Goal: Information Seeking & Learning: Learn about a topic

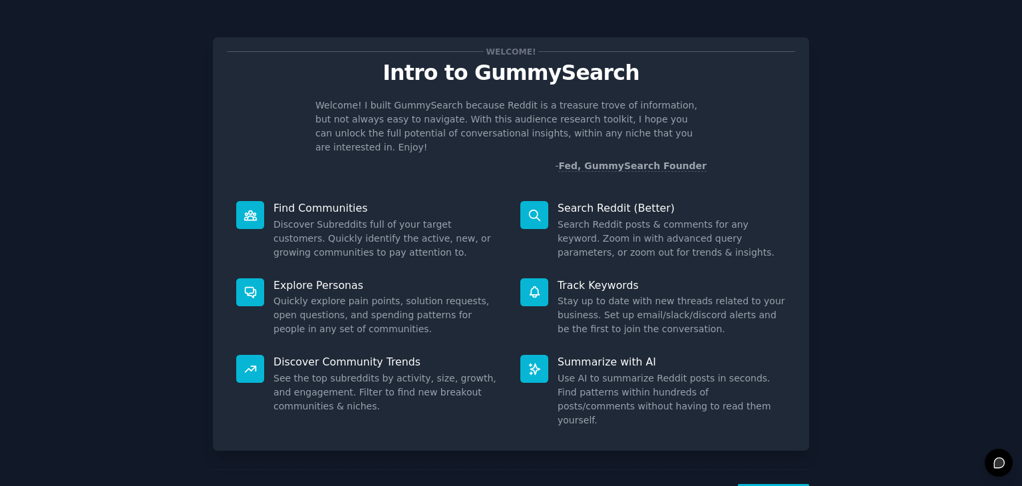
scroll to position [35, 0]
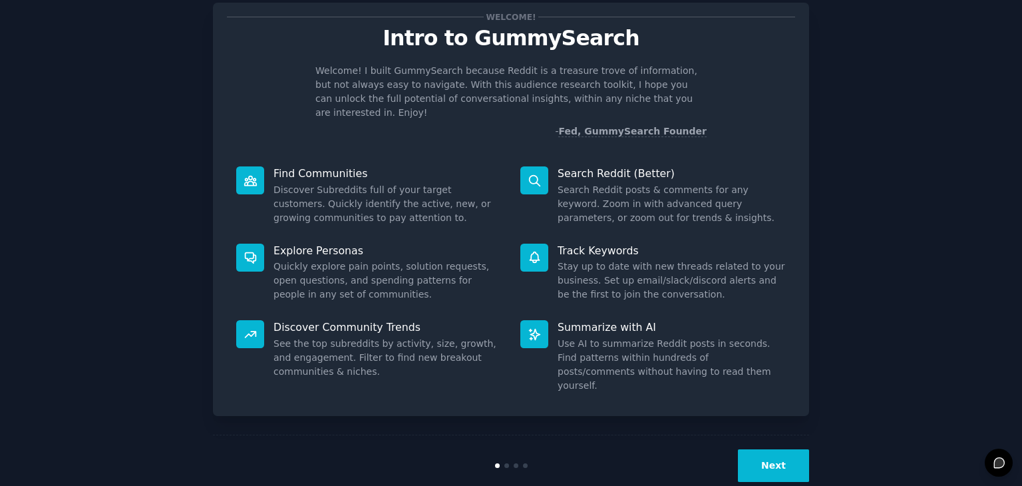
click at [773, 449] on button "Next" at bounding box center [773, 465] width 71 height 33
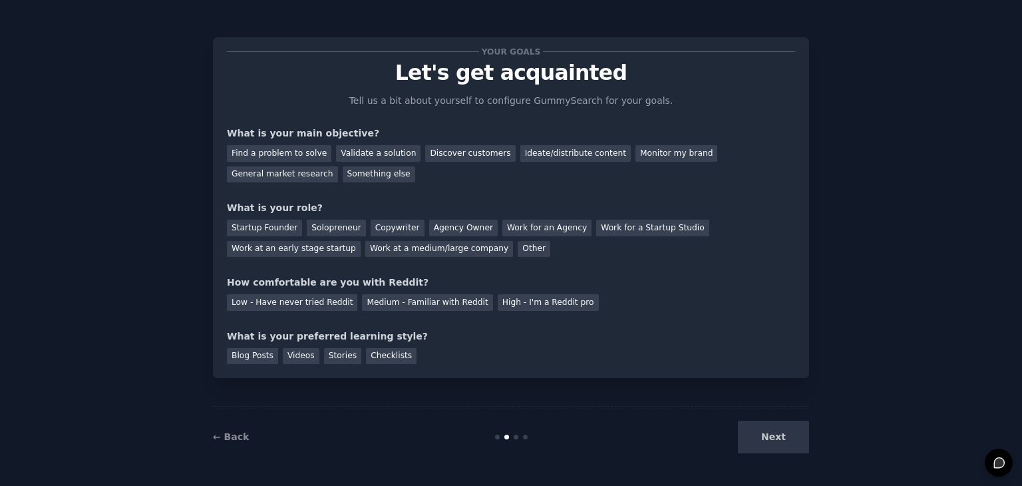
click at [773, 434] on div "Next" at bounding box center [709, 436] width 199 height 33
click at [278, 151] on div "Find a problem to solve" at bounding box center [279, 153] width 104 height 17
click at [455, 158] on div "Discover customers" at bounding box center [470, 153] width 90 height 17
click at [330, 230] on div "Solopreneur" at bounding box center [336, 228] width 59 height 17
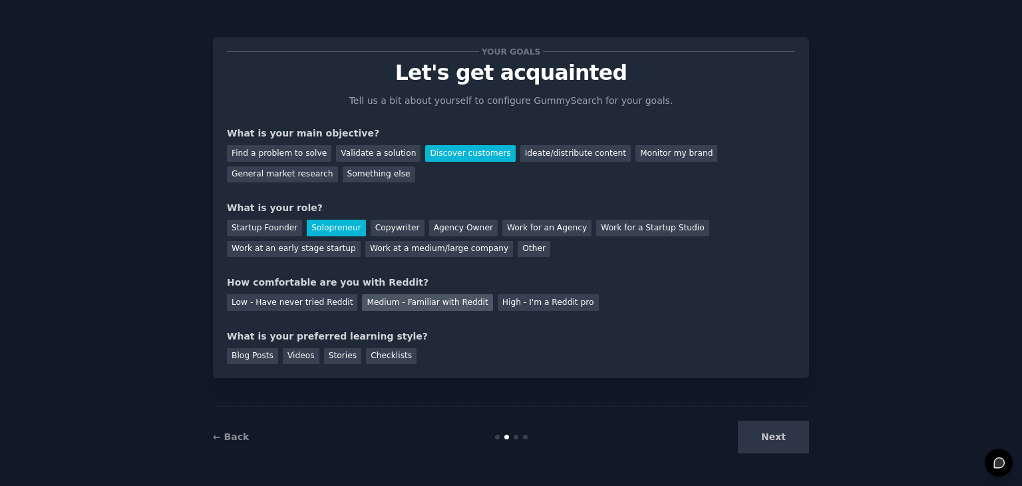
click at [375, 306] on div "Medium - Familiar with Reddit" at bounding box center [427, 302] width 130 height 17
click at [261, 357] on div "Blog Posts" at bounding box center [252, 356] width 51 height 17
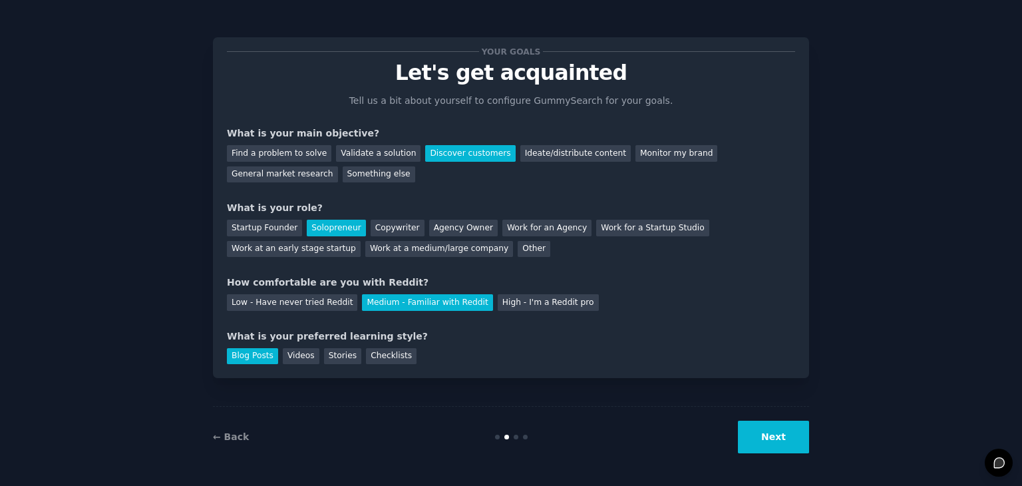
click at [768, 436] on button "Next" at bounding box center [773, 436] width 71 height 33
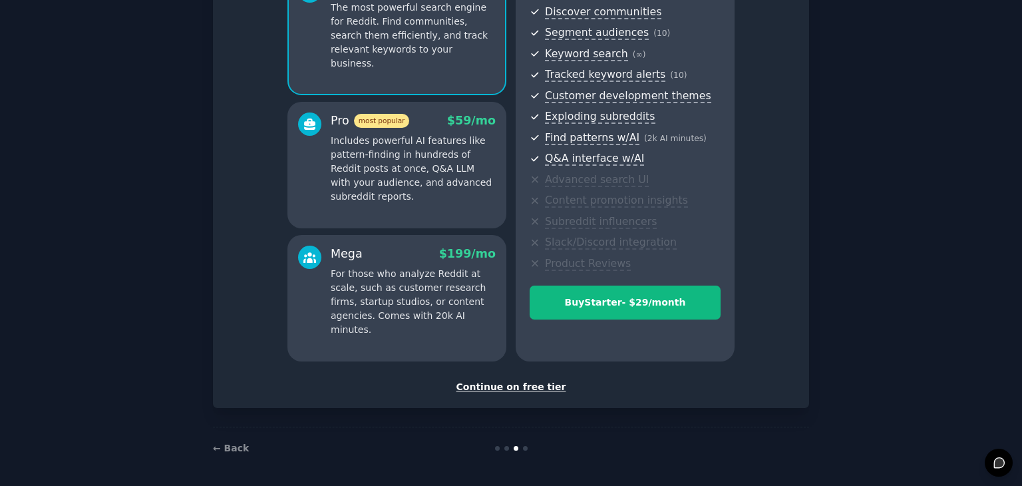
scroll to position [152, 0]
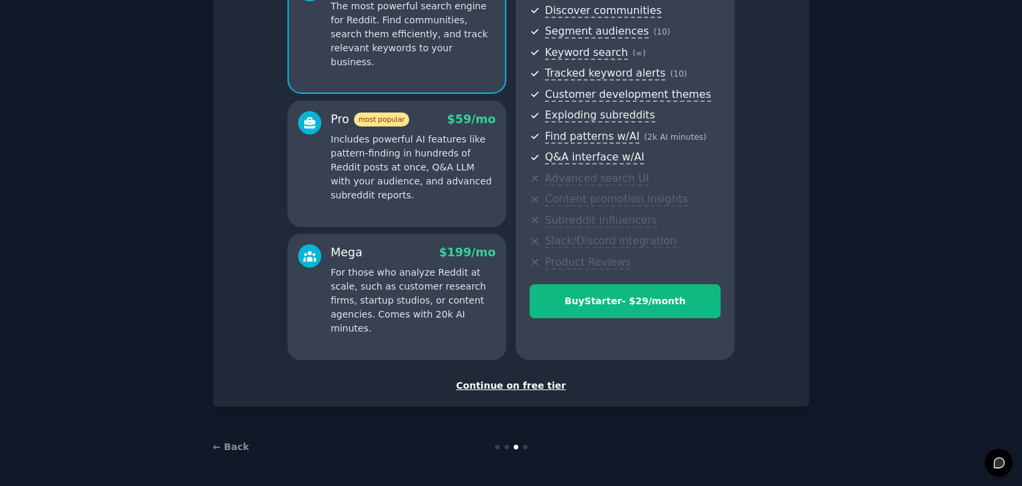
click at [538, 386] on div "Continue on free tier" at bounding box center [511, 386] width 568 height 14
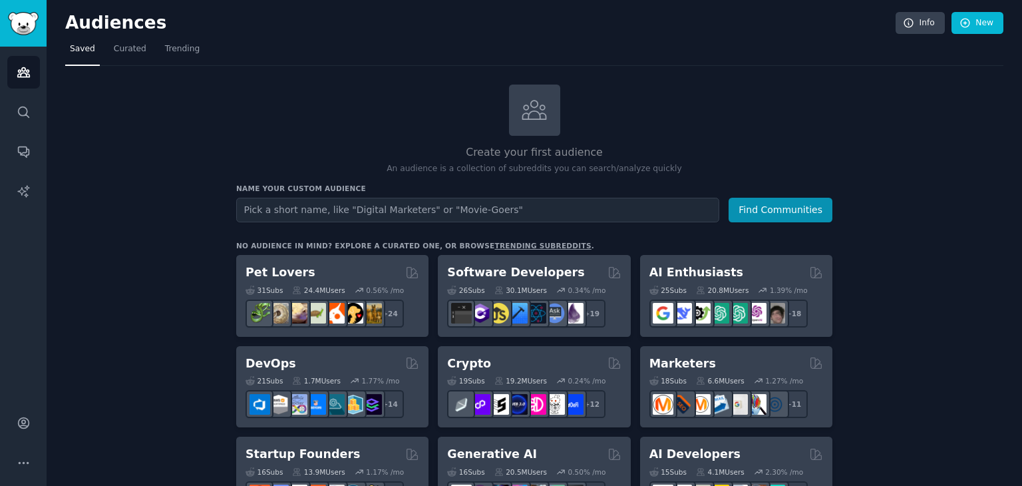
click at [329, 213] on input "text" at bounding box center [477, 210] width 483 height 25
type input "GMAS Test"
click at [783, 210] on button "Find Communities" at bounding box center [780, 210] width 104 height 25
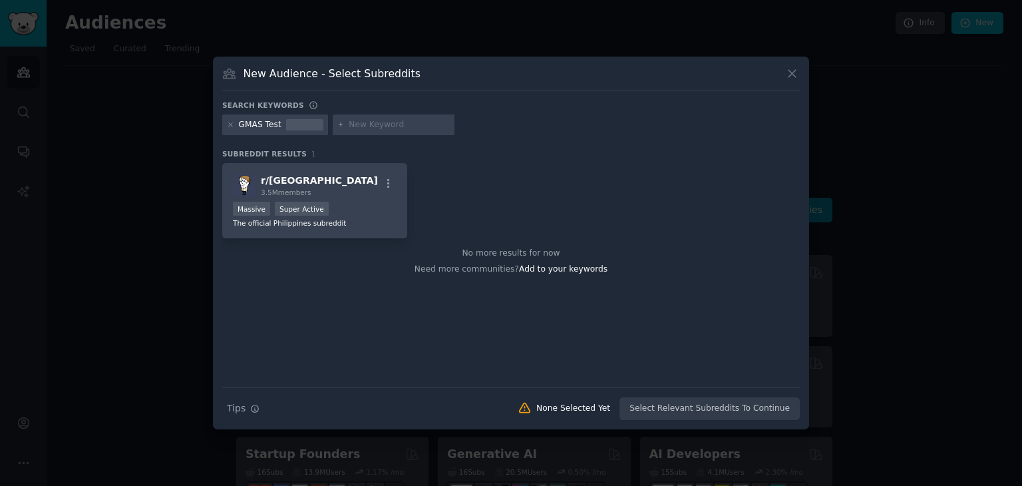
click at [349, 126] on input "text" at bounding box center [399, 125] width 101 height 12
click at [274, 123] on div "GMAS Test" at bounding box center [260, 125] width 43 height 12
click at [789, 80] on button at bounding box center [791, 73] width 15 height 15
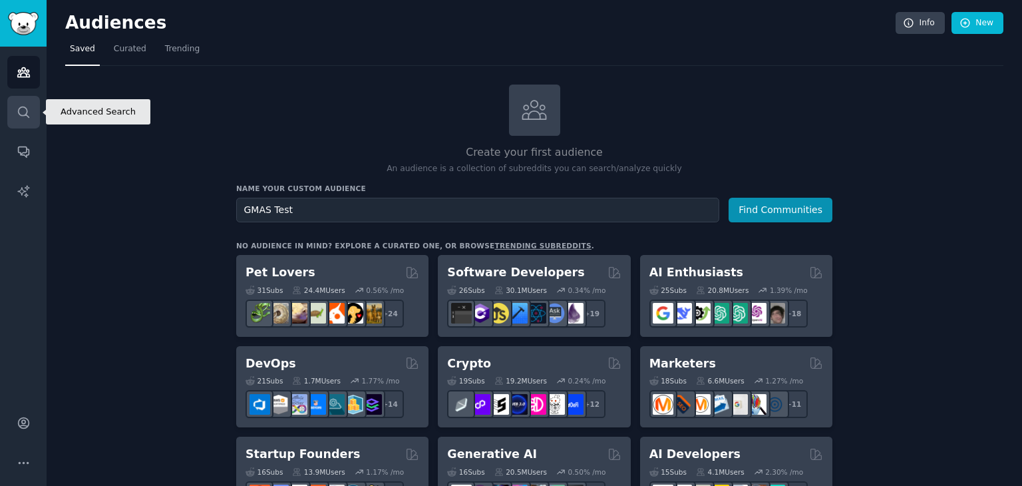
click at [22, 108] on icon "Sidebar" at bounding box center [24, 112] width 14 height 14
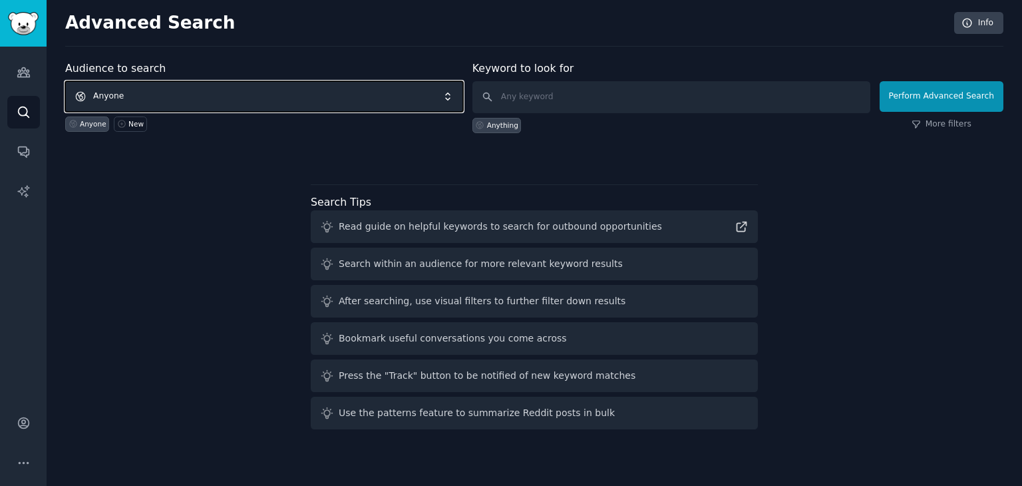
click at [184, 91] on span "Anyone" at bounding box center [264, 96] width 398 height 31
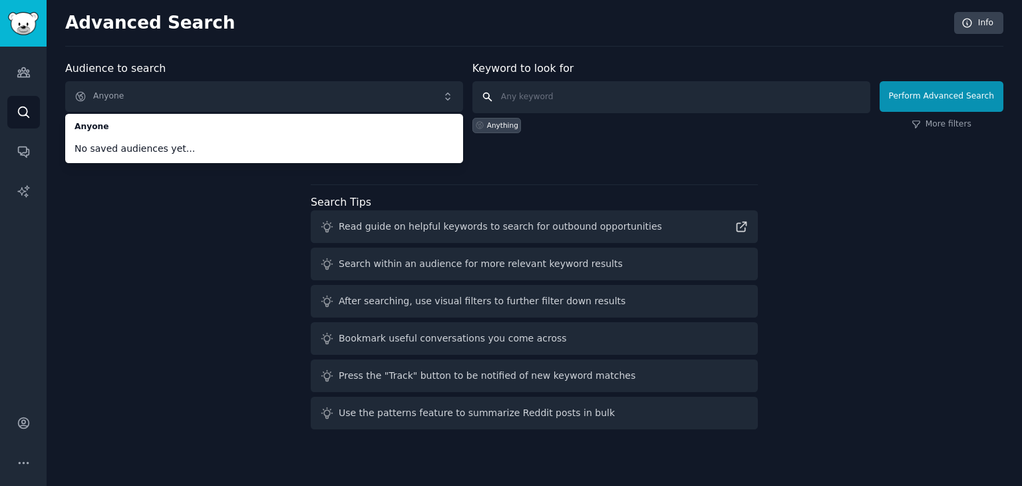
click at [539, 100] on input "text" at bounding box center [671, 97] width 398 height 32
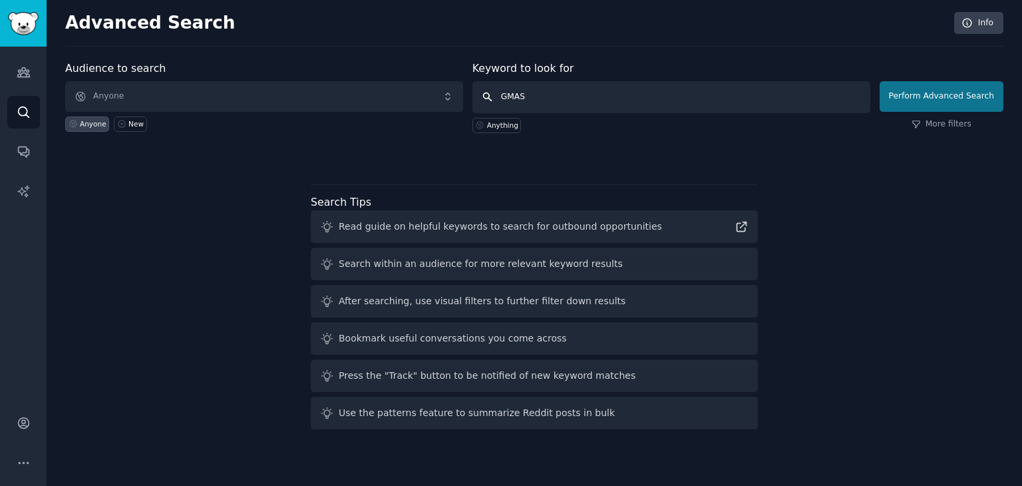
type input "GMAS"
click at [931, 97] on button "Perform Advanced Search" at bounding box center [941, 96] width 124 height 31
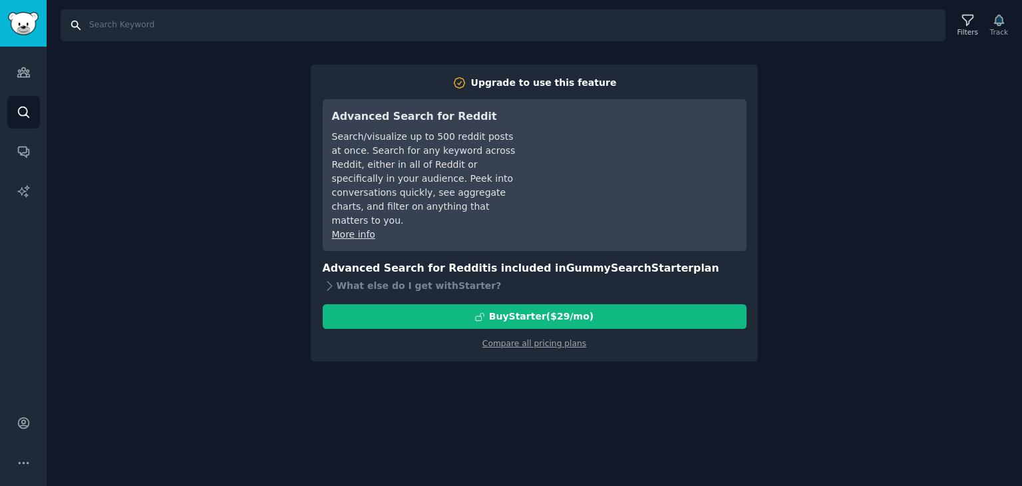
click at [134, 27] on input "Search" at bounding box center [503, 25] width 885 height 32
type input "GMAS"
click at [178, 23] on input "GMAS" at bounding box center [503, 25] width 885 height 32
click at [24, 150] on icon "Sidebar" at bounding box center [24, 151] width 14 height 14
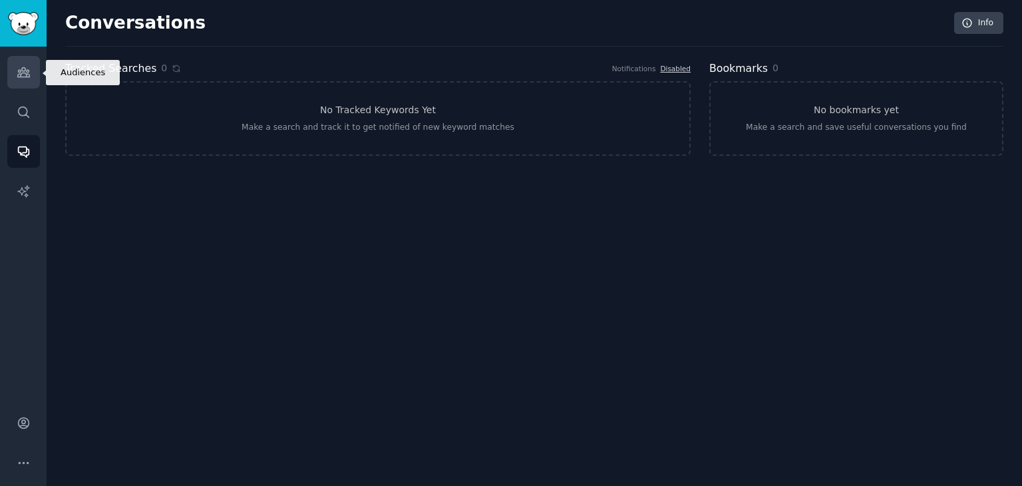
click at [18, 69] on icon "Sidebar" at bounding box center [24, 72] width 14 height 14
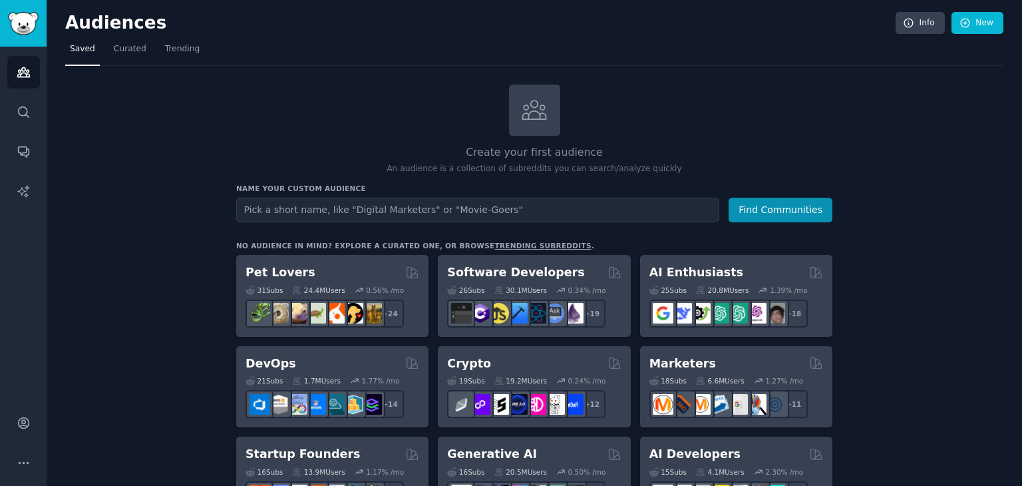
click at [655, 212] on input "text" at bounding box center [477, 210] width 483 height 25
click at [391, 210] on input "text" at bounding box center [477, 210] width 483 height 25
type input "[US_STATE]"
click at [770, 202] on button "Find Communities" at bounding box center [780, 210] width 104 height 25
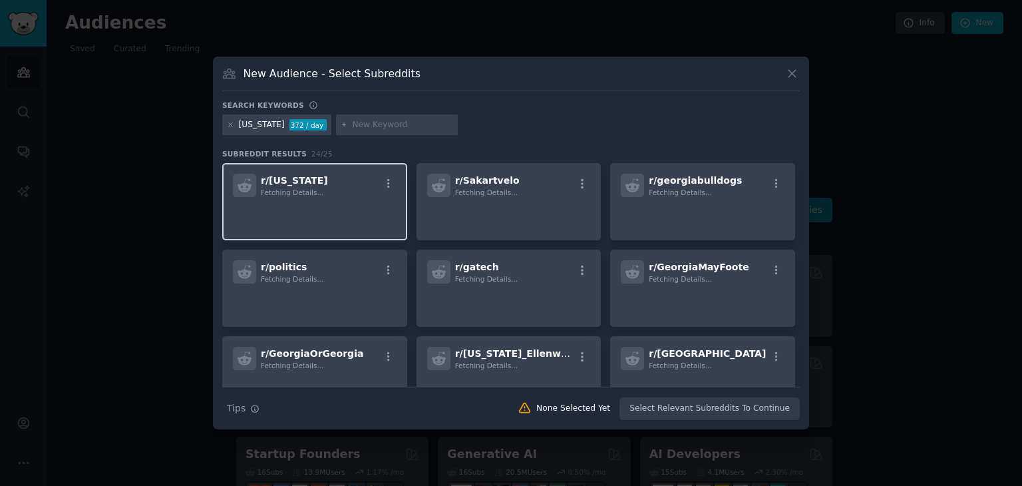
click at [291, 214] on p at bounding box center [315, 216] width 164 height 28
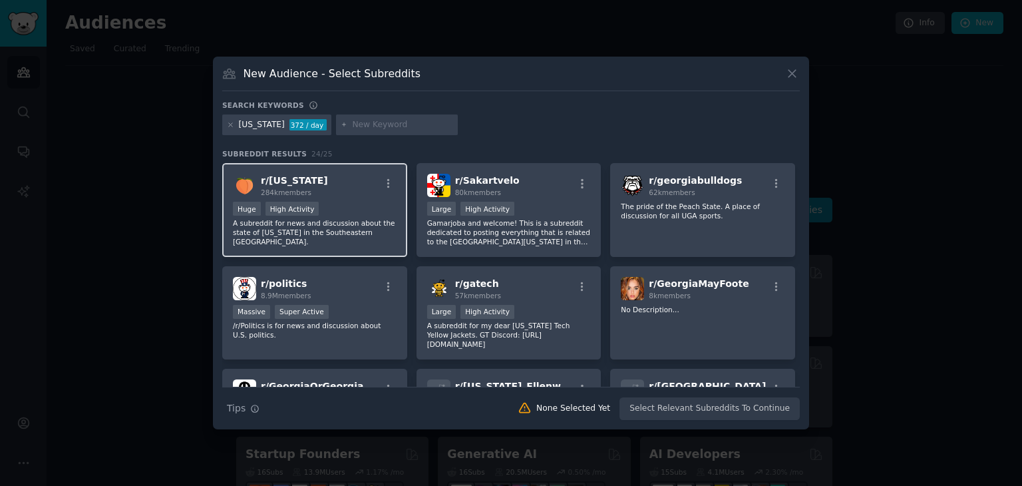
click at [304, 225] on p "A subreddit for news and discussion about the state of [US_STATE] in the Southe…" at bounding box center [315, 232] width 164 height 28
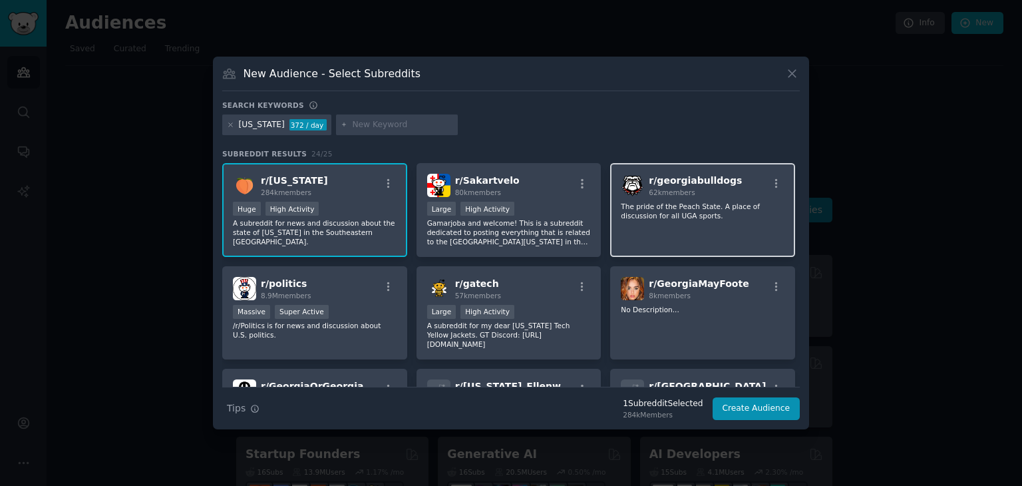
click at [674, 216] on p "The pride of the Peach State. A place of discussion for all UGA sports." at bounding box center [703, 211] width 164 height 19
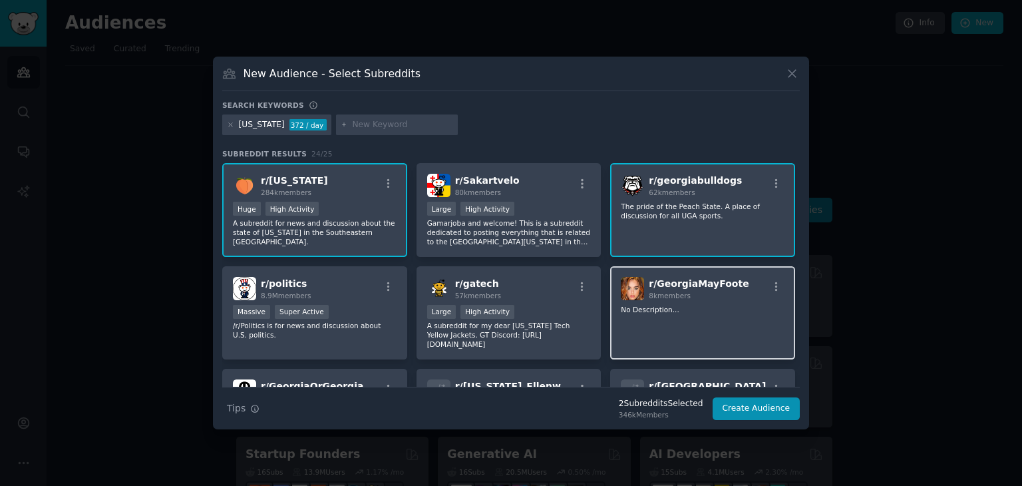
click at [665, 315] on div "r/ GeorgiaMayFoote 8k members No Description..." at bounding box center [702, 313] width 185 height 94
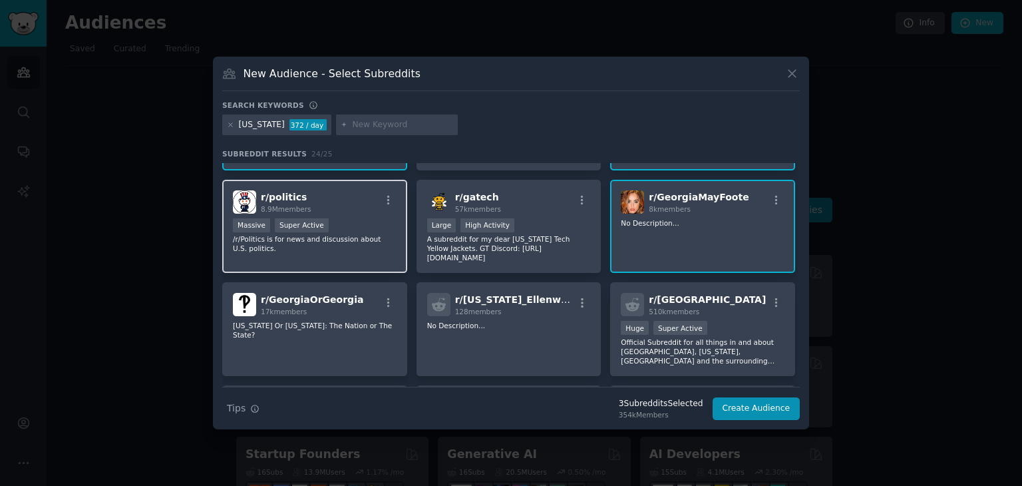
scroll to position [88, 0]
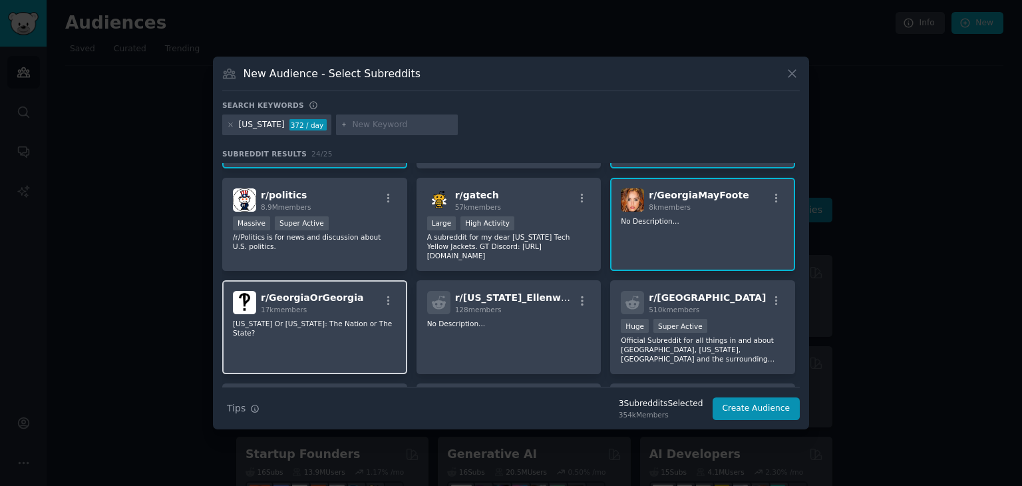
click at [316, 319] on p "[US_STATE] Or [US_STATE]: The Nation or The State?" at bounding box center [315, 328] width 164 height 19
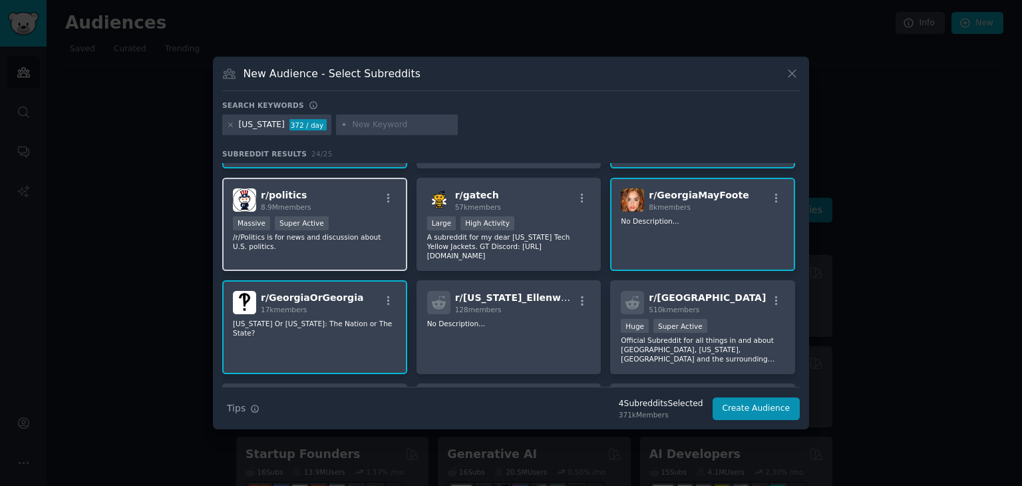
click at [343, 227] on div ">= 95th percentile for submissions / day Massive Super Active" at bounding box center [315, 224] width 164 height 17
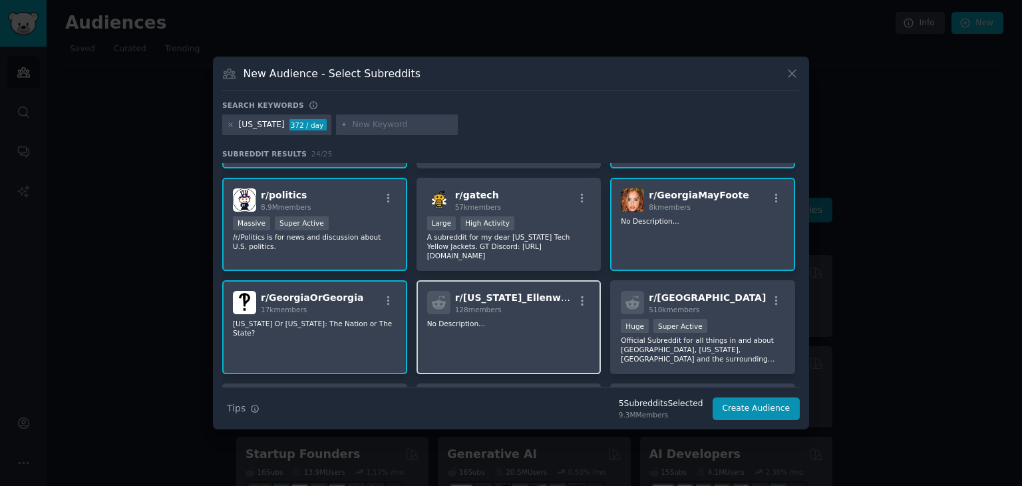
click at [524, 319] on p "No Description..." at bounding box center [509, 323] width 164 height 9
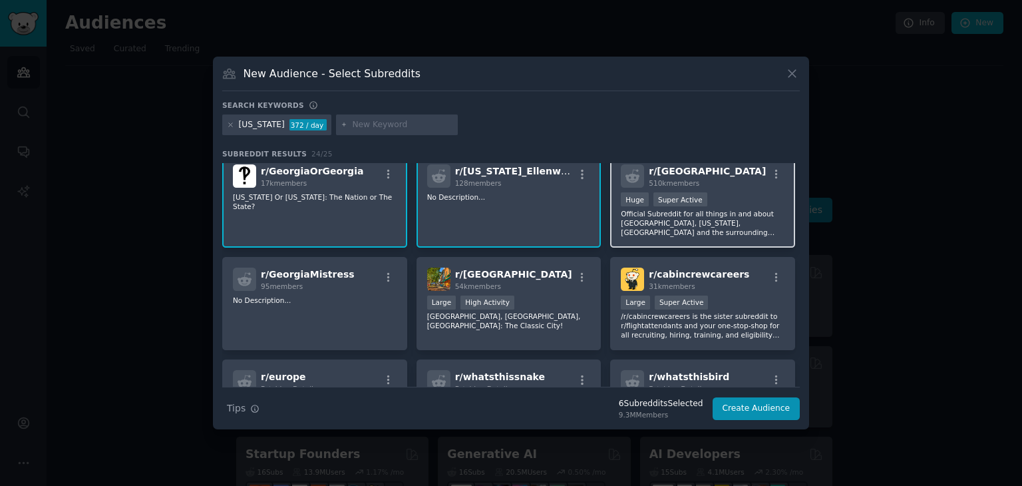
scroll to position [223, 0]
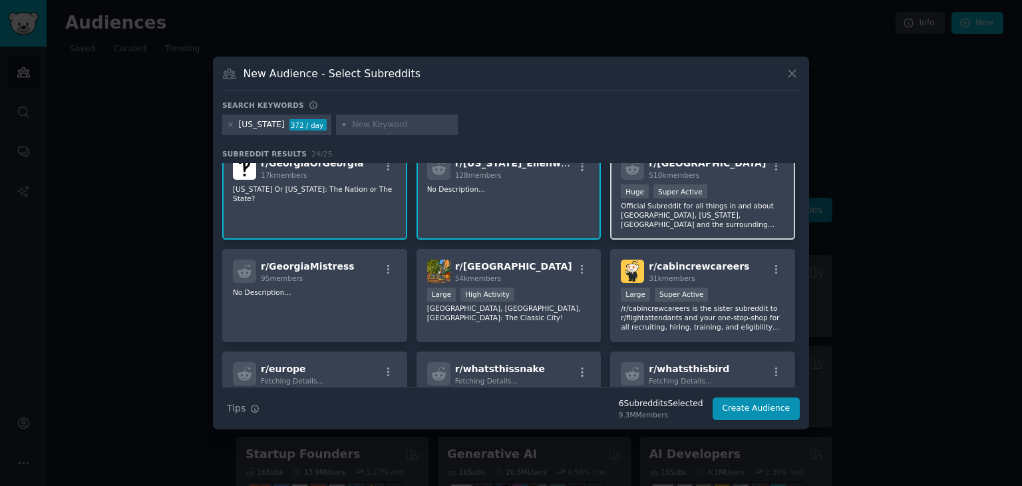
click at [667, 201] on p "Official Subreddit for all things in and about [GEOGRAPHIC_DATA], [US_STATE], […" at bounding box center [703, 215] width 164 height 28
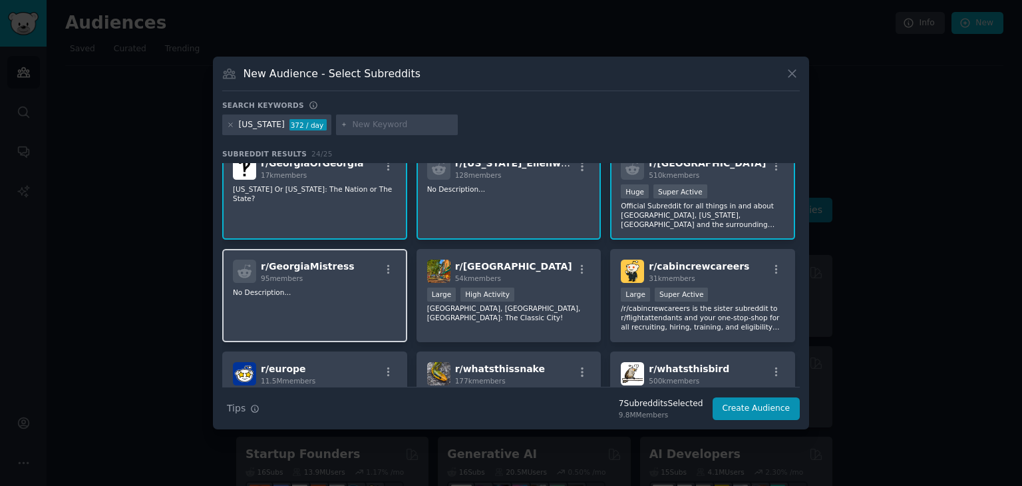
click at [306, 289] on div "r/ GeorgiaMistress 95 members No Description..." at bounding box center [314, 296] width 185 height 94
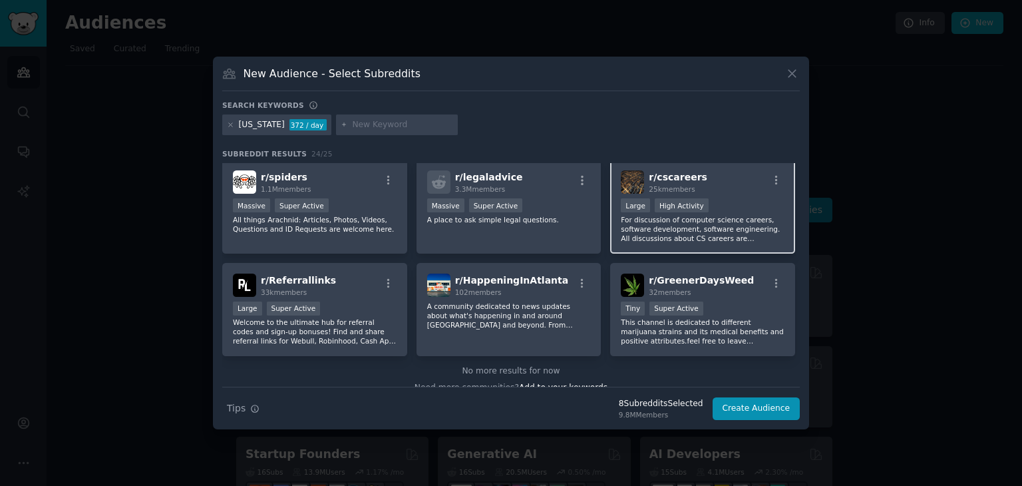
scroll to position [623, 0]
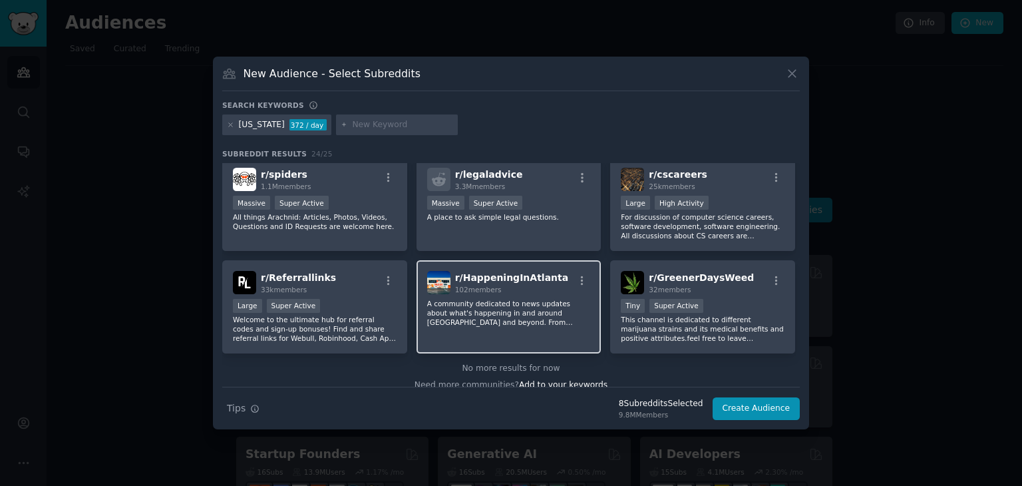
click at [544, 311] on p "A community dedicated to news updates about what's happening in and around [GEO…" at bounding box center [509, 313] width 164 height 28
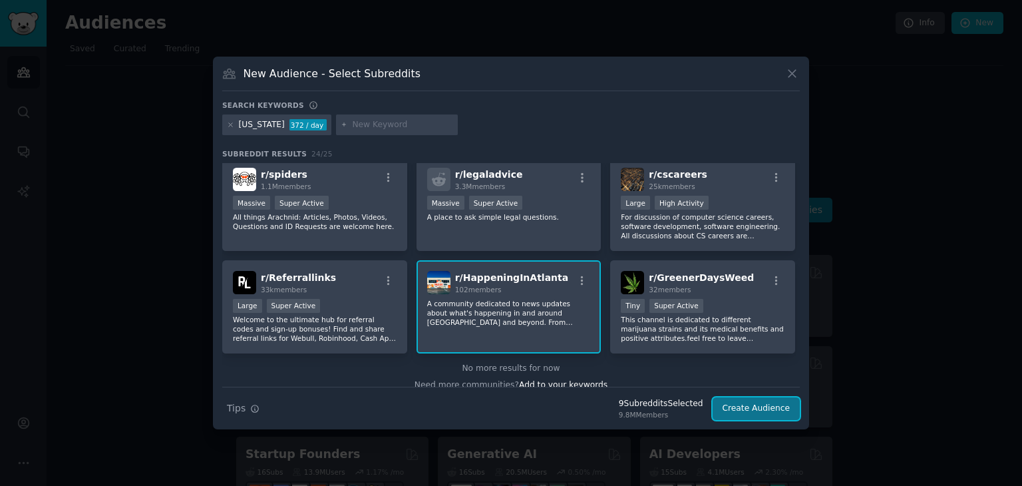
click at [755, 413] on button "Create Audience" at bounding box center [756, 408] width 88 height 23
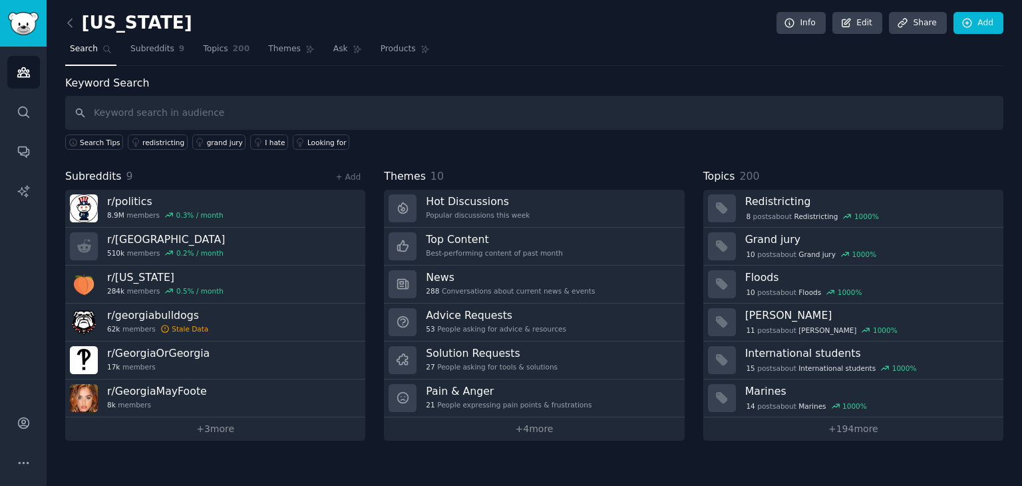
click at [161, 109] on input "text" at bounding box center [534, 113] width 938 height 34
type input "GMAS"
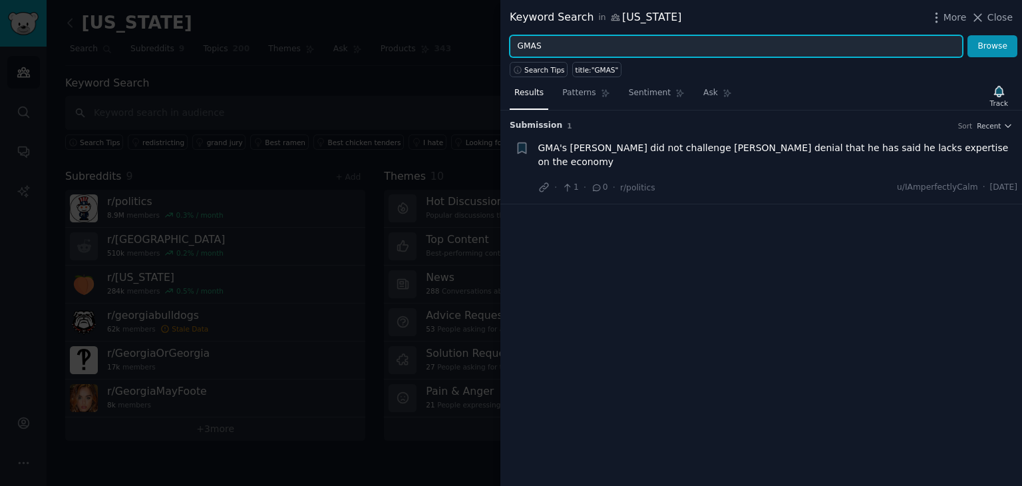
click at [613, 43] on input "GMAS" at bounding box center [736, 46] width 453 height 23
click at [967, 35] on button "Browse" at bounding box center [992, 46] width 50 height 23
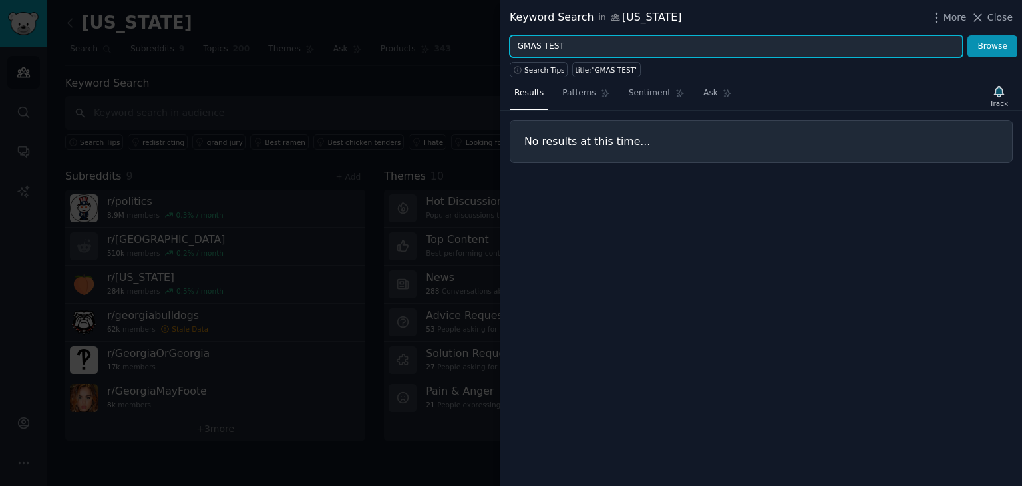
drag, startPoint x: 569, startPoint y: 44, endPoint x: 543, endPoint y: 50, distance: 26.6
click at [543, 50] on input "GMAS TEST" at bounding box center [736, 46] width 453 height 23
type input "GMAS"
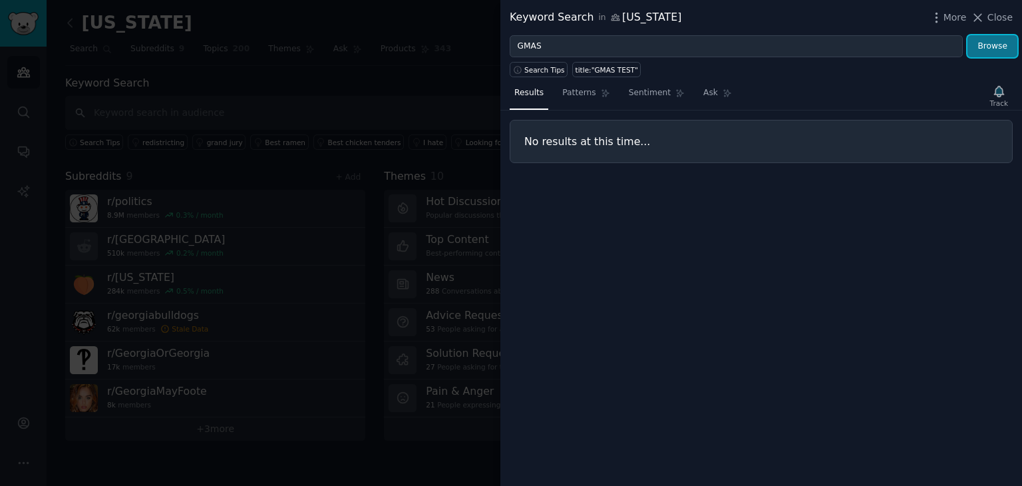
click at [997, 41] on button "Browse" at bounding box center [992, 46] width 50 height 23
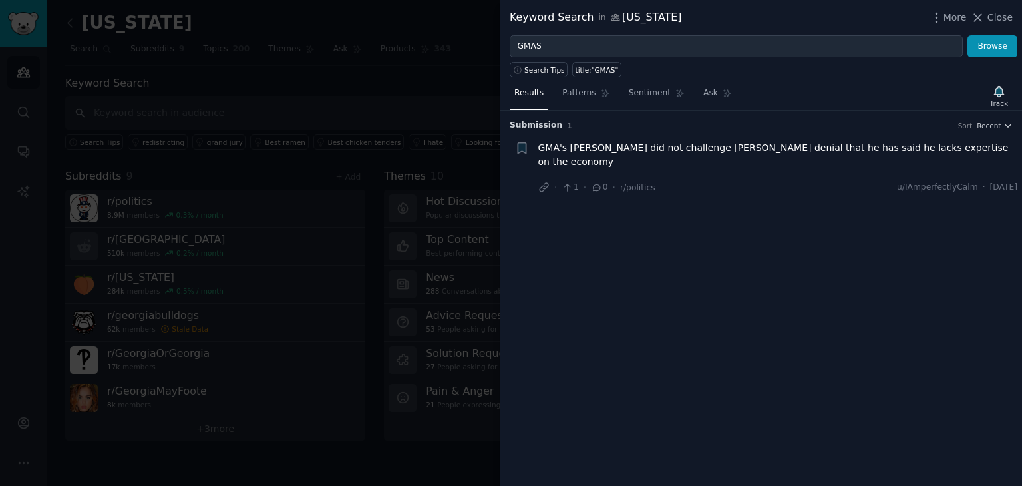
click at [333, 106] on div at bounding box center [511, 243] width 1022 height 486
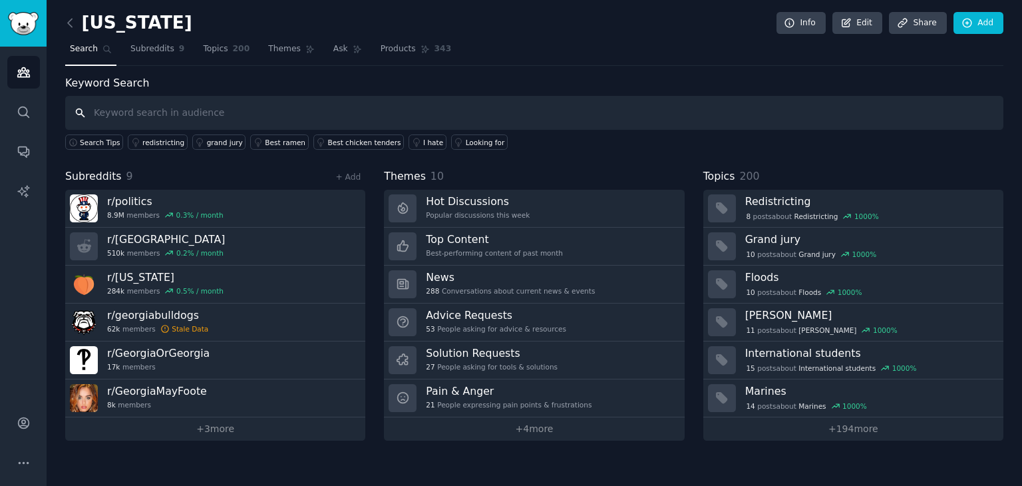
click at [136, 115] on input "text" at bounding box center [534, 113] width 938 height 34
click at [360, 178] on link "+ Add" at bounding box center [347, 176] width 25 height 9
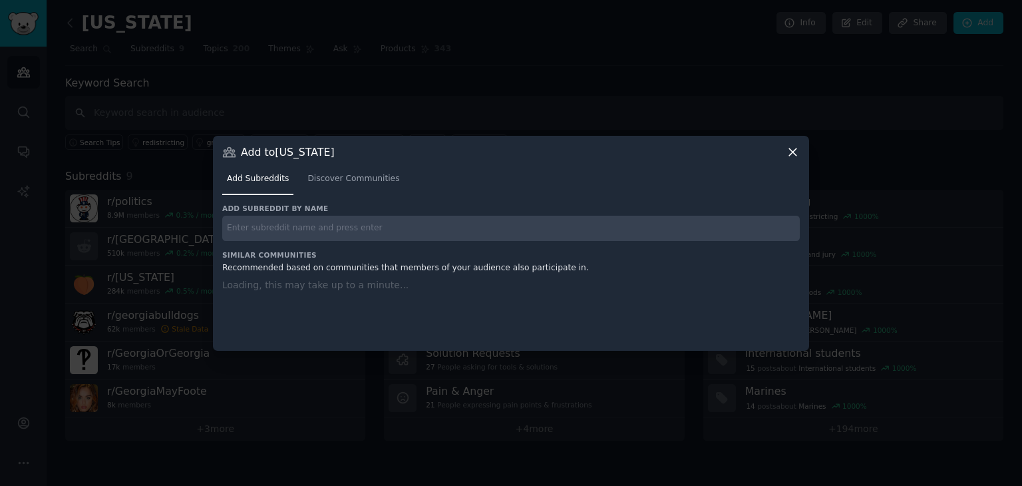
click at [303, 229] on div "Add subreddit by name Similar Communities Recommended based on communities that…" at bounding box center [510, 269] width 577 height 130
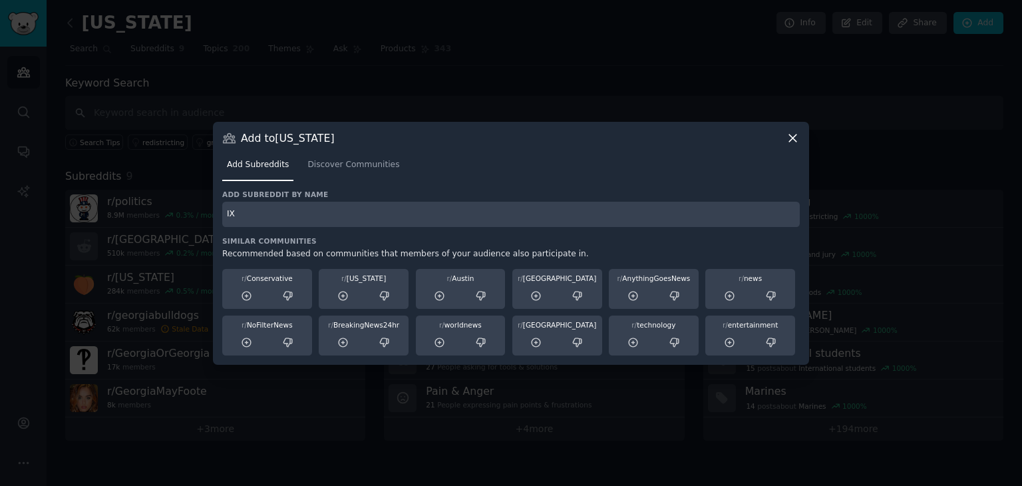
type input "I"
type input "State"
click at [794, 140] on icon at bounding box center [793, 138] width 14 height 14
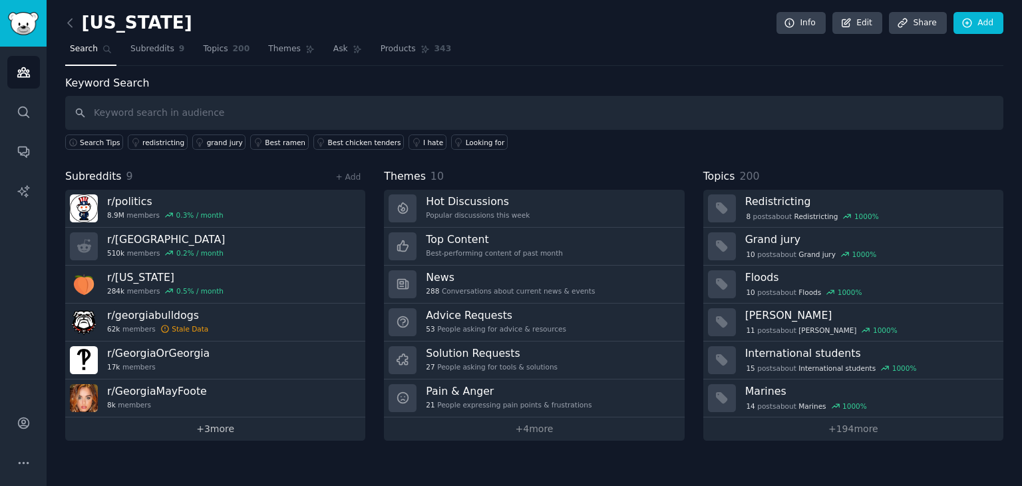
click at [204, 426] on link "+ 3 more" at bounding box center [215, 428] width 300 height 23
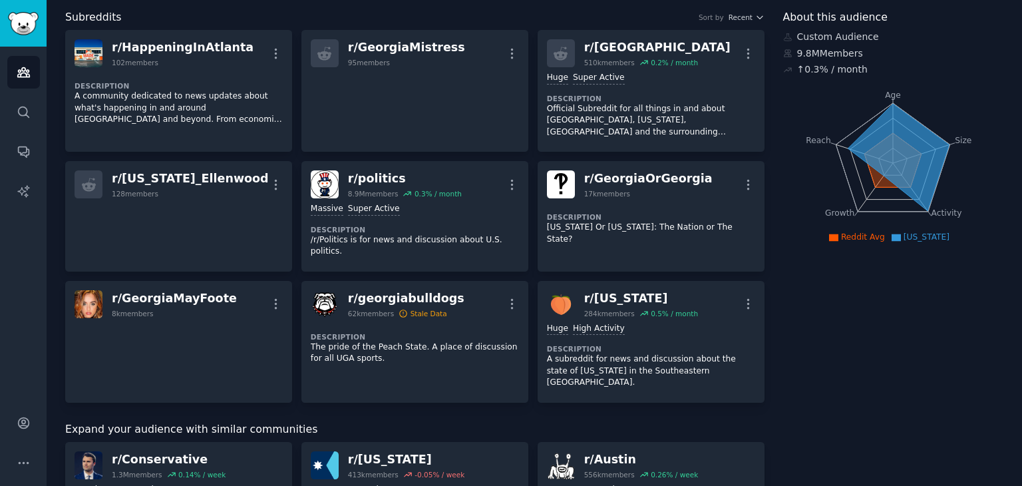
scroll to position [8, 0]
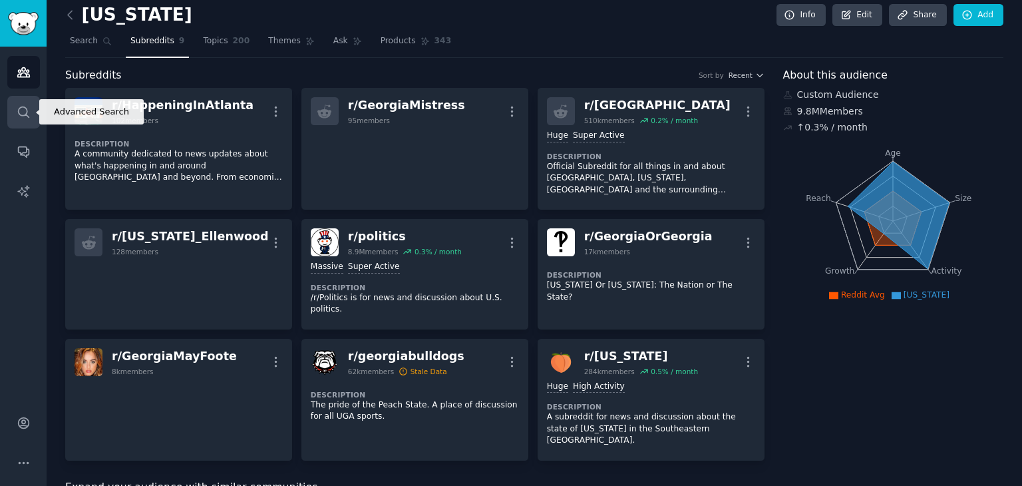
click at [11, 112] on link "Search" at bounding box center [23, 112] width 33 height 33
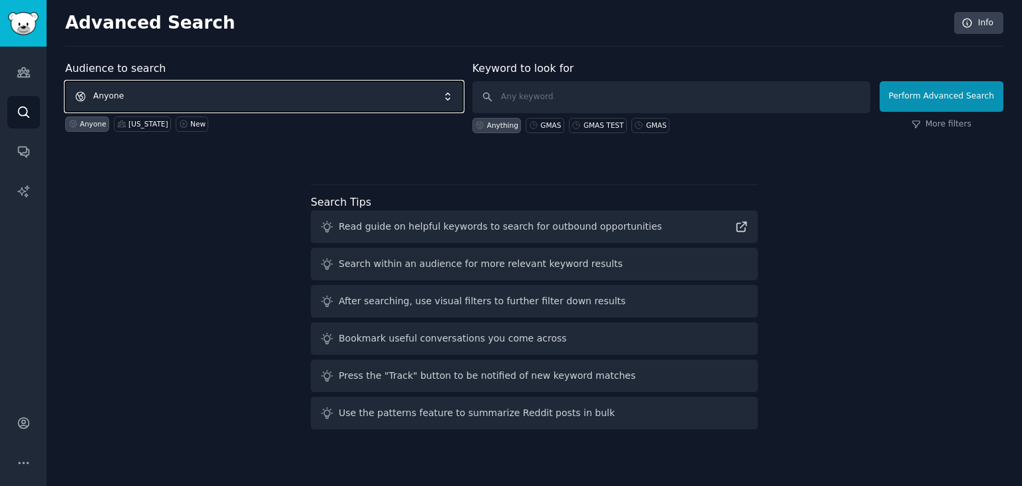
click at [170, 88] on span "Anyone" at bounding box center [264, 96] width 398 height 31
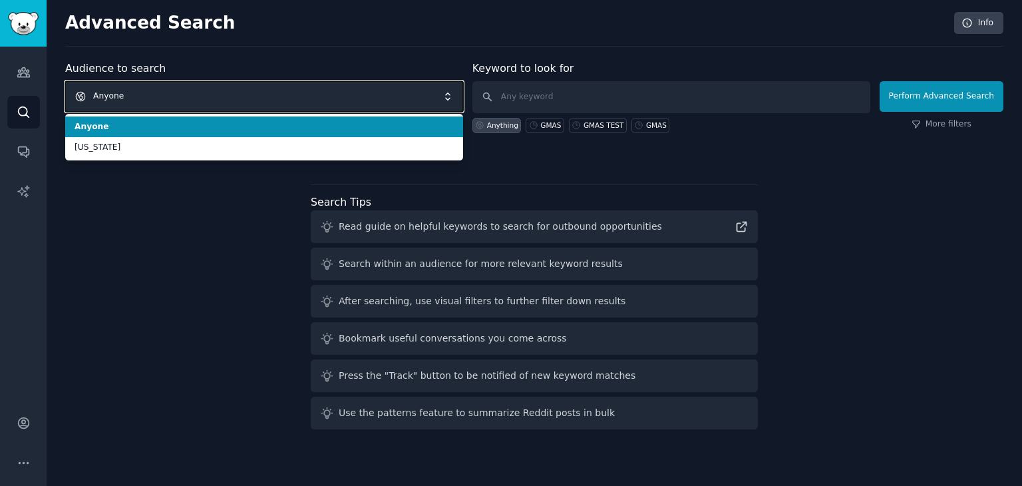
click at [170, 88] on span "Anyone" at bounding box center [264, 96] width 398 height 31
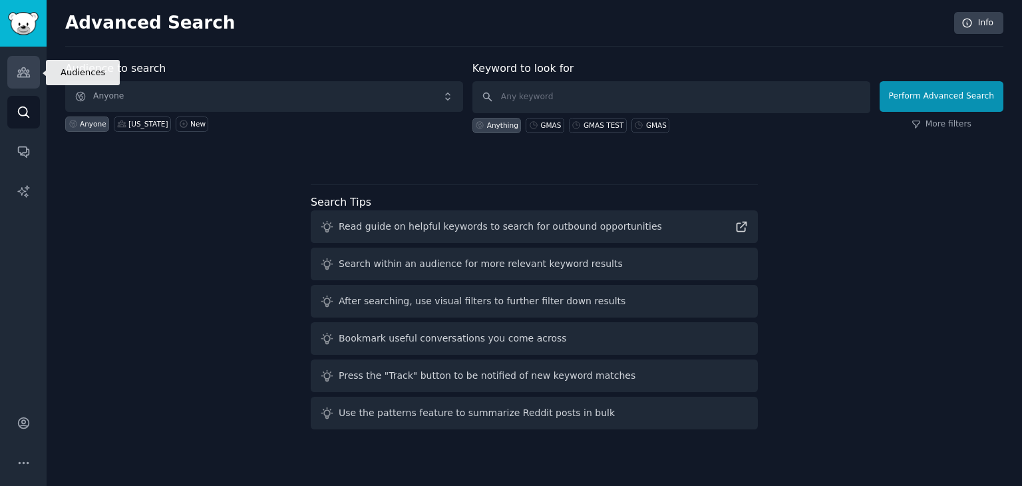
click at [17, 69] on icon "Sidebar" at bounding box center [24, 72] width 14 height 14
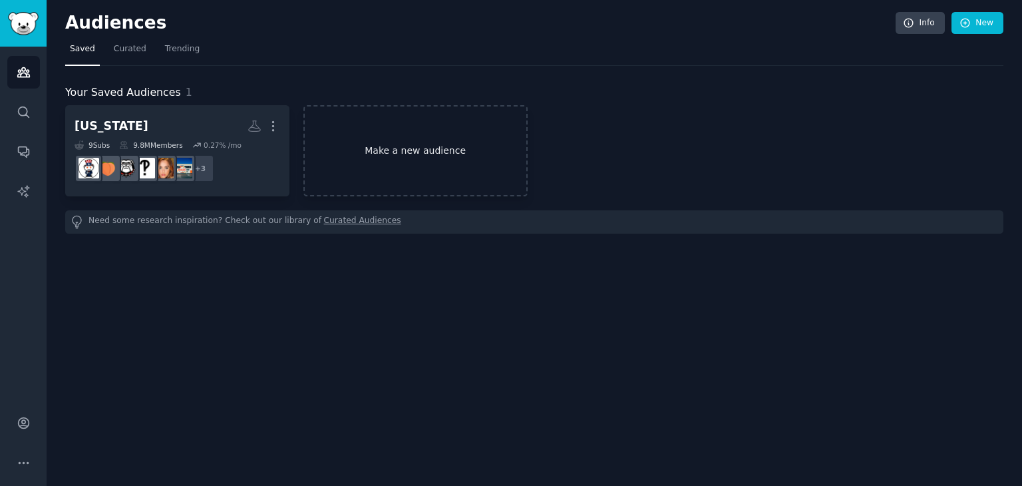
click at [418, 152] on link "Make a new audience" at bounding box center [415, 150] width 224 height 91
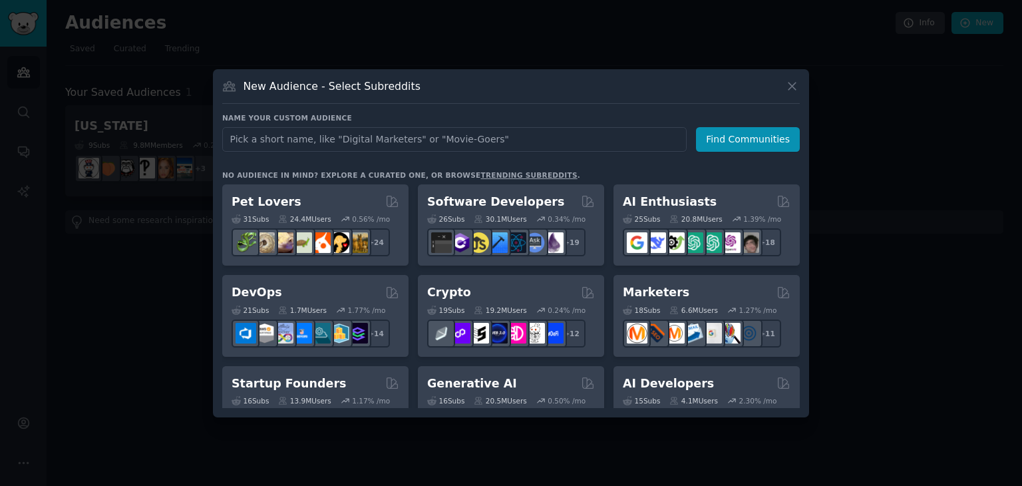
click at [306, 144] on input "text" at bounding box center [454, 139] width 464 height 25
type input "F"
type input "[US_STATE]"
click at [726, 136] on button "Find Communities" at bounding box center [748, 139] width 104 height 25
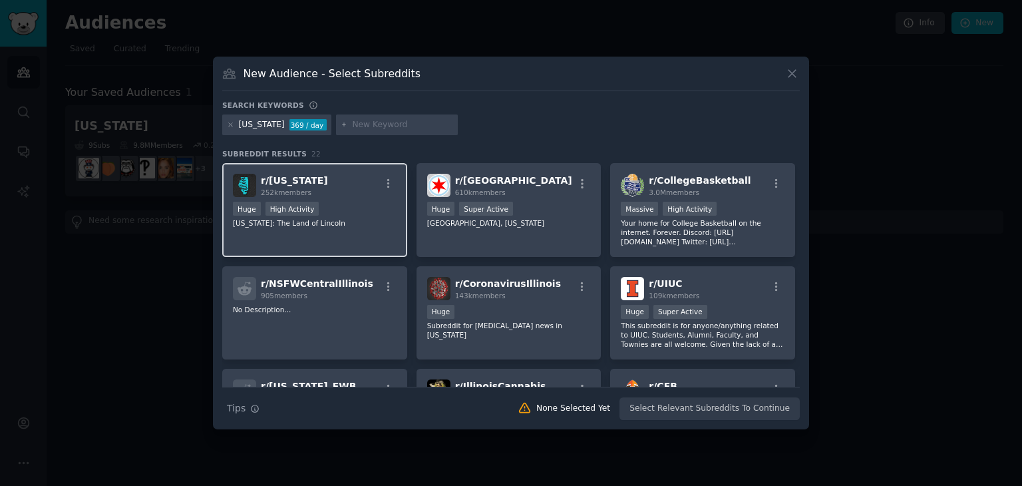
click at [329, 198] on div "r/ [US_STATE] 252k members Huge High Activity [US_STATE]: The Land of Lincoln" at bounding box center [314, 210] width 185 height 94
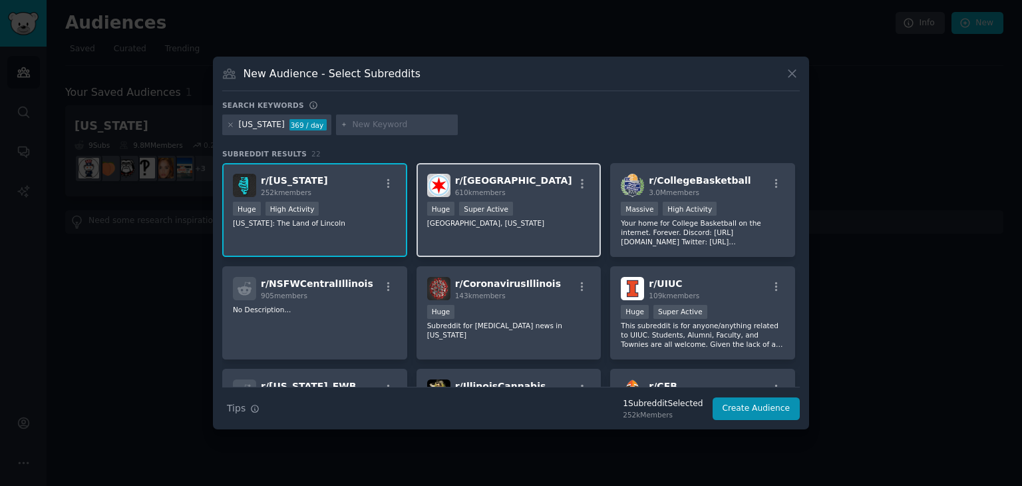
drag, startPoint x: 500, startPoint y: 225, endPoint x: 522, endPoint y: 225, distance: 22.0
click at [502, 225] on p "[GEOGRAPHIC_DATA], [US_STATE]" at bounding box center [509, 222] width 164 height 9
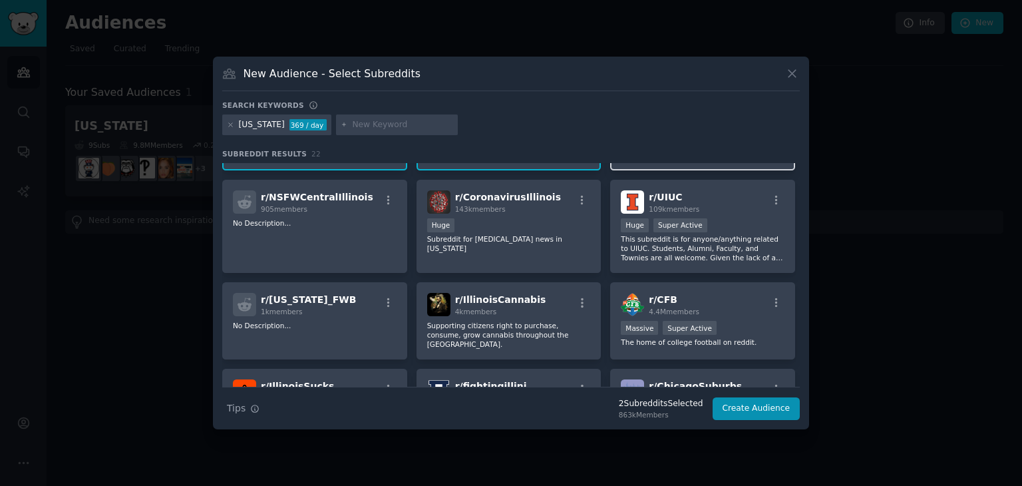
scroll to position [88, 0]
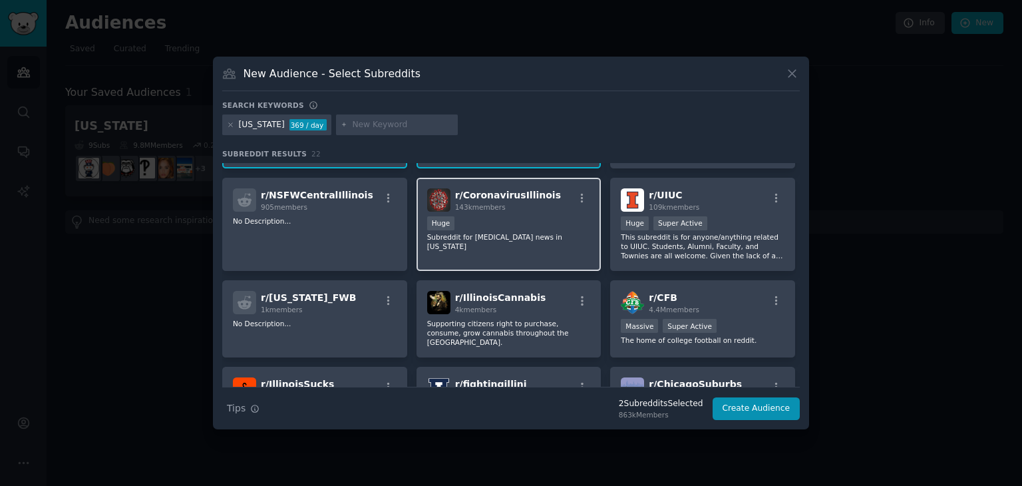
click at [518, 249] on div "r/ CoronavirusIllinois 143k members Huge Subreddit for [MEDICAL_DATA] news in […" at bounding box center [508, 225] width 185 height 94
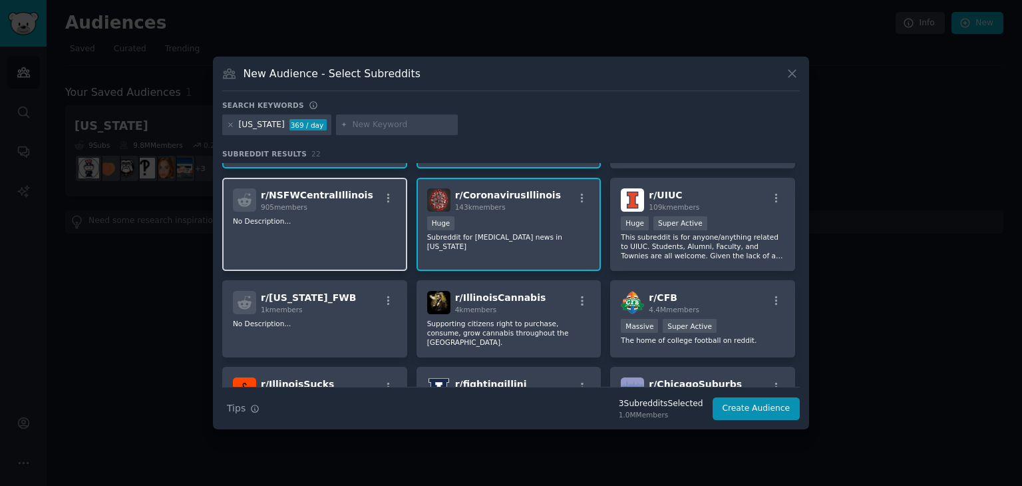
click at [331, 238] on div "r/ NSFWCentralIllinois 905 members No Description..." at bounding box center [314, 225] width 185 height 94
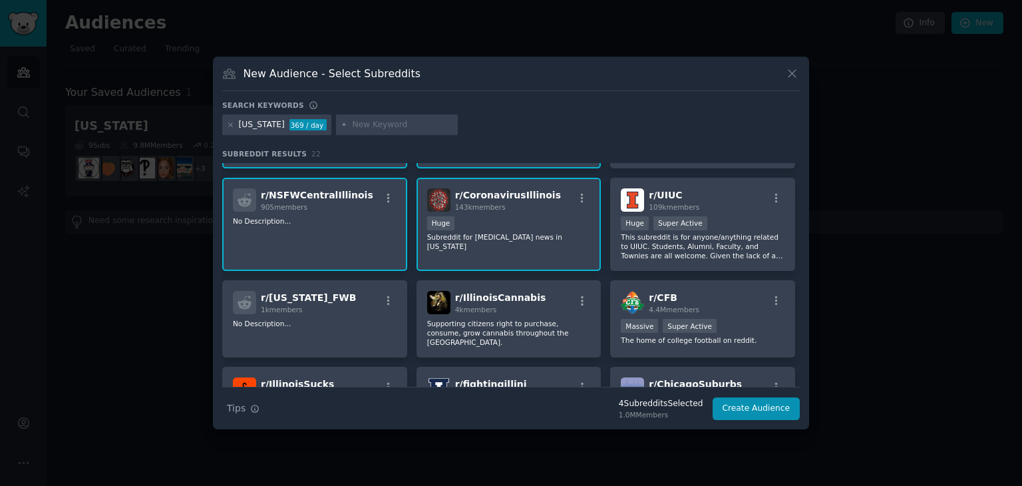
scroll to position [177, 0]
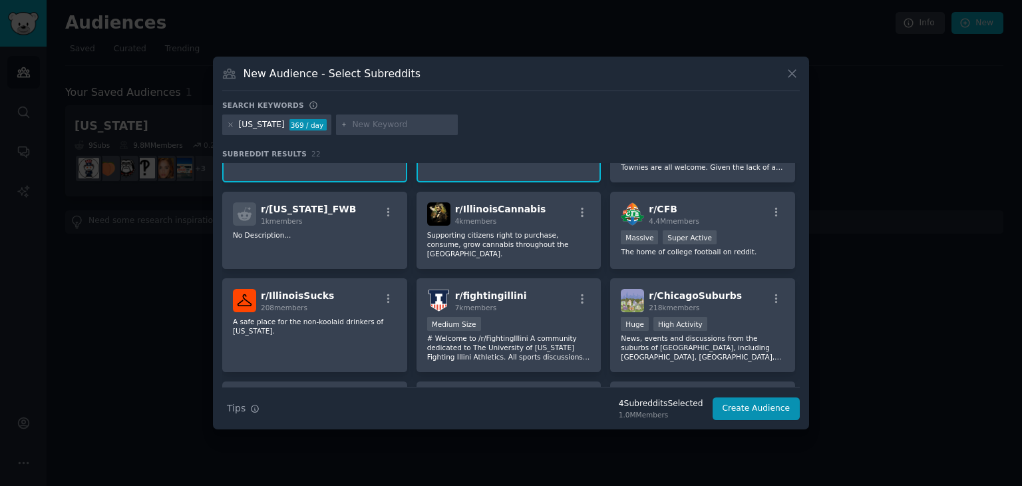
click at [331, 238] on div "r/ [US_STATE]_FWB 1k members No Description..." at bounding box center [314, 230] width 185 height 77
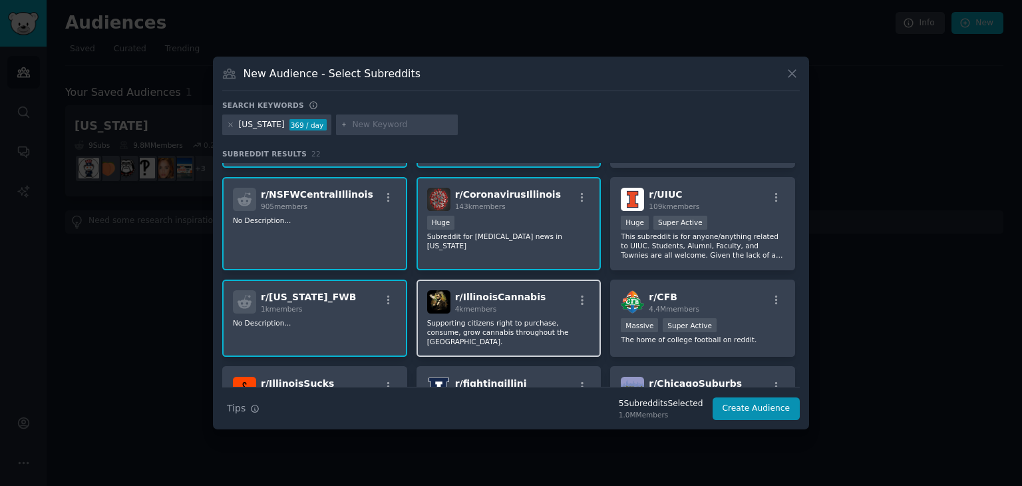
scroll to position [88, 0]
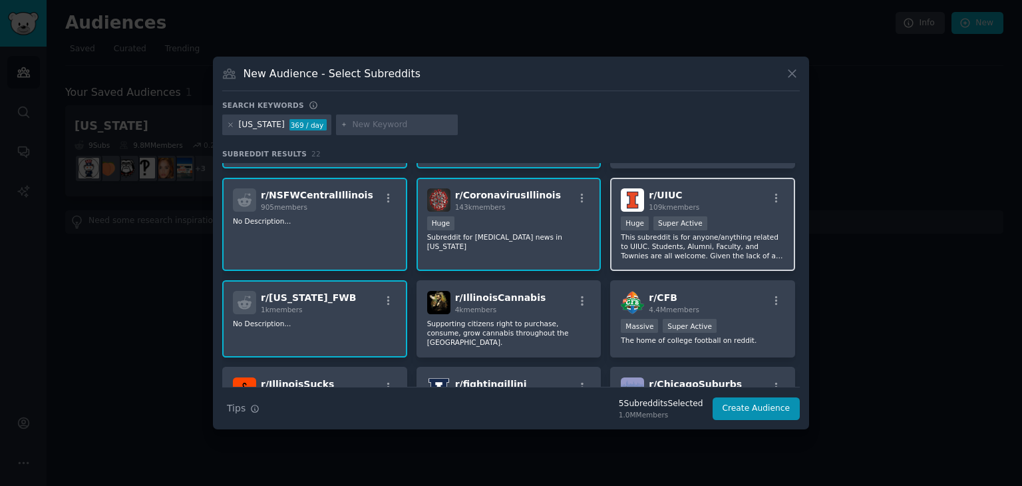
click at [726, 209] on div "r/ UIUC 109k members" at bounding box center [703, 199] width 164 height 23
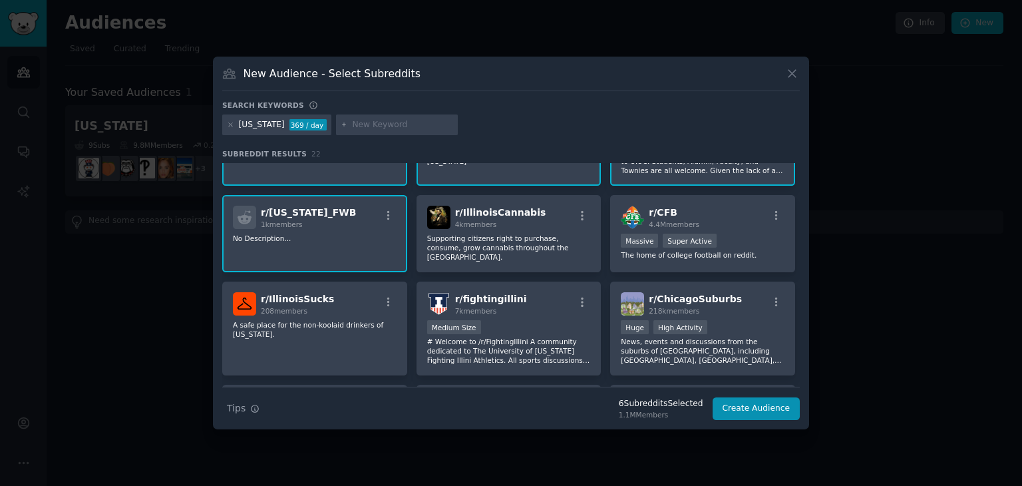
scroll to position [177, 0]
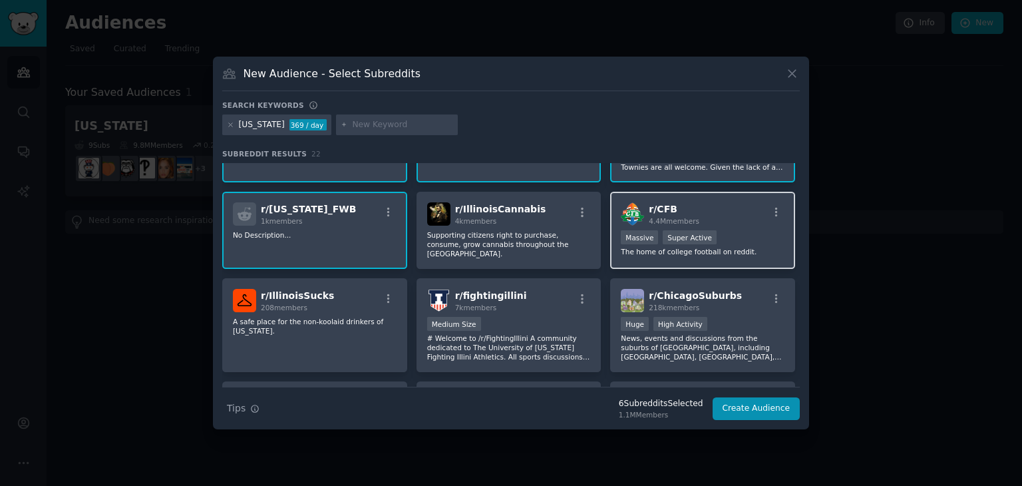
click at [716, 208] on div "r/ CFB 4.4M members" at bounding box center [703, 213] width 164 height 23
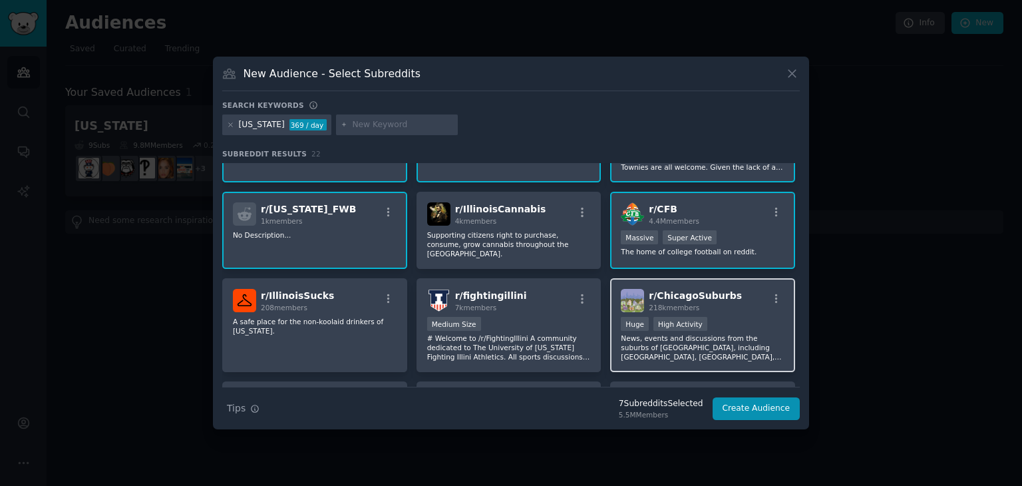
click at [742, 298] on div "r/ ChicagoSuburbs 218k members" at bounding box center [703, 300] width 164 height 23
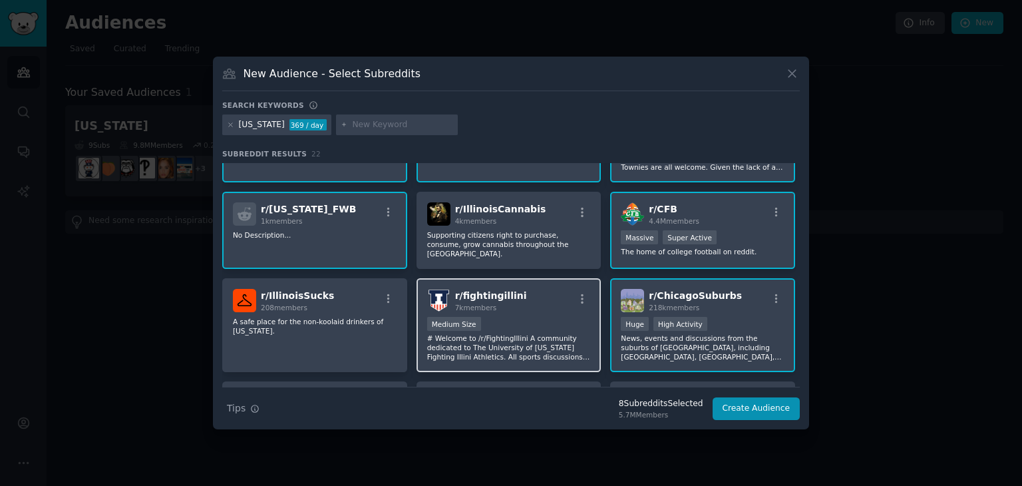
click at [524, 309] on div "r/ fightingillini 7k members Medium Size # Welcome to /r/FightingIllini A commu…" at bounding box center [508, 325] width 185 height 94
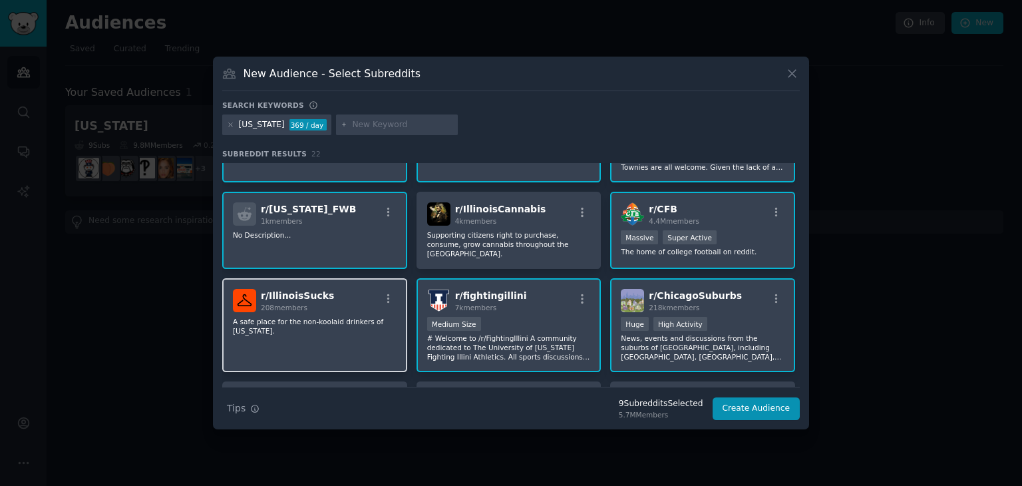
click at [363, 310] on div "r/ IllinoisSucks 208 members A safe place for the non-koolaid drinkers of [US_S…" at bounding box center [314, 325] width 185 height 94
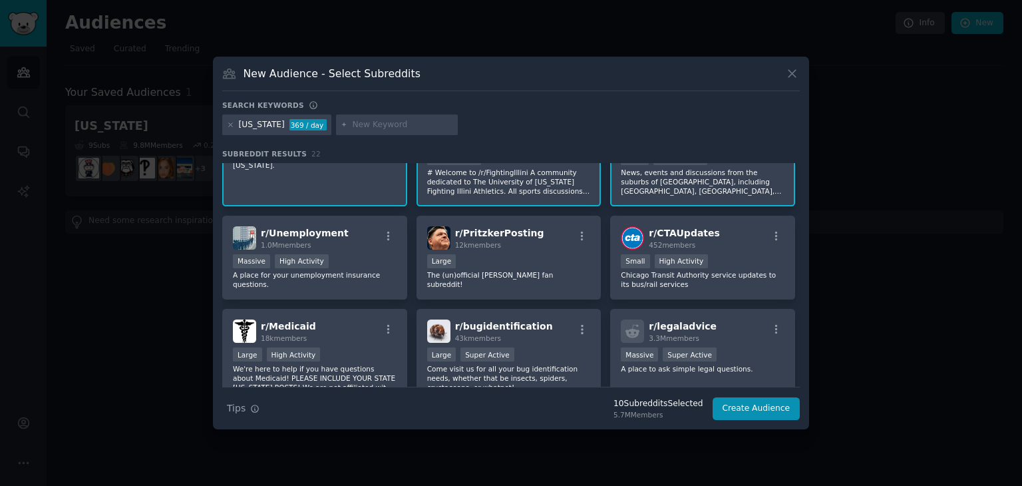
scroll to position [355, 0]
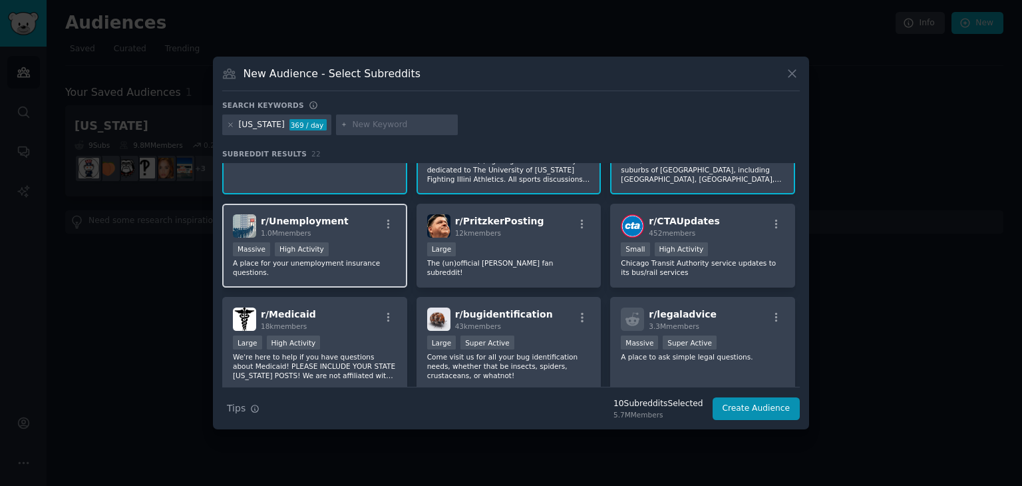
click at [353, 230] on div "r/ Unemployment 1.0M members" at bounding box center [315, 225] width 164 height 23
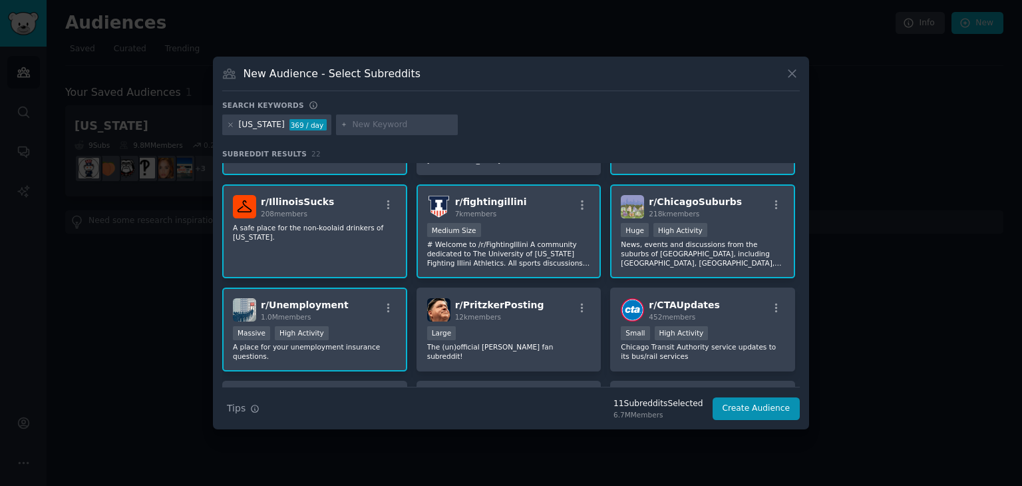
scroll to position [266, 0]
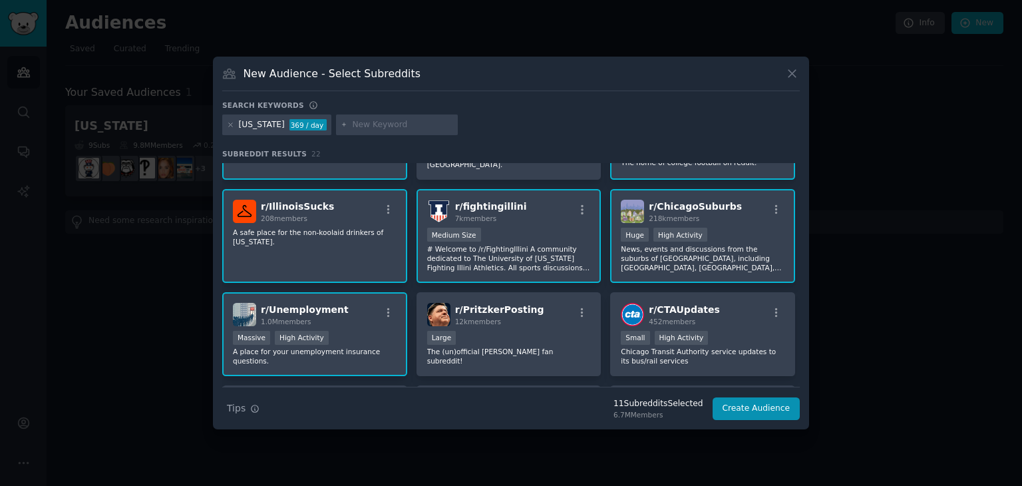
click at [323, 251] on div "r/ IllinoisSucks 208 members A safe place for the non-koolaid drinkers of [US_S…" at bounding box center [314, 236] width 185 height 94
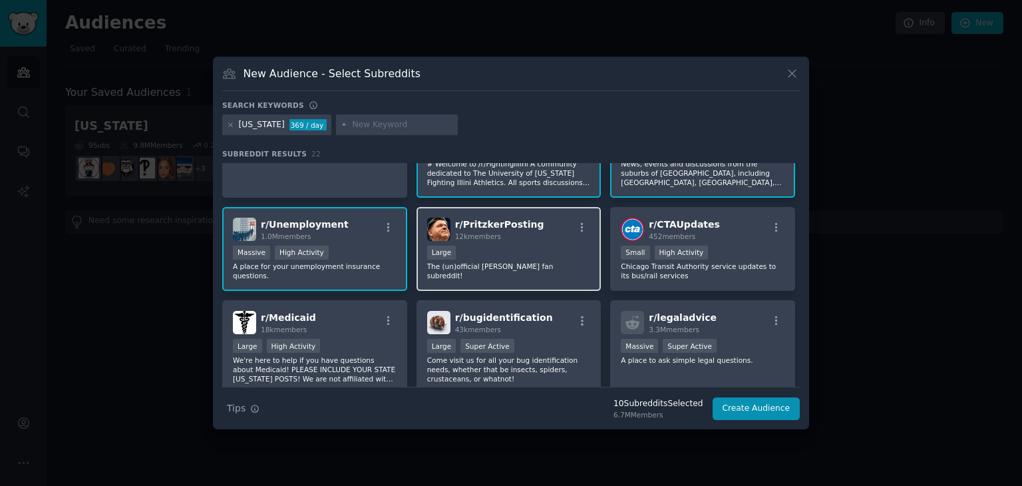
scroll to position [355, 0]
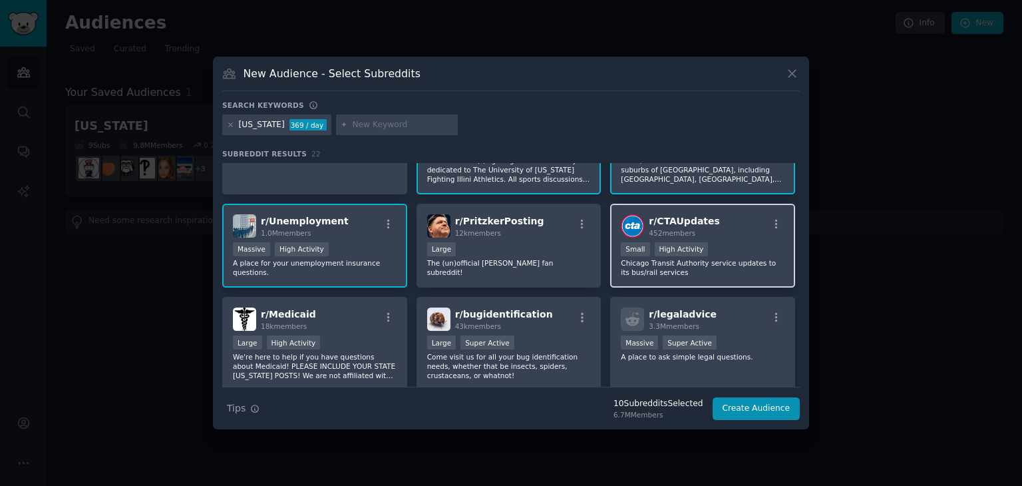
click at [688, 258] on p "Chicago Transit Authority service updates to its bus/rail services" at bounding box center [703, 267] width 164 height 19
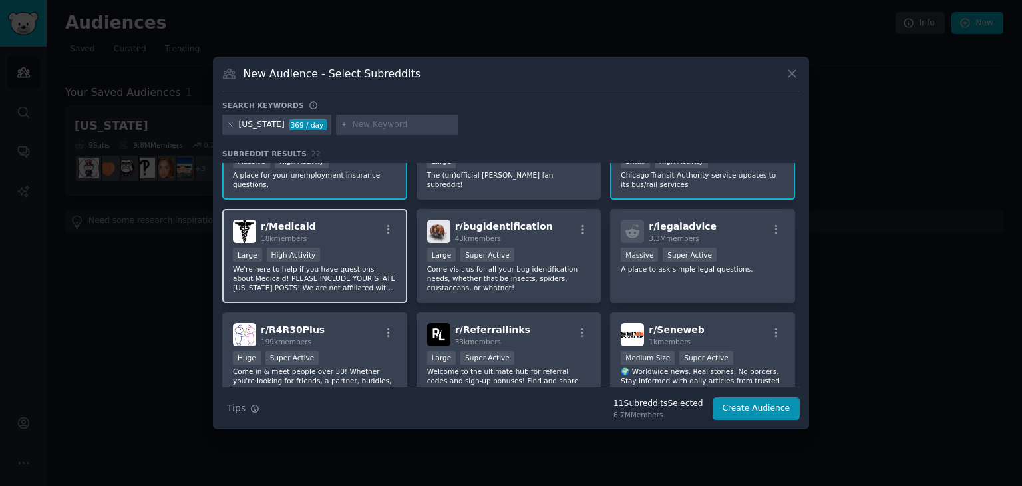
scroll to position [443, 0]
click at [362, 267] on p "We're here to help if you have questions about Medicaid! PLEASE INCLUDE YOUR ST…" at bounding box center [315, 277] width 164 height 28
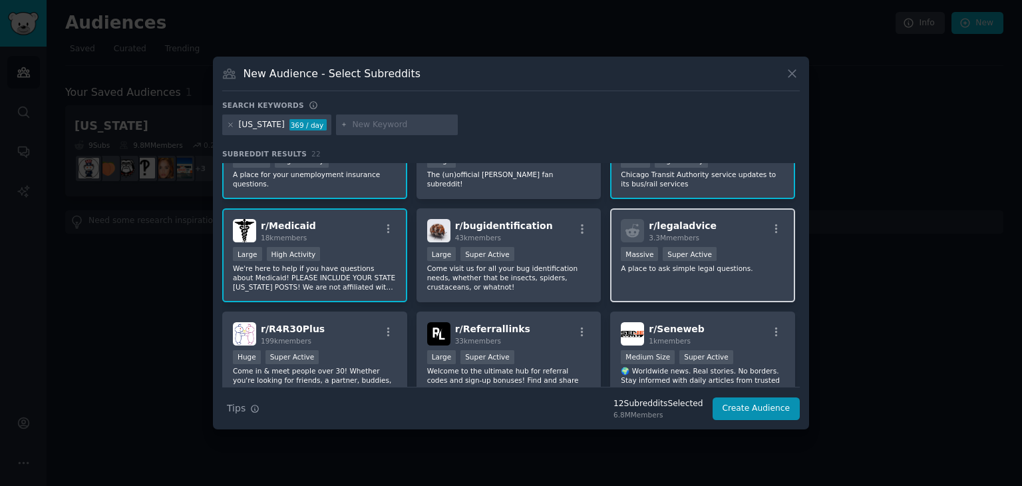
click at [637, 269] on div "r/ legaladvice 3.3M members Massive Super Active A place to ask simple legal qu…" at bounding box center [702, 255] width 185 height 94
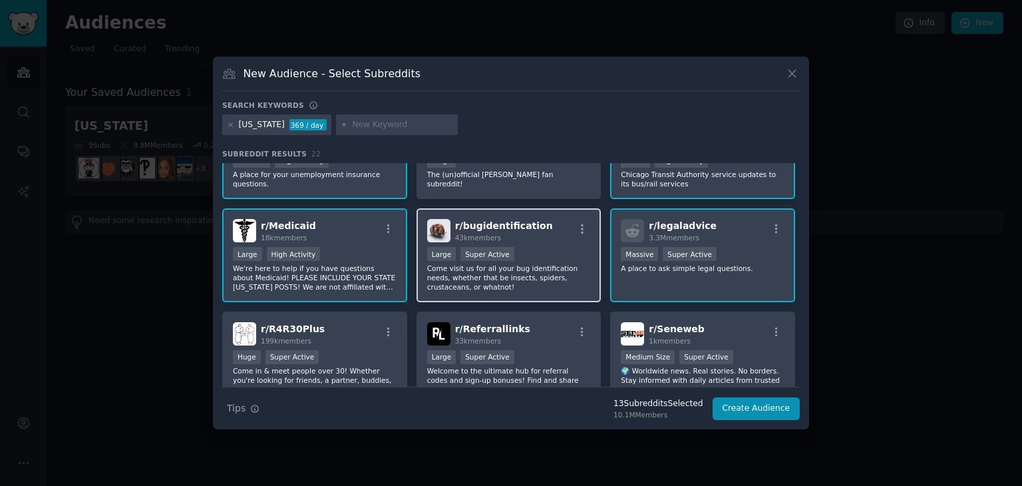
click at [549, 267] on p "Come visit us for all your bug identification needs, whether that be insects, s…" at bounding box center [509, 277] width 164 height 28
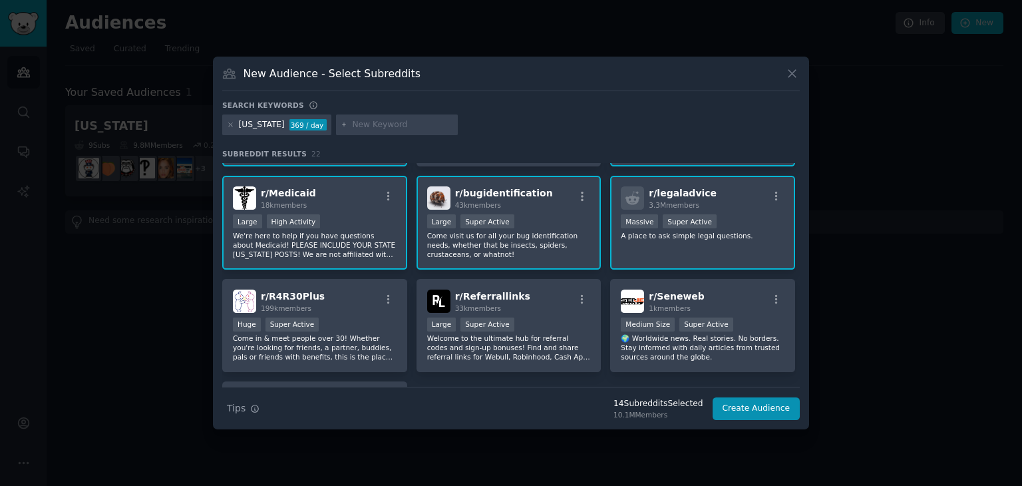
scroll to position [532, 0]
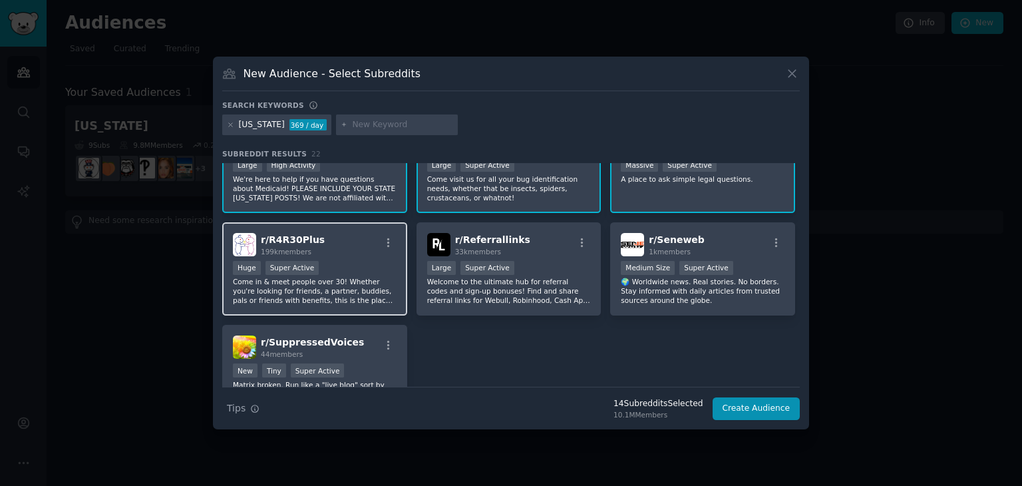
click at [351, 277] on p "Come in & meet people over 30! Whether you're looking for friends, a partner, b…" at bounding box center [315, 291] width 164 height 28
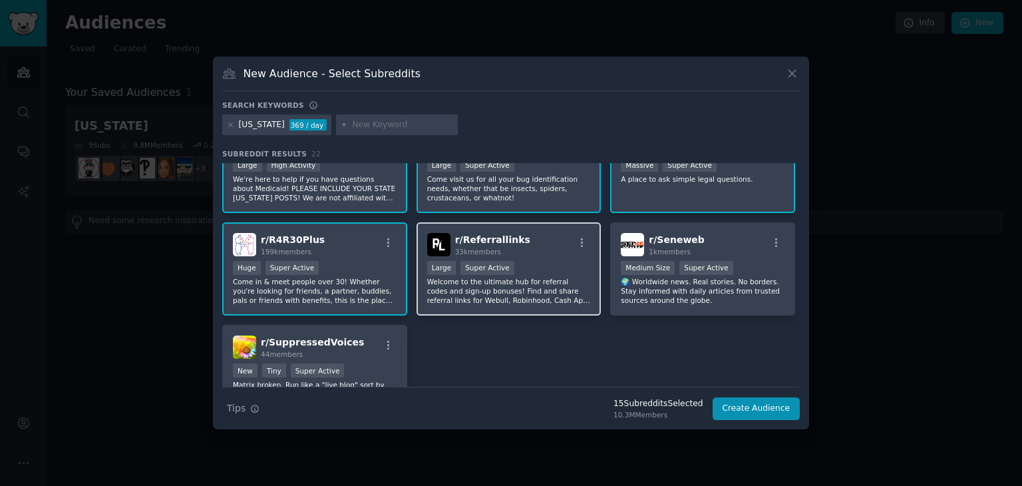
click at [508, 283] on p "Welcome to the ultimate hub for referral codes and sign-up bonuses! Find and sh…" at bounding box center [509, 291] width 164 height 28
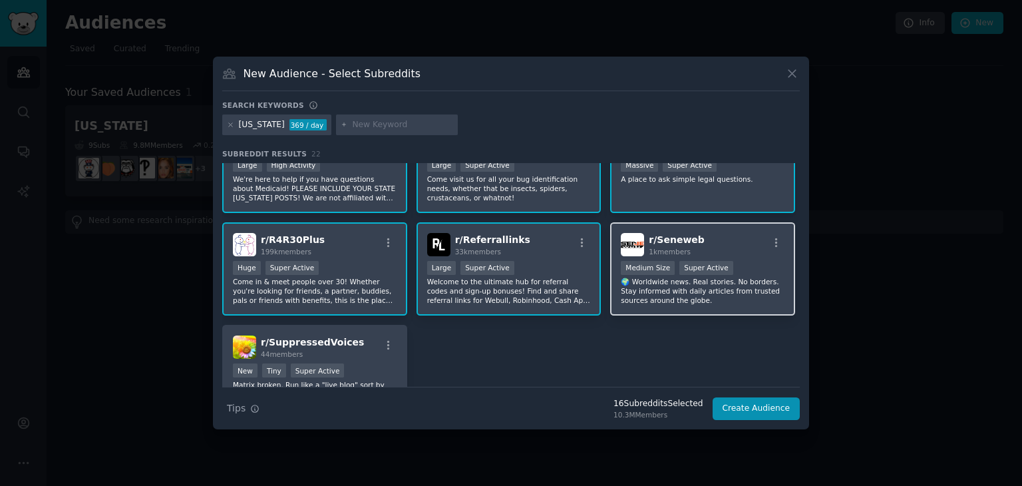
click at [657, 283] on p "🌍 Worldwide news. Real stories. No borders. Stay informed with daily articles f…" at bounding box center [703, 291] width 164 height 28
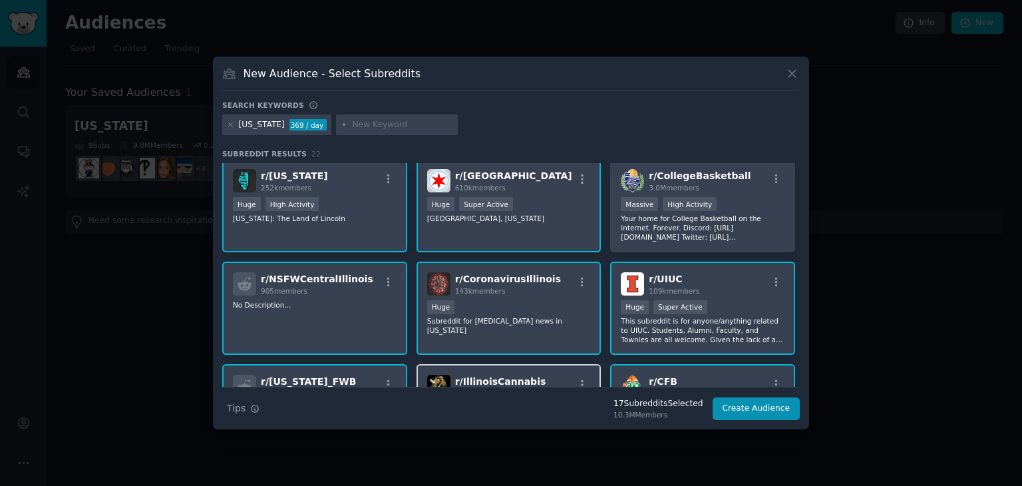
scroll to position [0, 0]
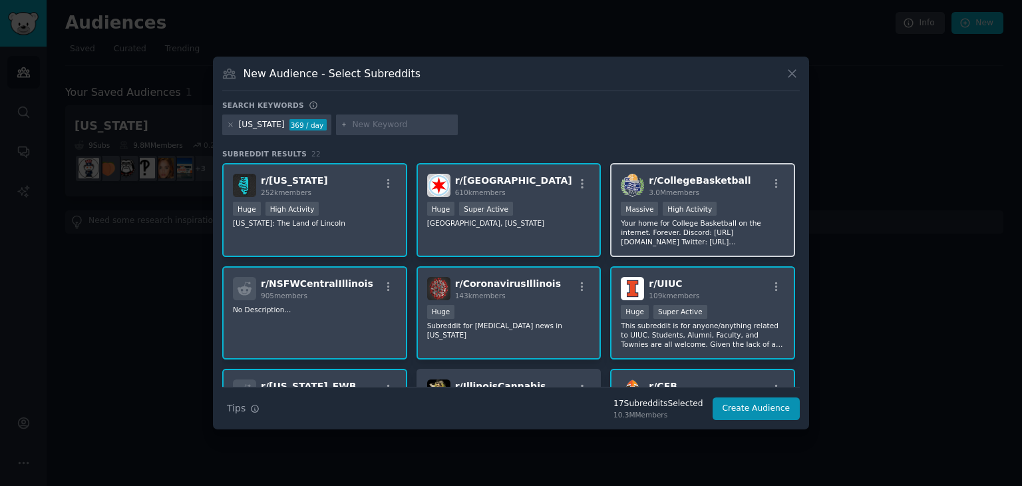
click at [669, 239] on p "Your home for College Basketball on the internet. Forever. Discord: [URL][DOMAI…" at bounding box center [703, 232] width 164 height 28
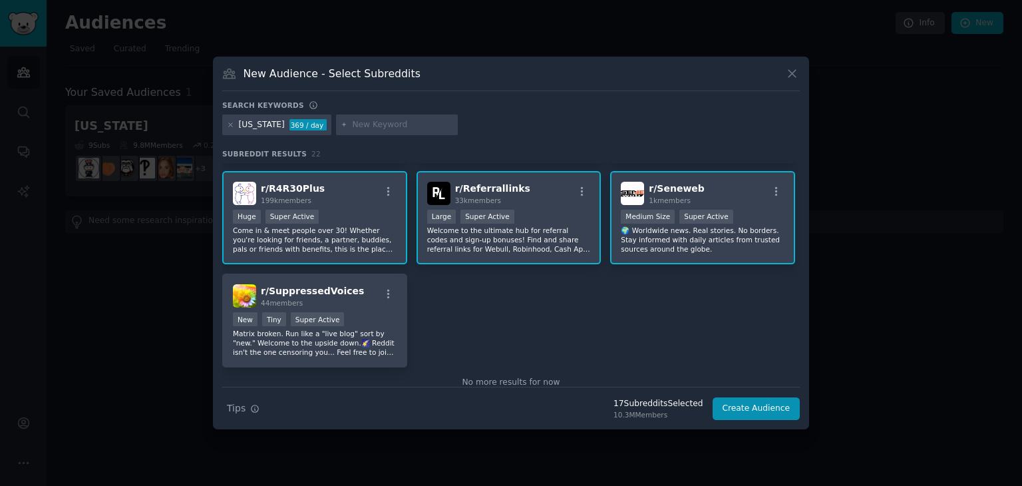
scroll to position [604, 0]
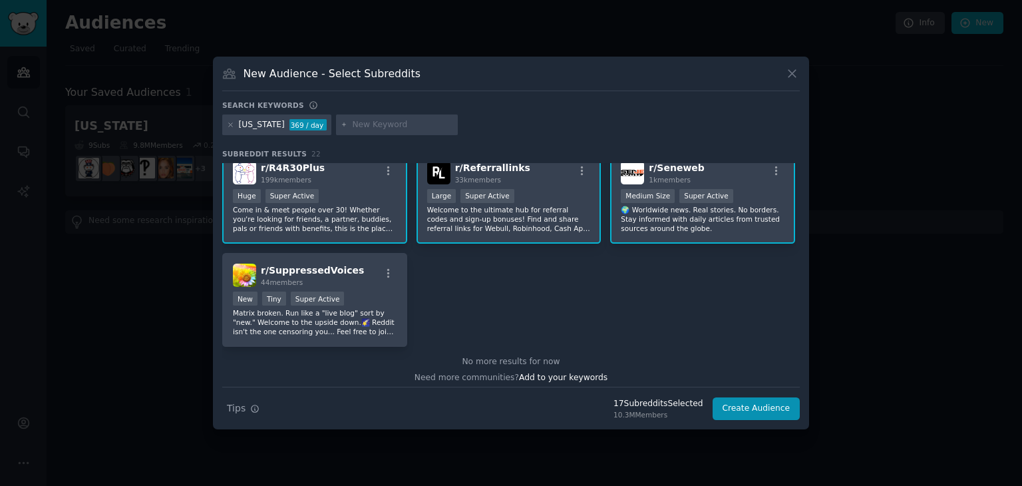
click at [352, 126] on input "text" at bounding box center [402, 125] width 101 height 12
type input "CPS"
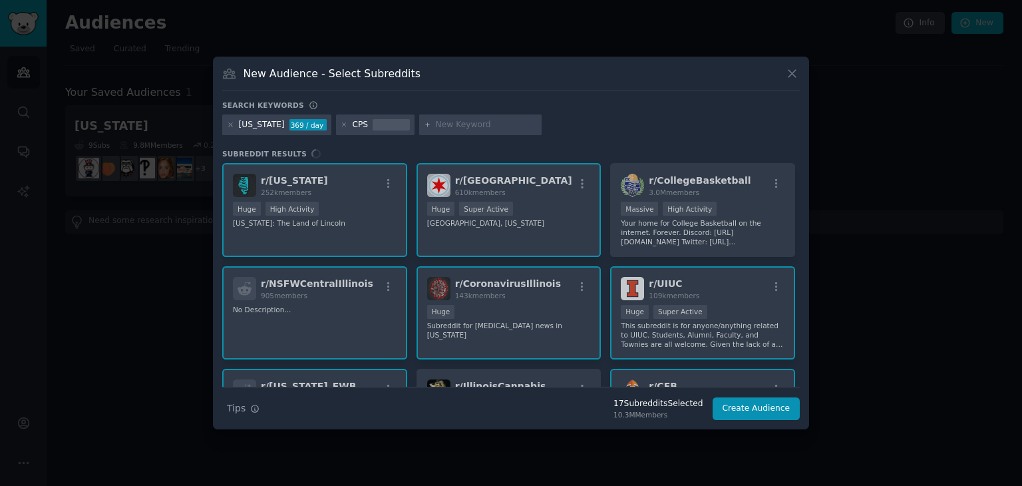
click at [352, 122] on div "CPS" at bounding box center [360, 125] width 16 height 12
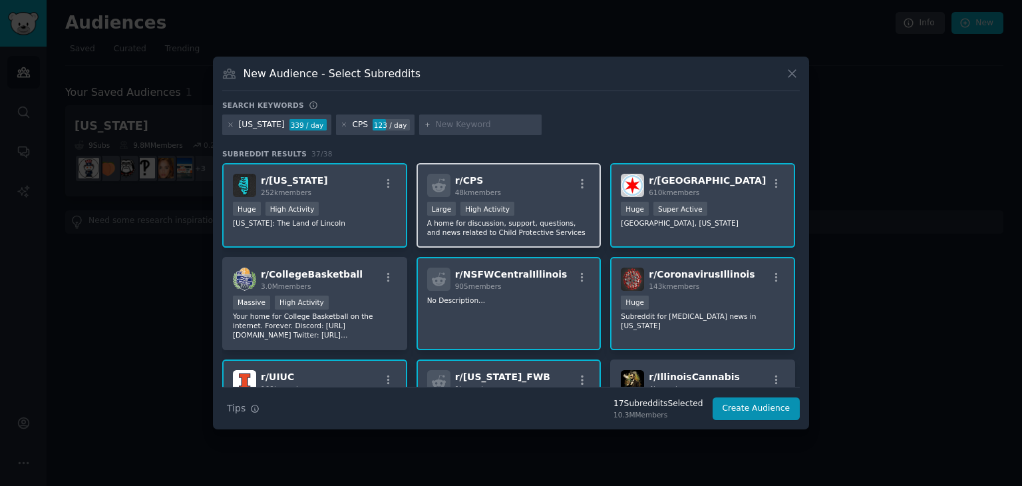
click at [550, 199] on div "r/ CPS 48k members Large High Activity A home for discussion, support, question…" at bounding box center [508, 205] width 185 height 84
click at [436, 128] on input "text" at bounding box center [486, 125] width 101 height 12
type input "IAR"
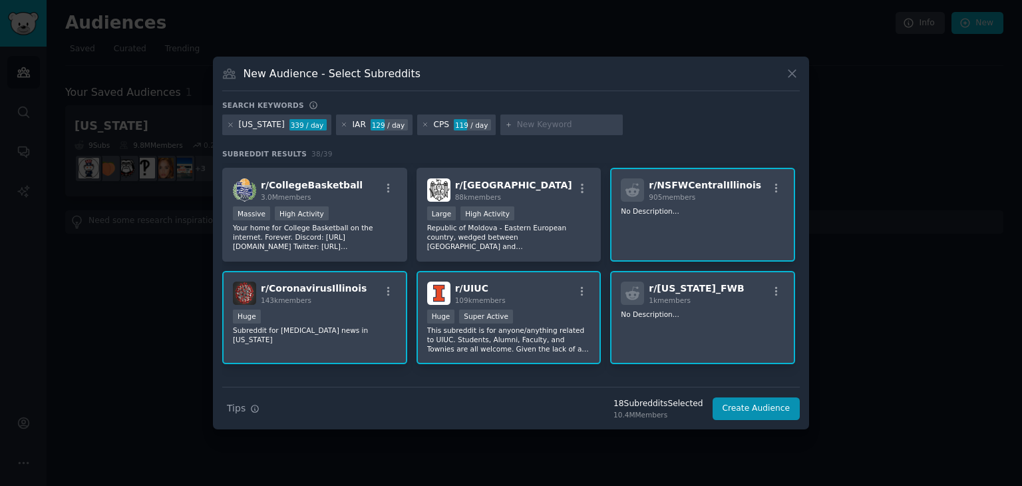
scroll to position [223, 0]
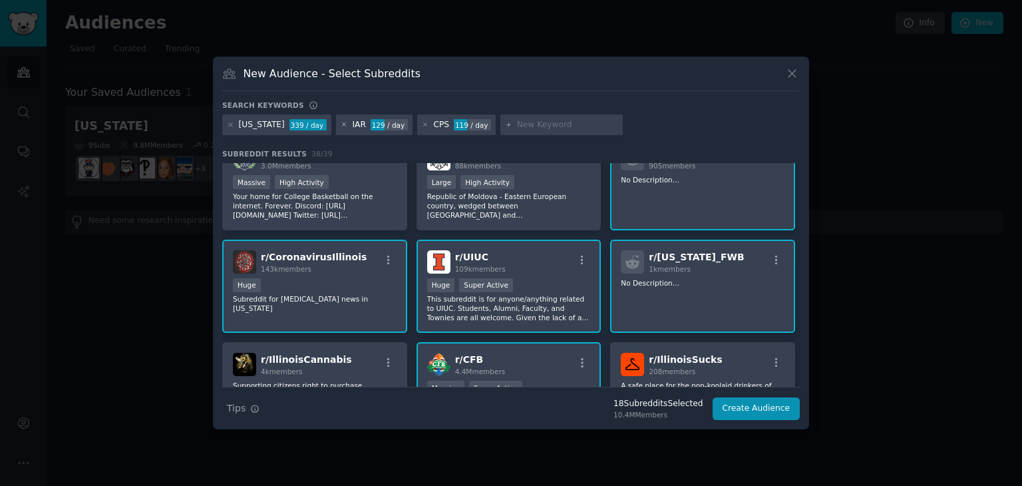
click at [341, 123] on icon at bounding box center [344, 124] width 7 height 7
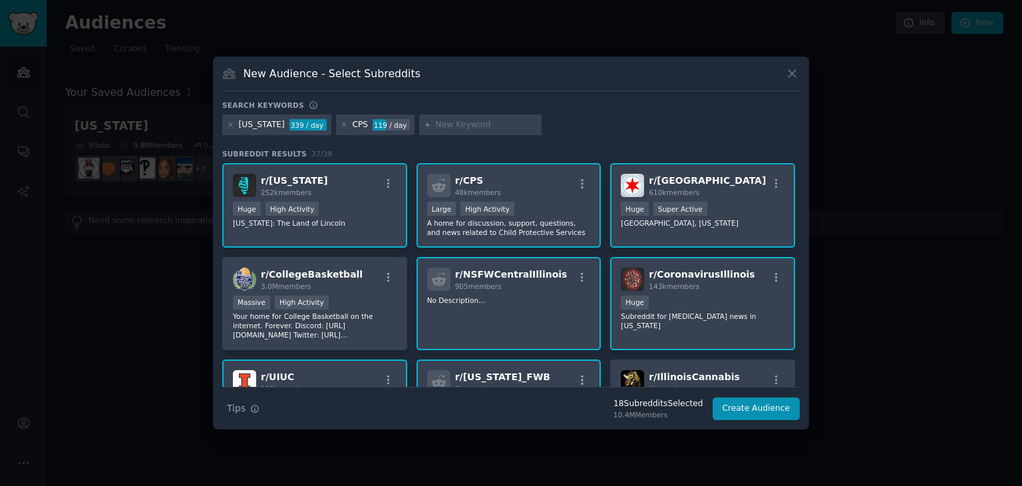
click at [436, 128] on input "text" at bounding box center [486, 125] width 101 height 12
type input "IXL"
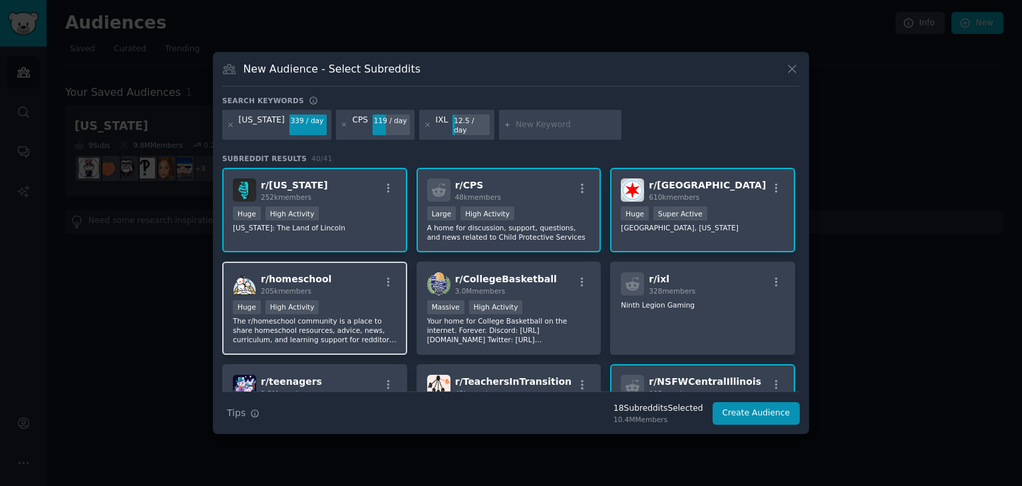
click at [319, 300] on div "Huge High Activity" at bounding box center [315, 308] width 164 height 17
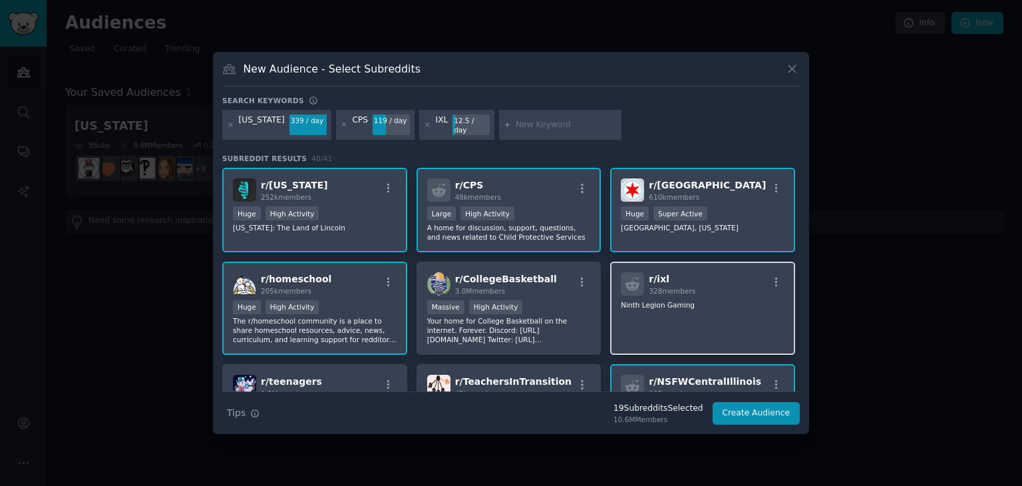
click at [681, 289] on span "328 members" at bounding box center [672, 291] width 47 height 8
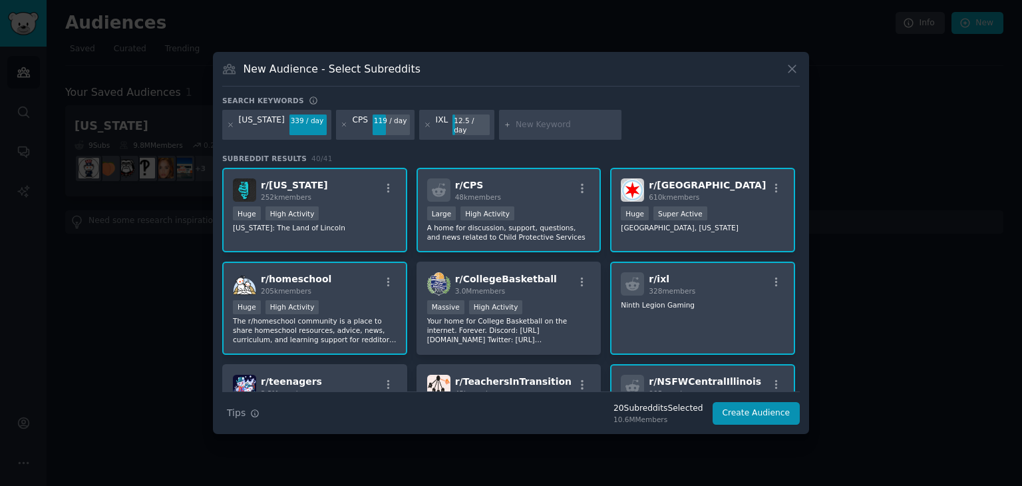
click at [698, 280] on div "r/ ixl 328 members" at bounding box center [703, 283] width 164 height 23
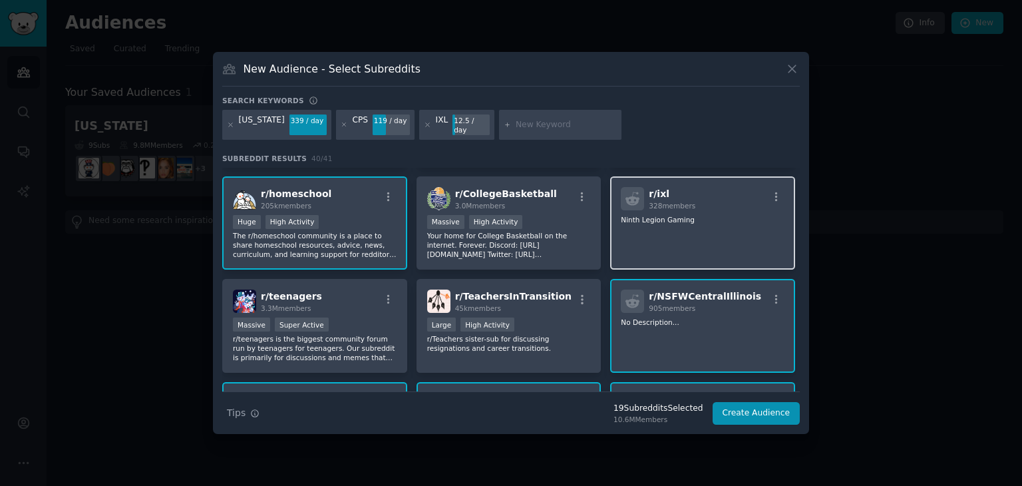
scroll to position [88, 0]
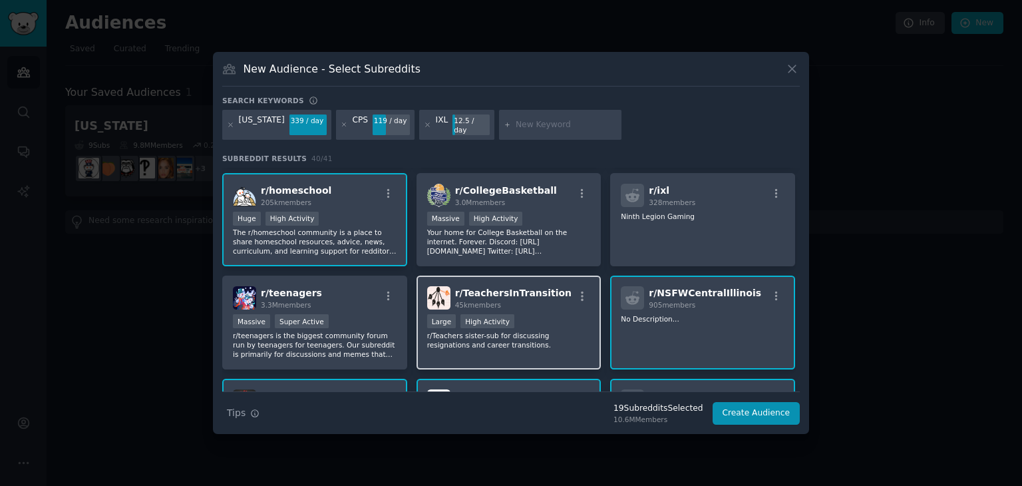
click at [517, 300] on div "45k members" at bounding box center [513, 304] width 116 height 9
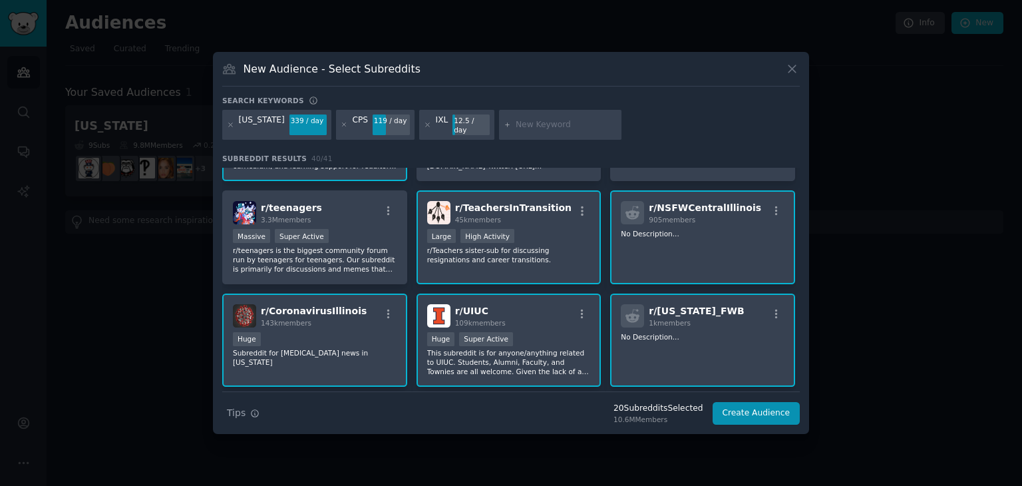
scroll to position [177, 0]
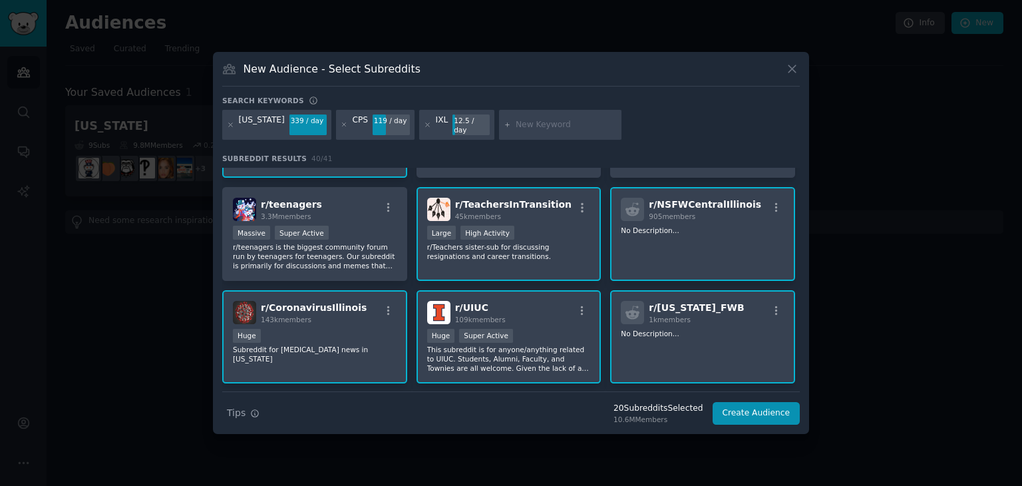
click at [507, 115] on div at bounding box center [560, 125] width 122 height 31
click at [516, 121] on input "text" at bounding box center [566, 125] width 101 height 12
type input "T"
type input "K-12 Education"
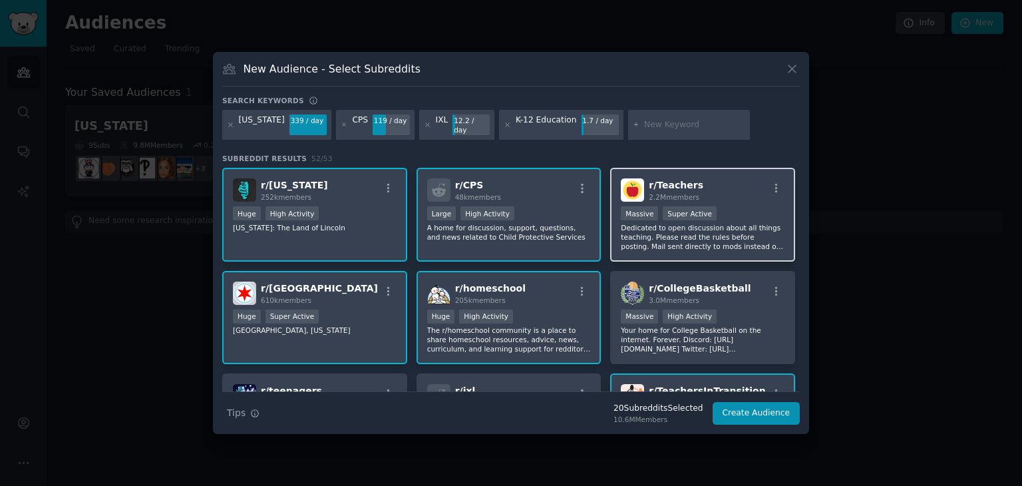
click at [702, 190] on div "r/ Teachers 2.2M members" at bounding box center [703, 189] width 164 height 23
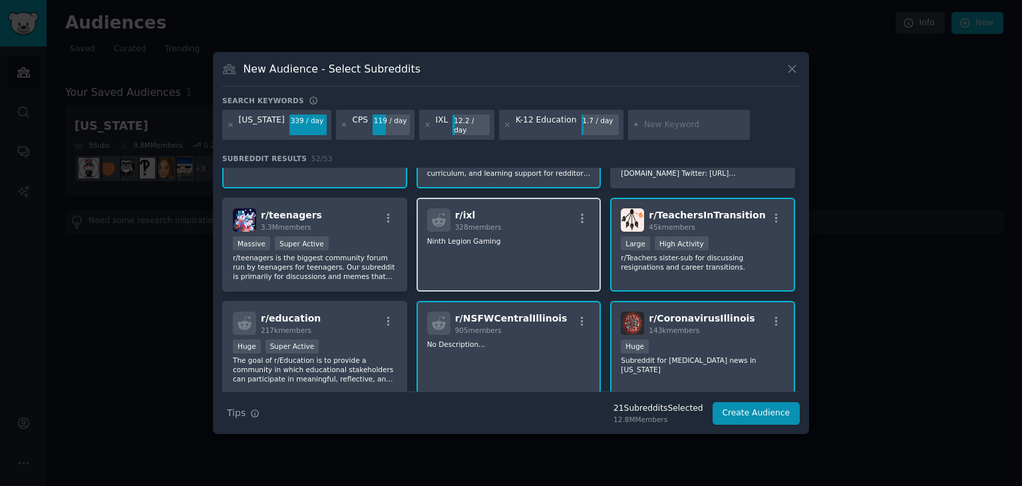
scroll to position [178, 0]
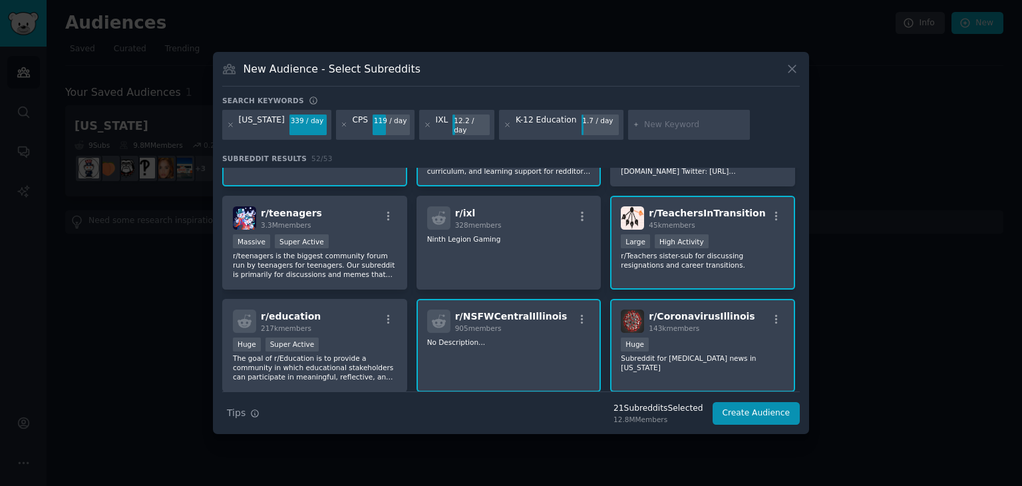
click at [479, 337] on p "No Description..." at bounding box center [509, 341] width 164 height 9
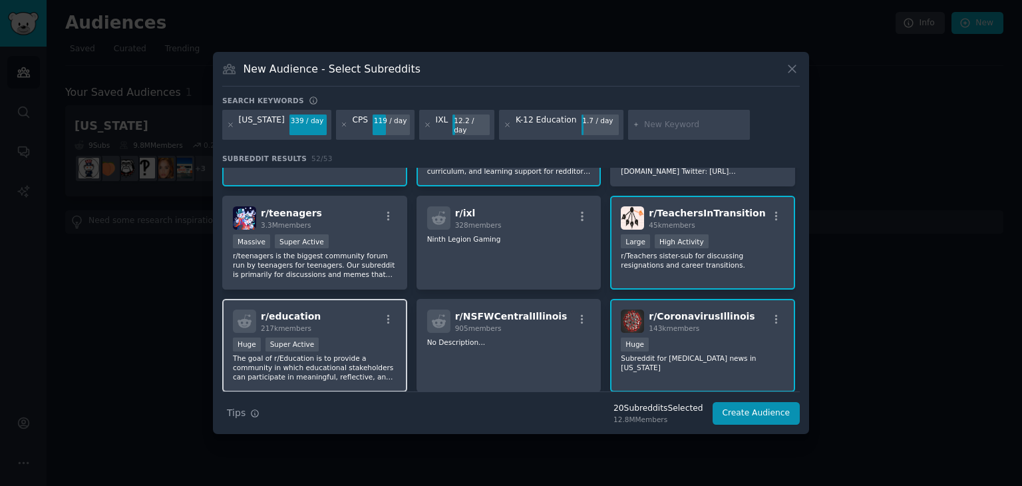
click at [343, 320] on div "r/ education 217k members" at bounding box center [315, 320] width 164 height 23
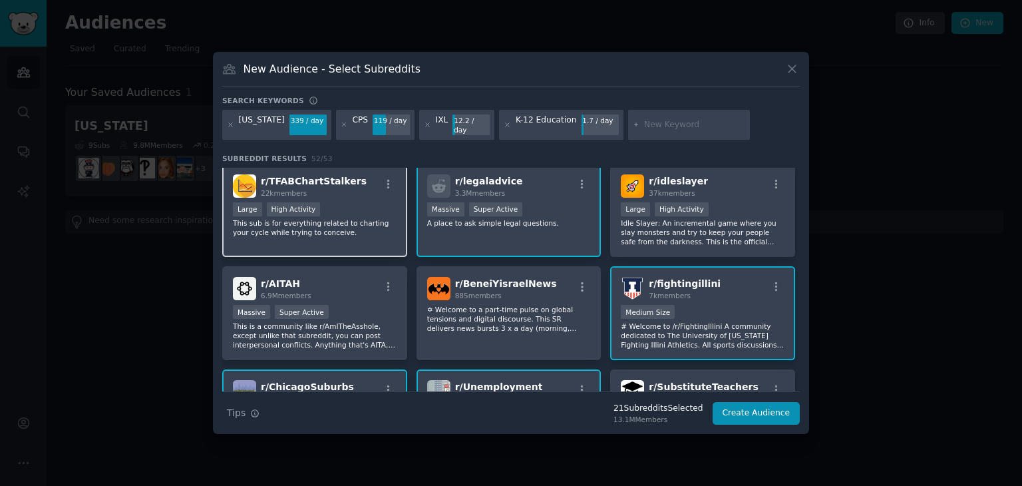
scroll to position [1330, 0]
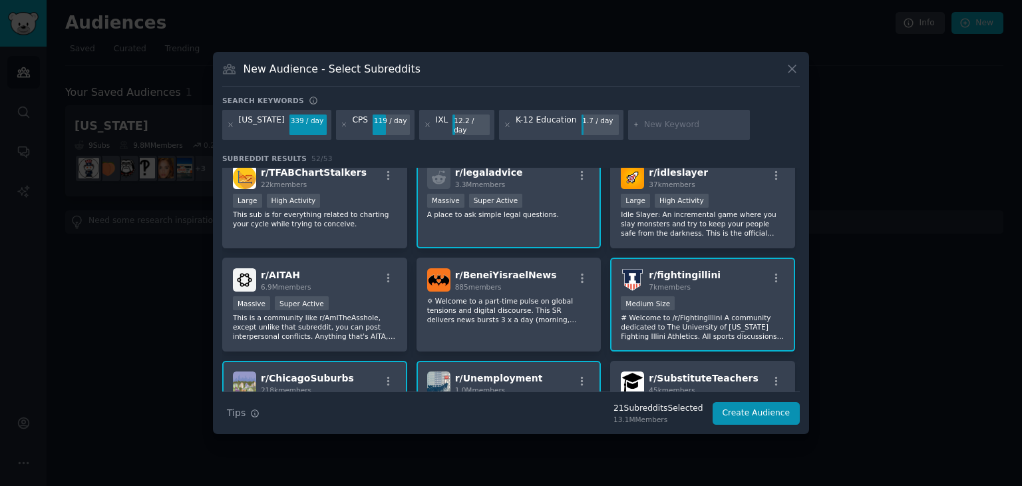
drag, startPoint x: 606, startPoint y: 124, endPoint x: 647, endPoint y: 119, distance: 40.9
click at [628, 124] on div at bounding box center [689, 125] width 122 height 31
click at [644, 126] on input "text" at bounding box center [694, 125] width 101 height 12
type input "test prep"
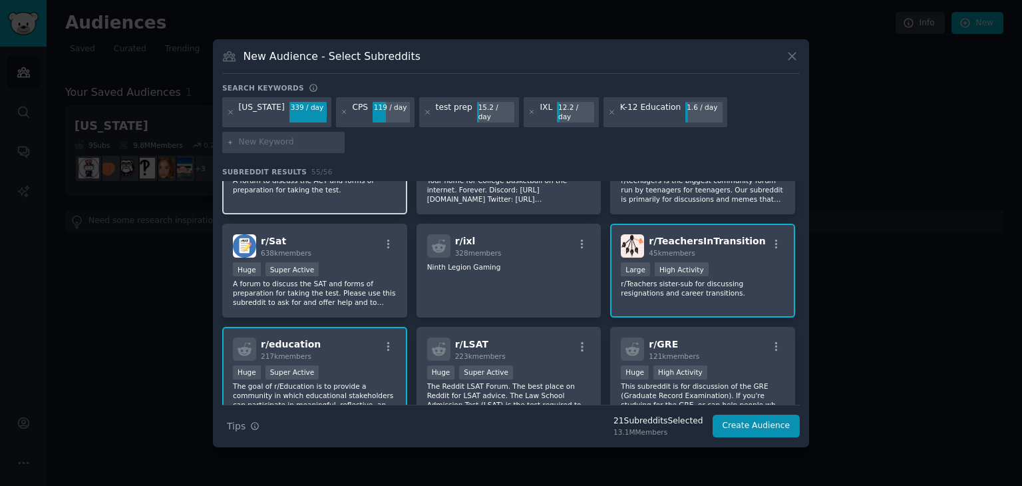
scroll to position [266, 0]
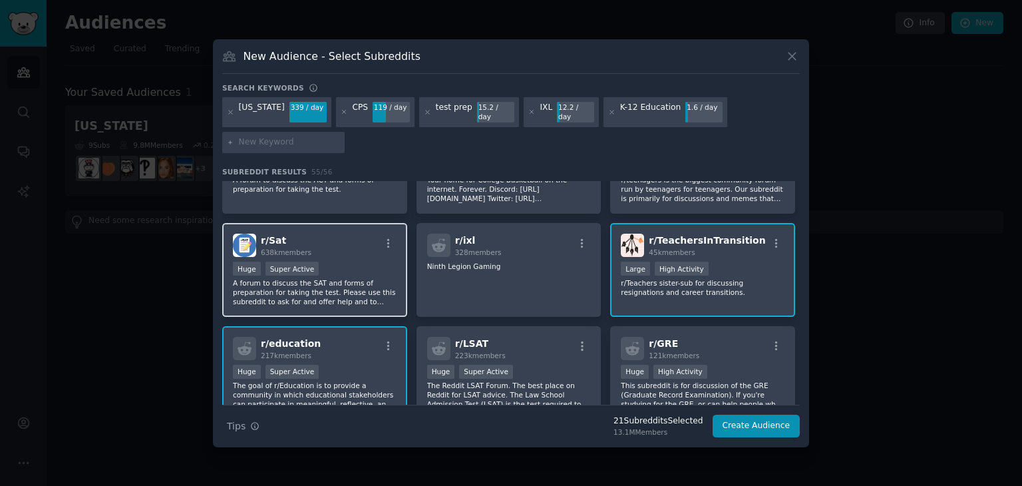
click at [319, 269] on div "Huge Super Active" at bounding box center [315, 269] width 164 height 17
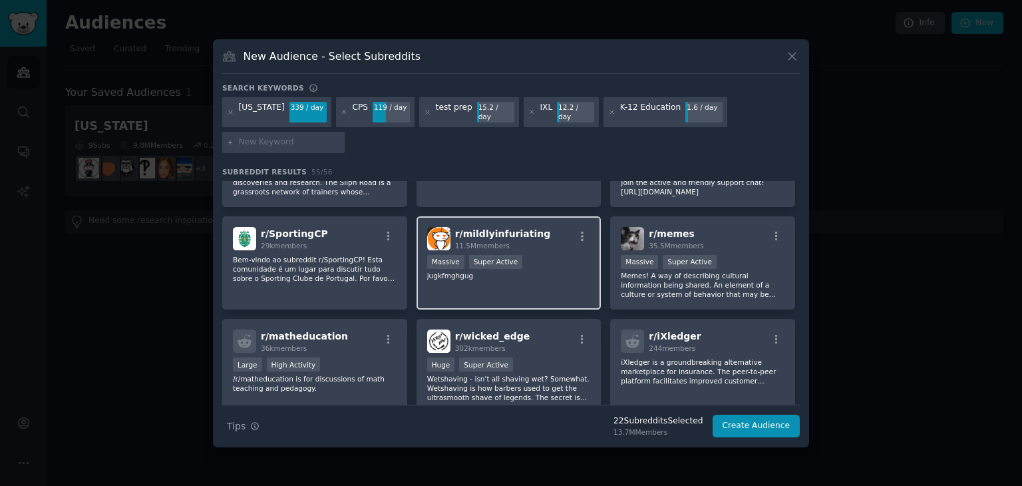
scroll to position [968, 0]
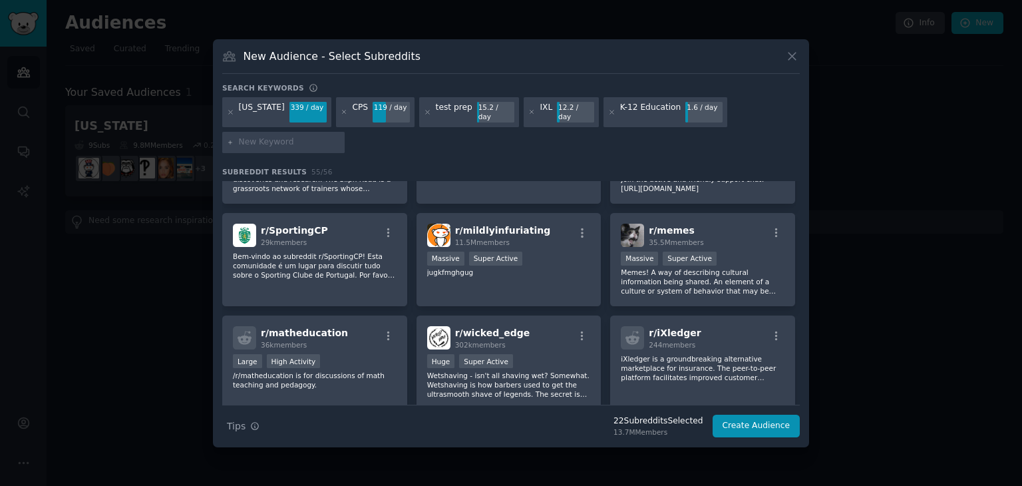
click at [258, 140] on input "text" at bounding box center [289, 142] width 101 height 12
click at [752, 418] on button "Create Audience" at bounding box center [756, 425] width 88 height 23
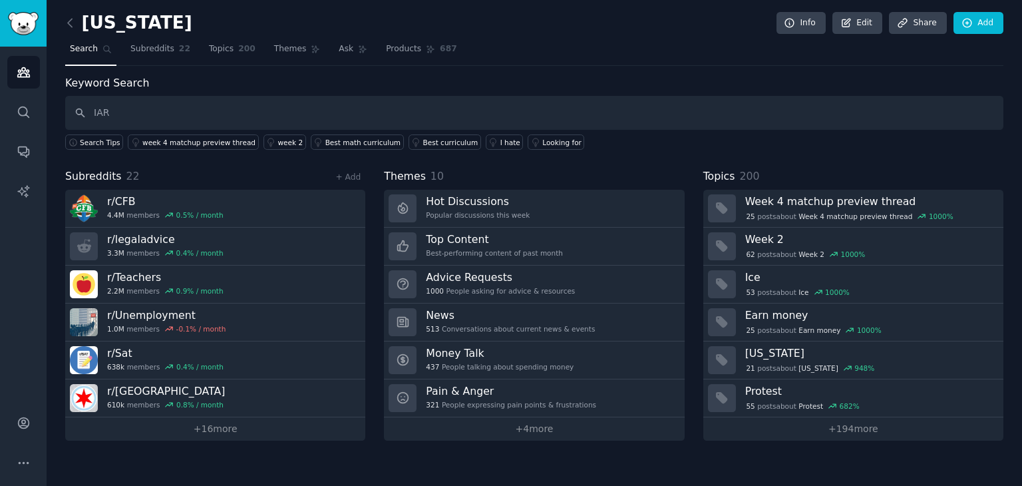
type input "IAR"
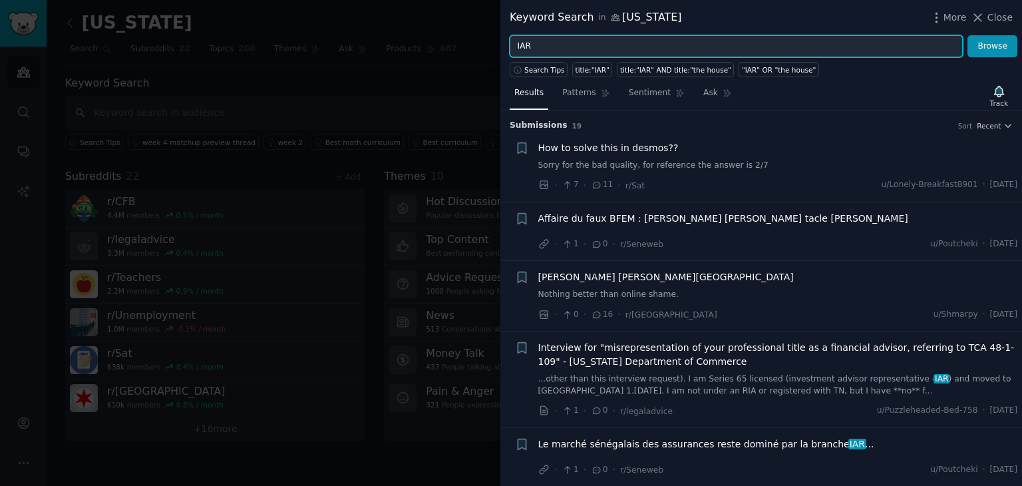
drag, startPoint x: 500, startPoint y: 47, endPoint x: 485, endPoint y: 47, distance: 14.6
click at [485, 47] on div "Keyword Search in [US_STATE] More Close IAR Browse Search Tips title:"IAR" titl…" at bounding box center [511, 243] width 1022 height 486
paste input "llinois Assessment of Readiness"
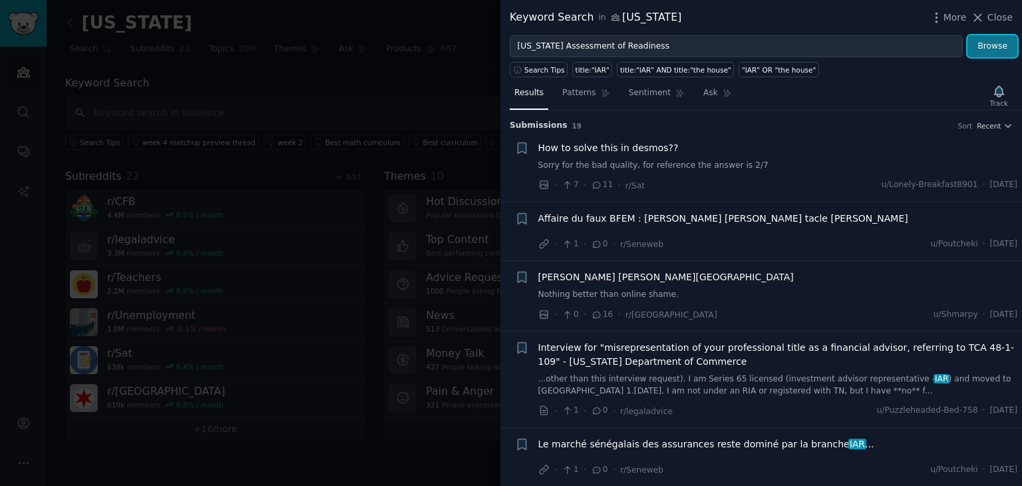
click at [974, 45] on button "Browse" at bounding box center [992, 46] width 50 height 23
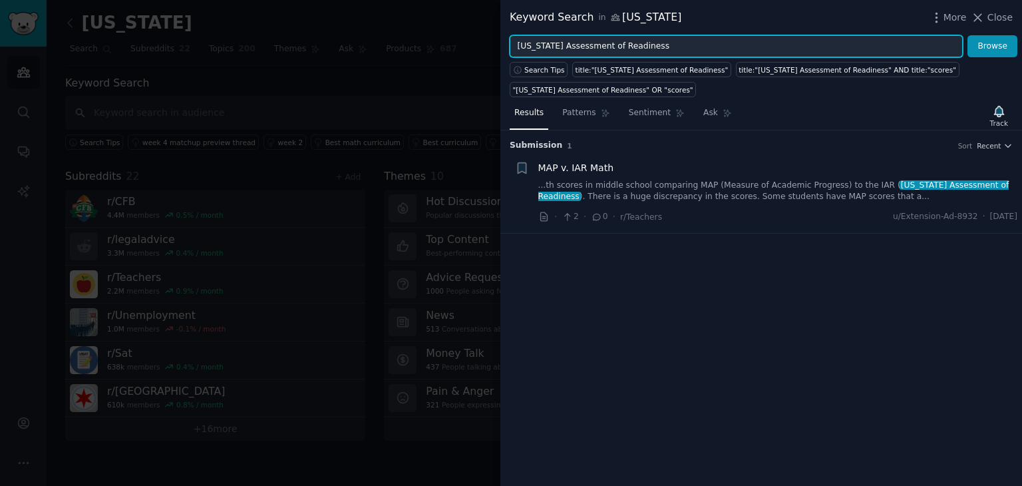
drag, startPoint x: 641, startPoint y: 45, endPoint x: 497, endPoint y: 50, distance: 143.8
click at [497, 50] on div "Keyword Search in [US_STATE] More Close [US_STATE] Assessment of Readiness Brow…" at bounding box center [511, 243] width 1022 height 486
click at [967, 35] on button "Browse" at bounding box center [992, 46] width 50 height 23
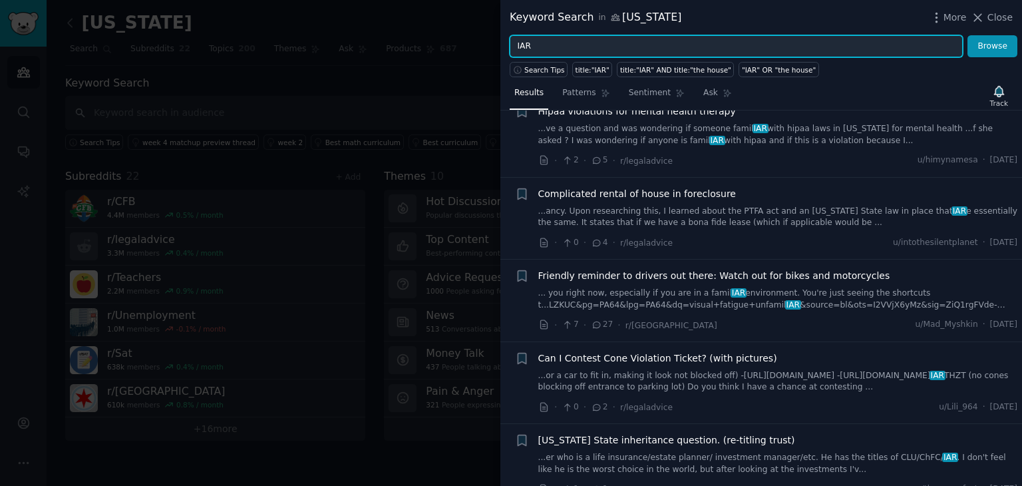
scroll to position [1048, 0]
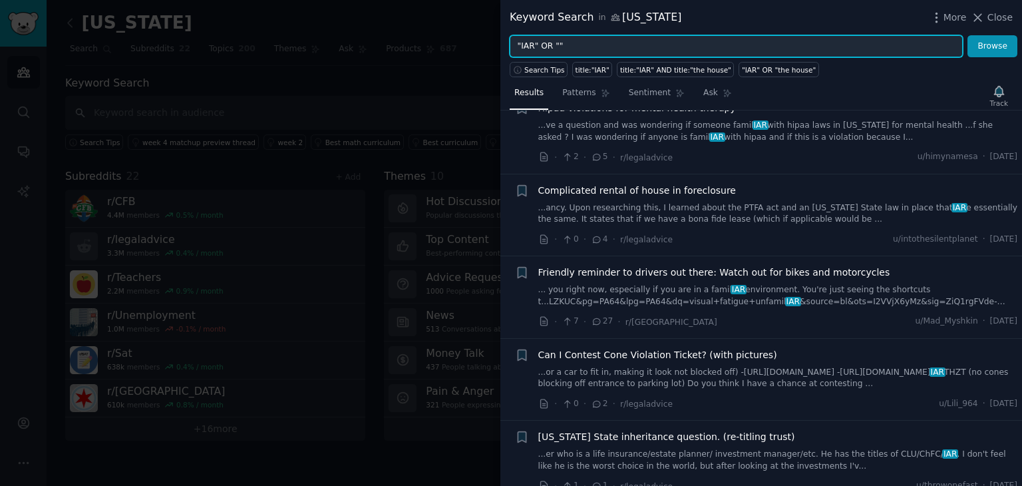
paste input "[US_STATE] Assessment of Readiness"
type input ""IAR" OR "[US_STATE] Assessment of Readiness""
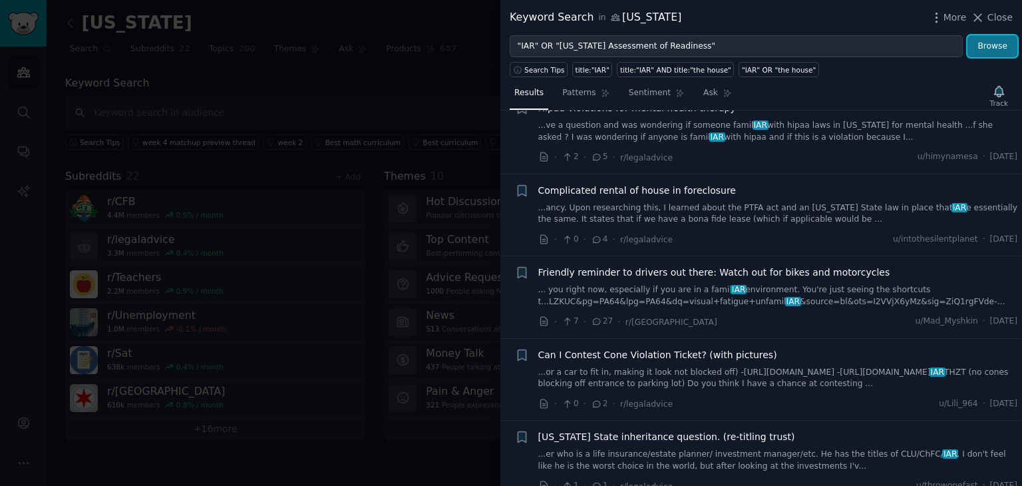
click at [987, 46] on button "Browse" at bounding box center [992, 46] width 50 height 23
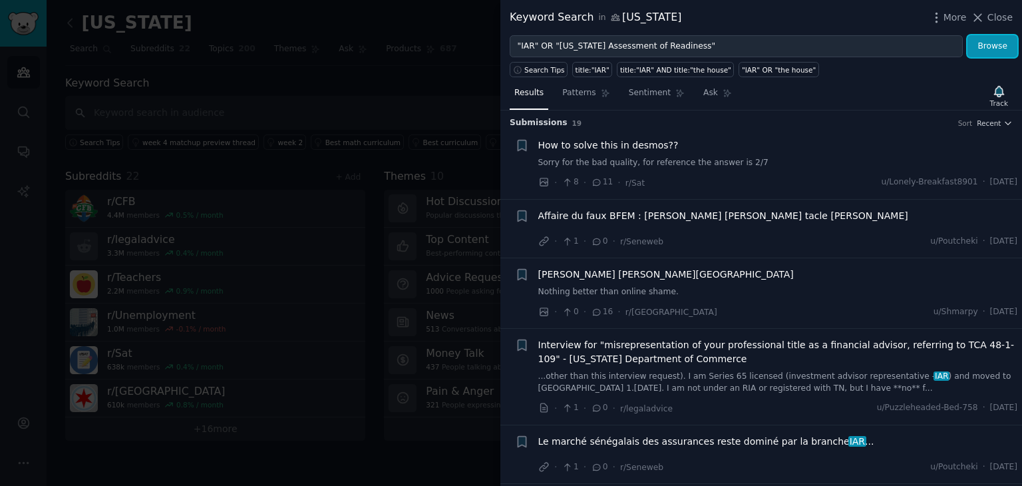
scroll to position [0, 0]
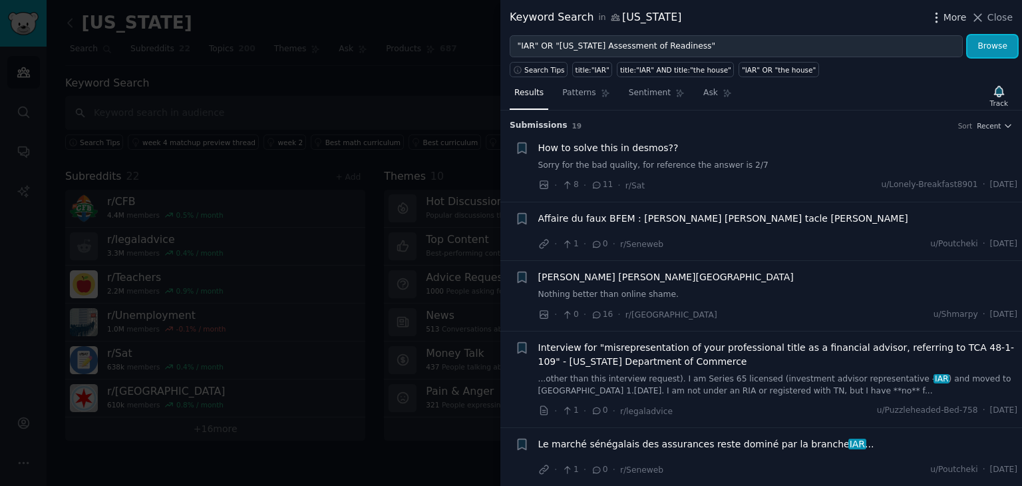
click at [947, 15] on span "More" at bounding box center [954, 18] width 23 height 14
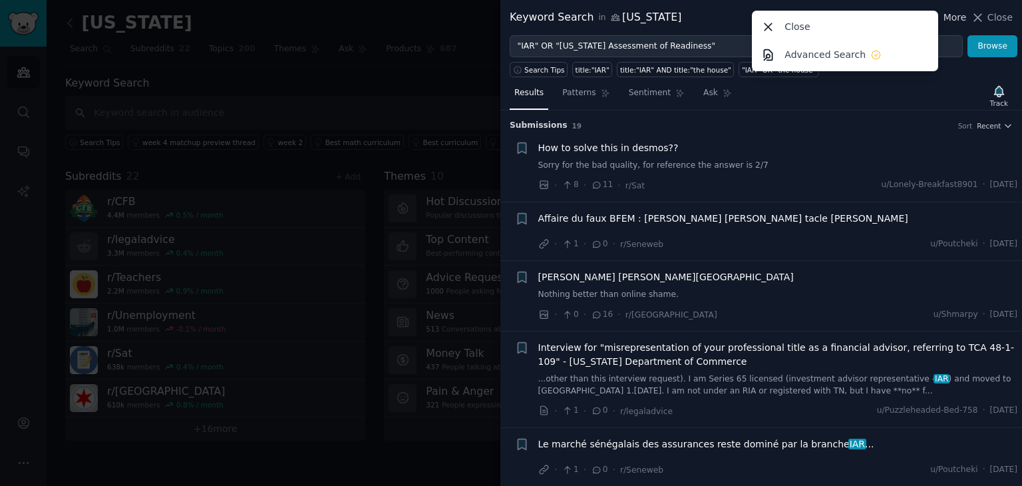
click at [947, 15] on span "More" at bounding box center [954, 18] width 23 height 14
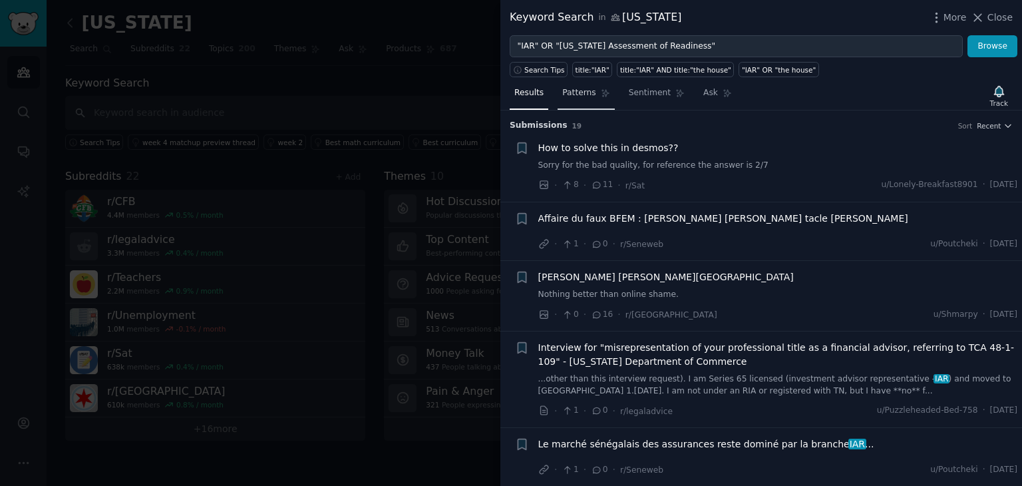
click at [581, 94] on span "Patterns" at bounding box center [578, 93] width 33 height 12
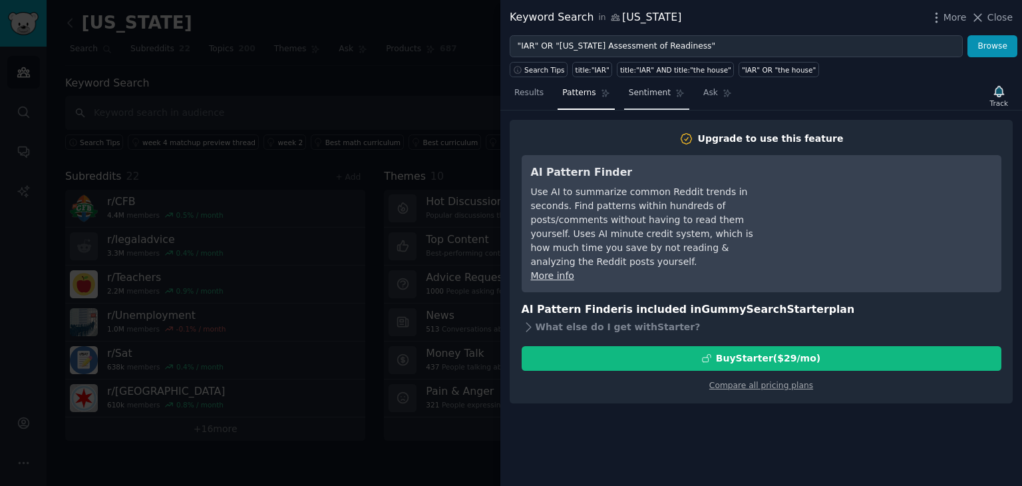
click at [649, 88] on span "Sentiment" at bounding box center [650, 93] width 42 height 12
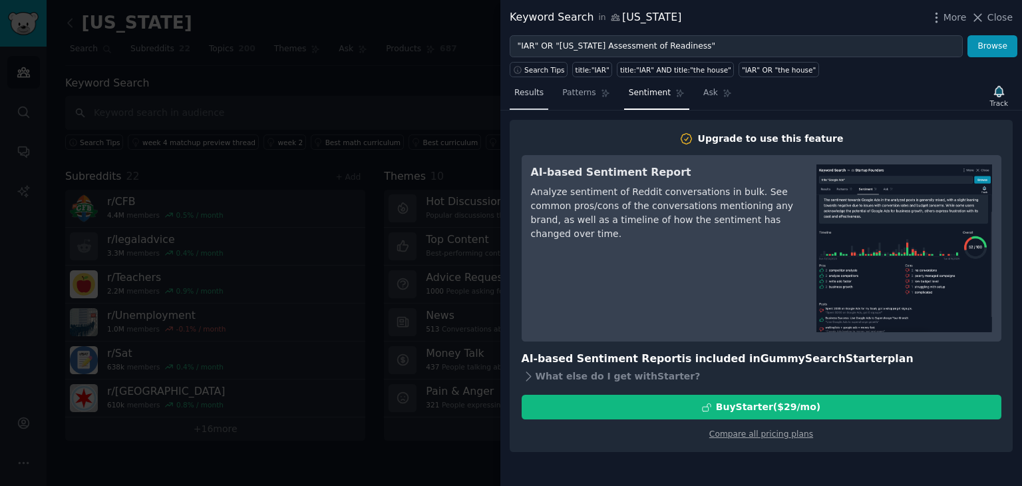
click at [544, 95] on link "Results" at bounding box center [529, 95] width 39 height 27
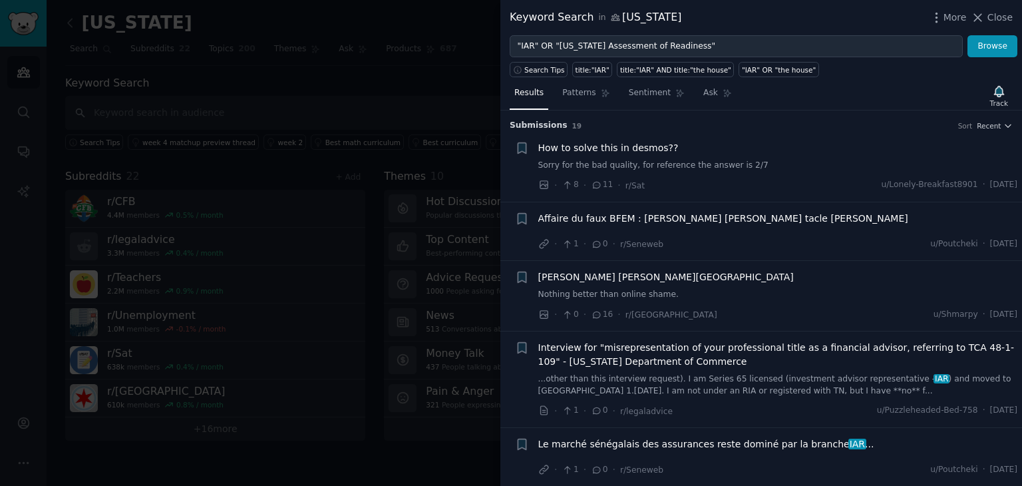
drag, startPoint x: 990, startPoint y: 19, endPoint x: 475, endPoint y: 158, distance: 533.3
click at [990, 19] on span "Close" at bounding box center [999, 18] width 25 height 14
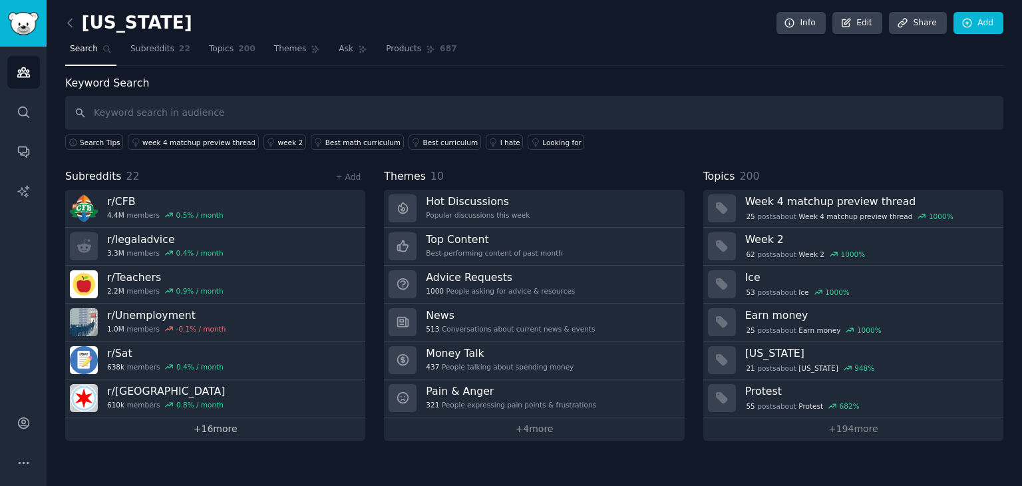
click at [215, 429] on link "+ 16 more" at bounding box center [215, 428] width 300 height 23
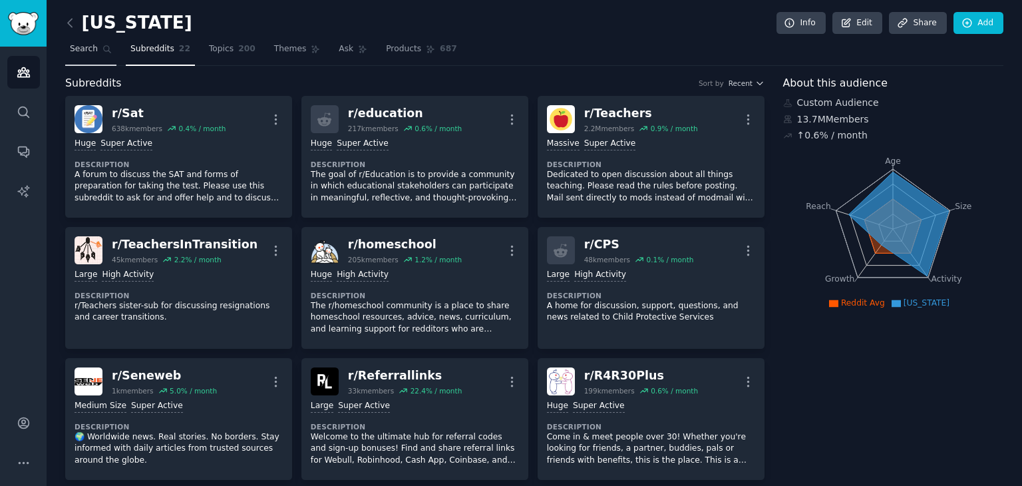
click at [90, 43] on span "Search" at bounding box center [84, 49] width 28 height 12
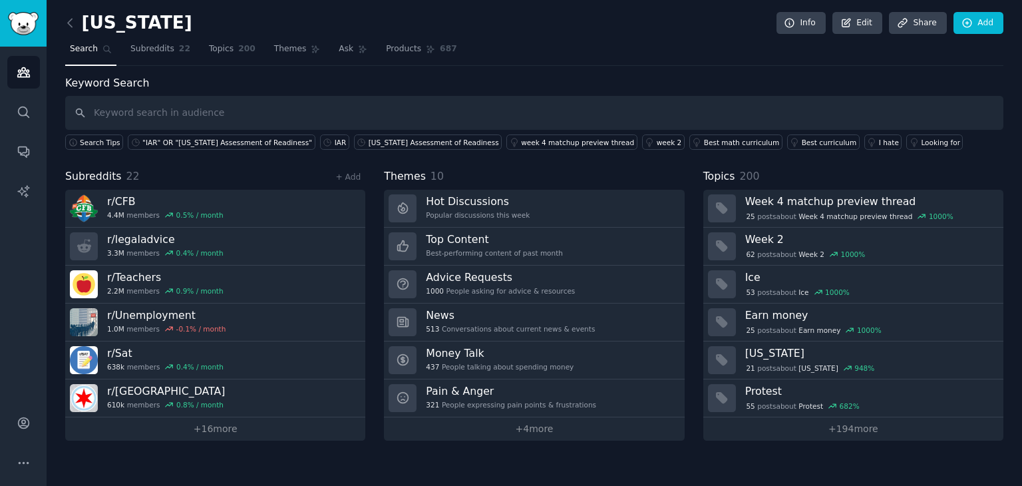
click at [192, 106] on input "text" at bounding box center [534, 113] width 938 height 34
click at [194, 139] on div ""IAR" OR "[US_STATE] Assessment of Readiness"" at bounding box center [227, 142] width 170 height 9
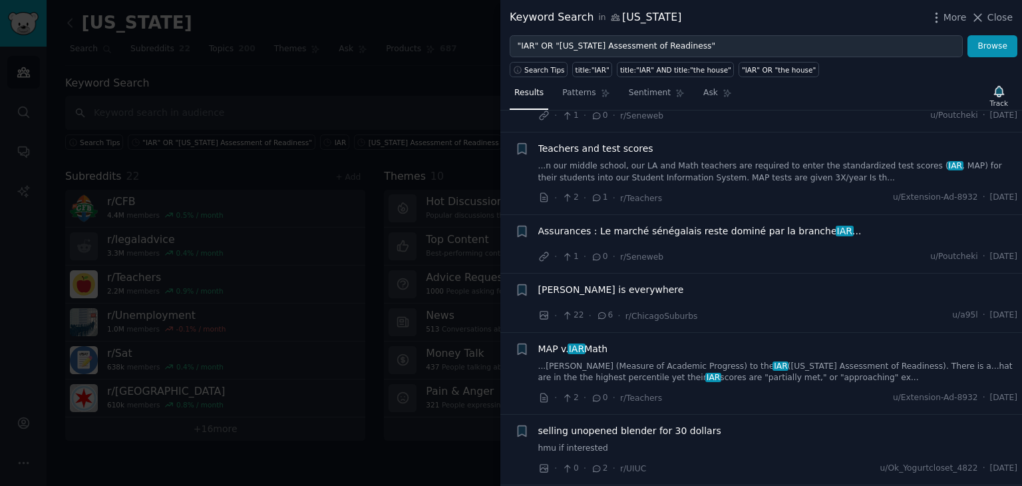
scroll to position [355, 0]
click at [997, 17] on span "Close" at bounding box center [999, 18] width 25 height 14
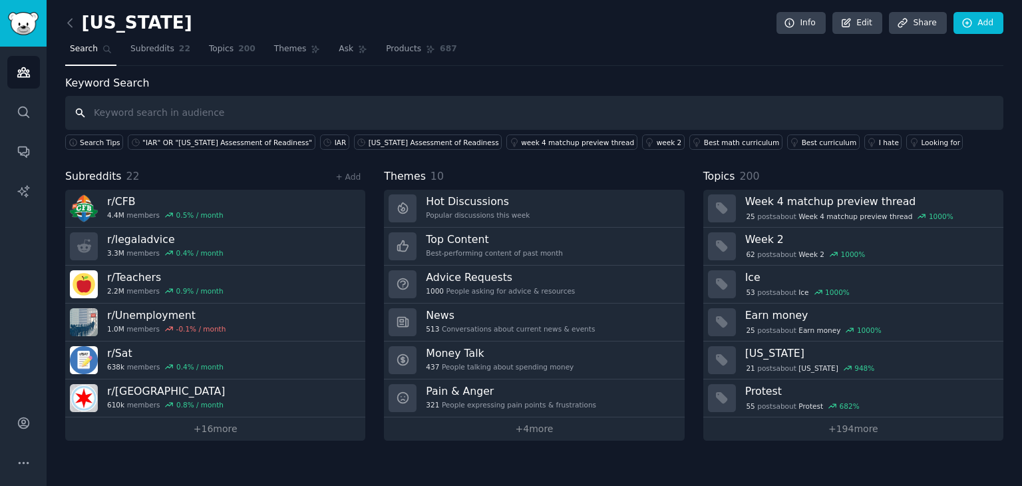
click at [178, 105] on input "text" at bounding box center [534, 113] width 938 height 34
type input "IAR"
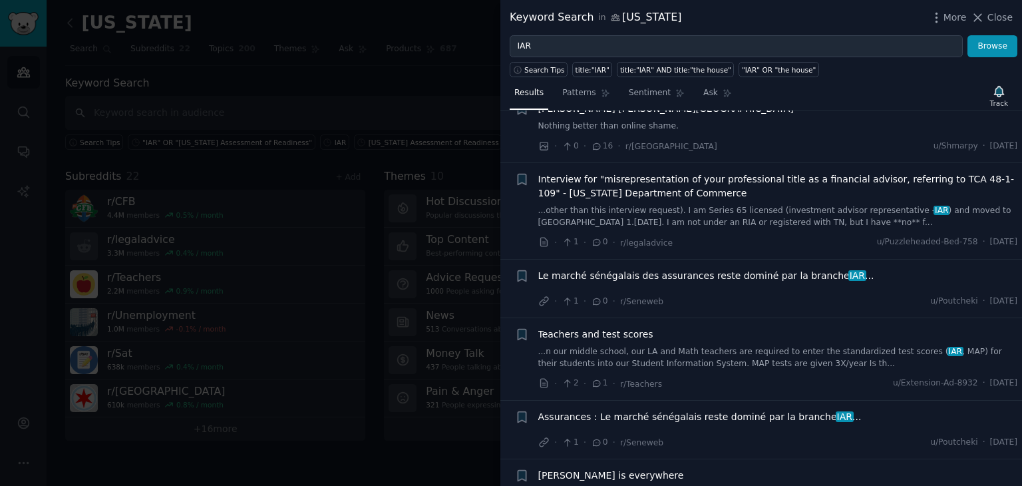
scroll to position [177, 0]
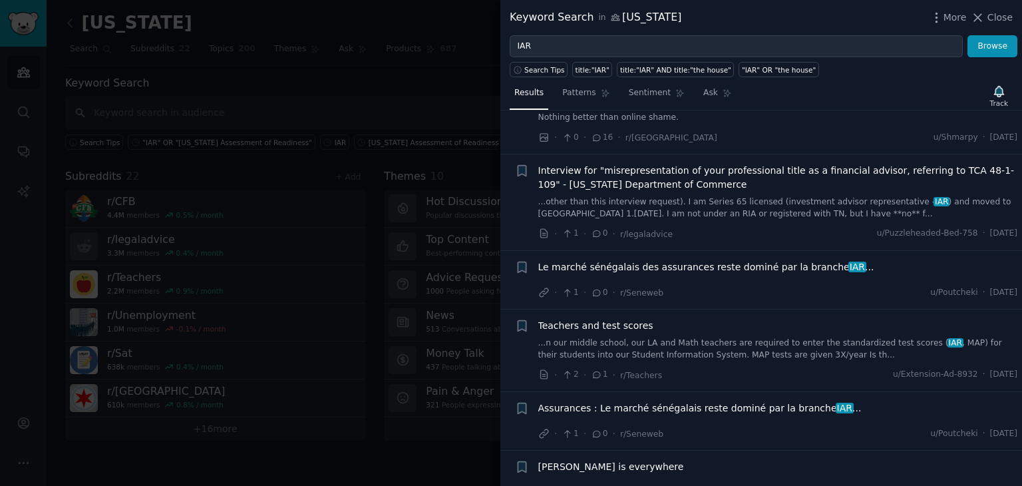
click at [803, 172] on span "Interview for "misrepresentation of your professional title as a financial advi…" at bounding box center [778, 178] width 480 height 28
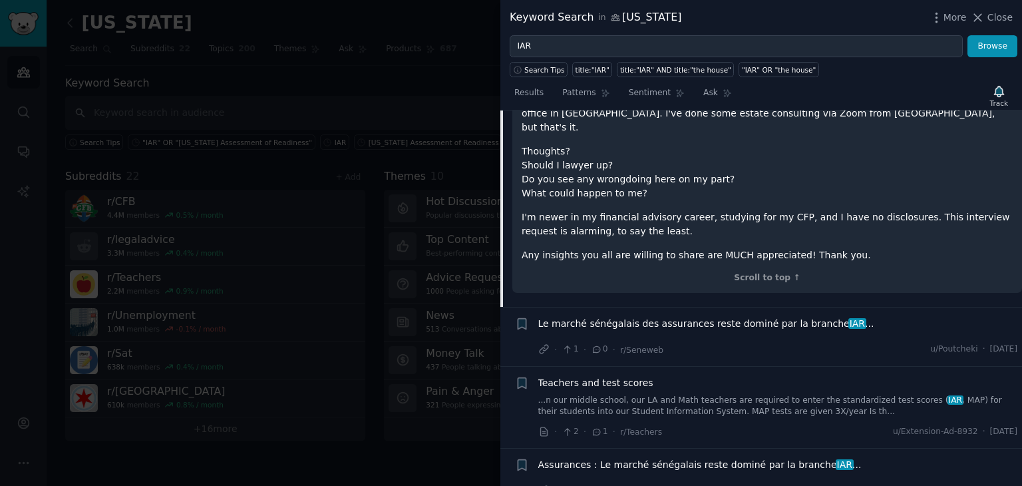
scroll to position [486, 0]
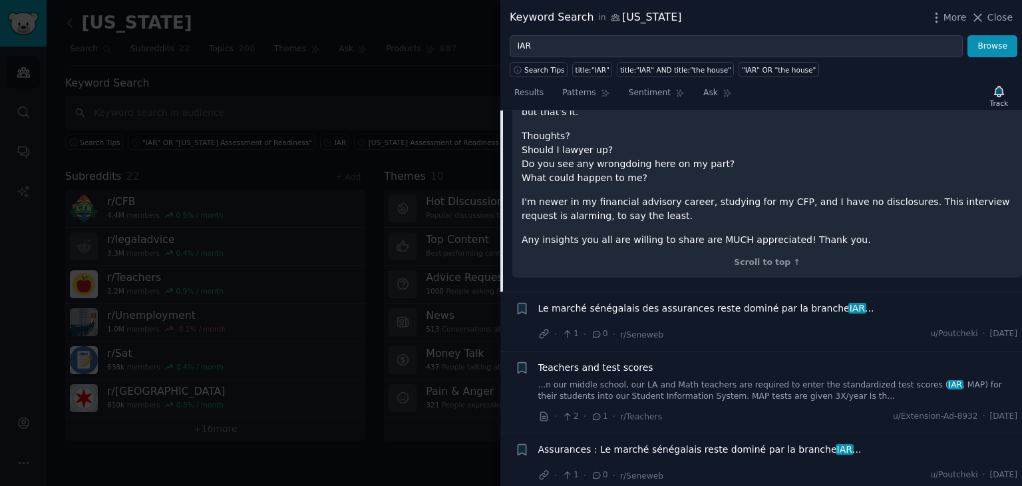
click at [724, 301] on span "Le marché sénégalais des assurances reste dominé par la branche IAR ..." at bounding box center [706, 308] width 336 height 14
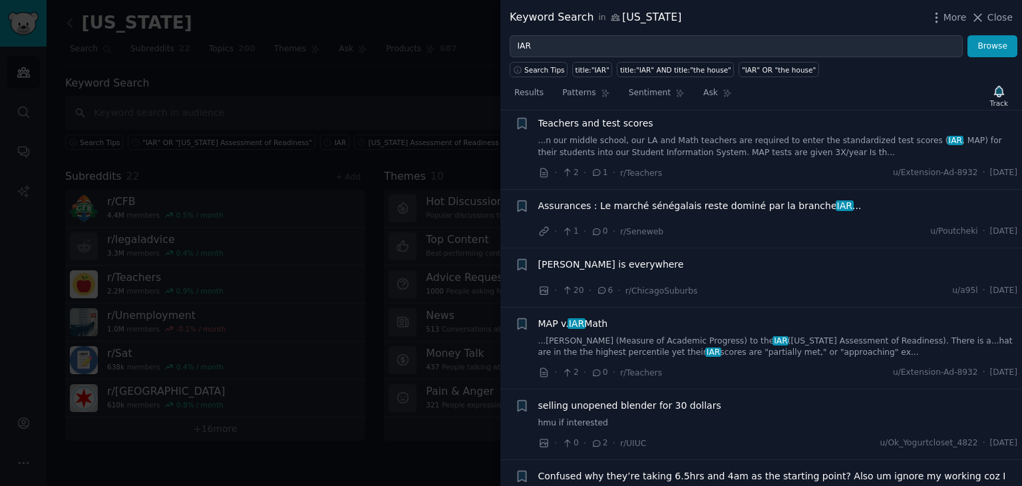
scroll to position [937, 0]
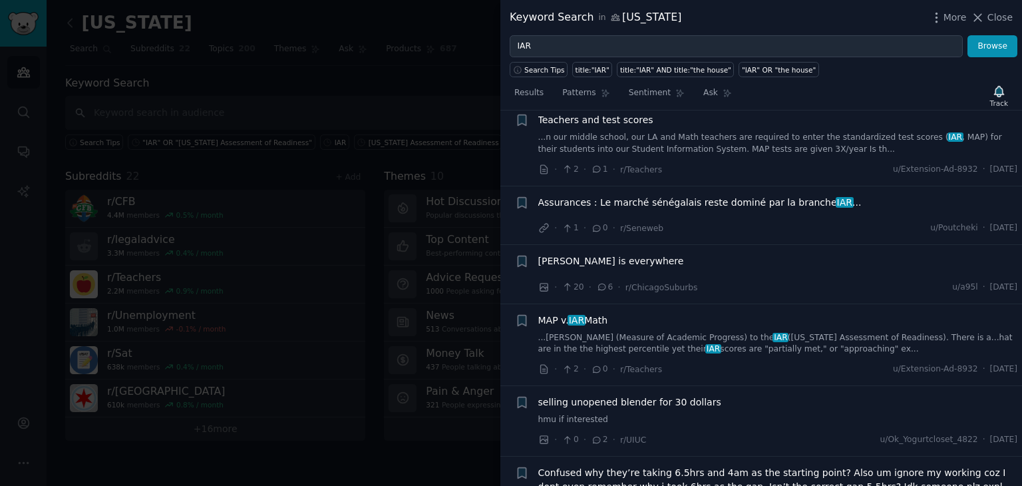
click at [590, 120] on span "Teachers and test scores" at bounding box center [595, 120] width 115 height 14
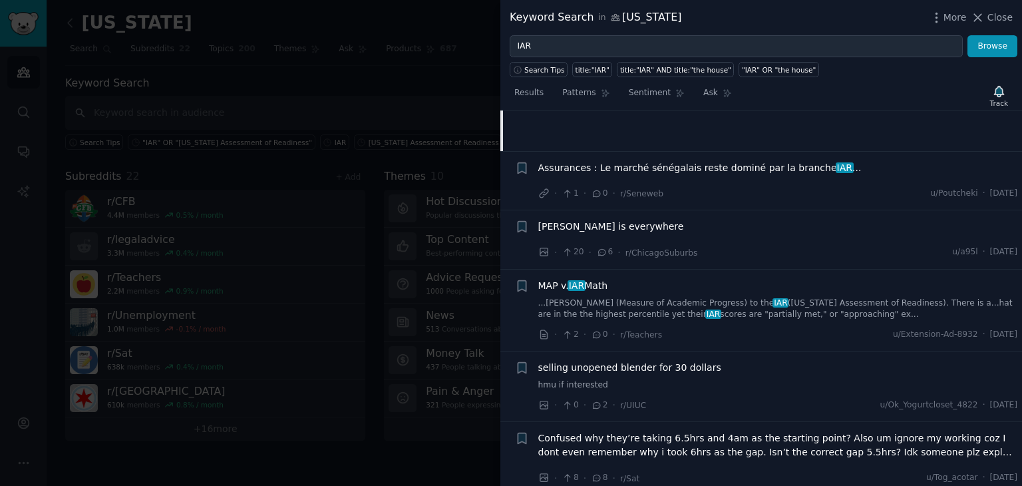
scroll to position [641, 0]
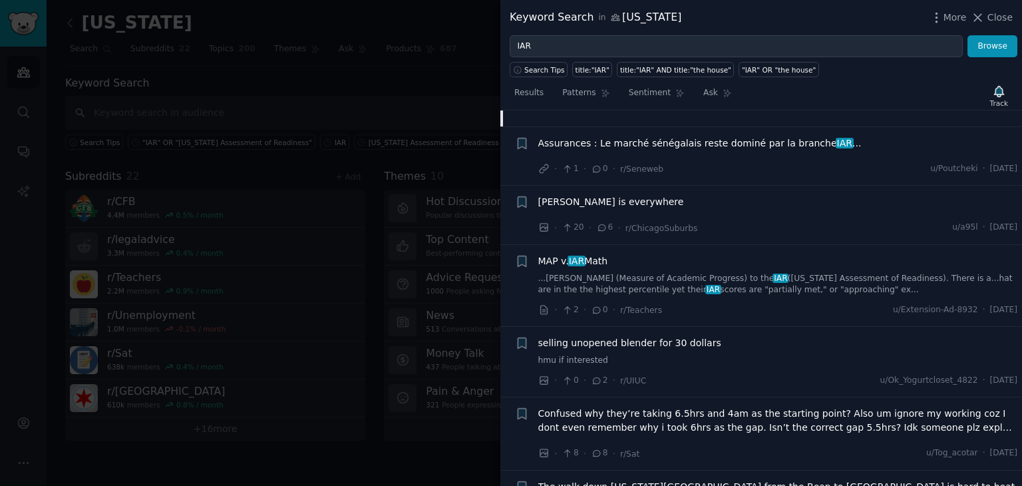
click at [665, 280] on link "...aring MAP (Measure of Academic Progress) to the IAR ([US_STATE] Assessment o…" at bounding box center [778, 284] width 480 height 23
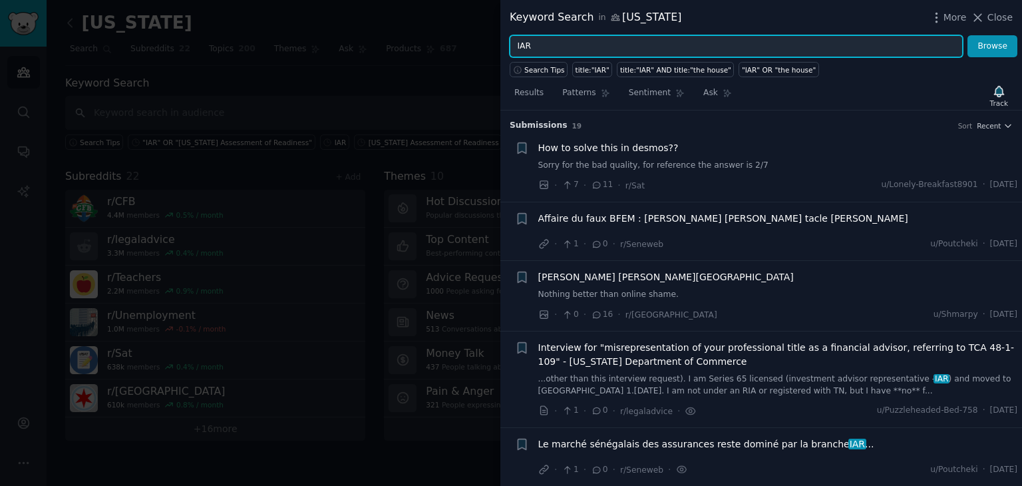
click at [549, 41] on input "IAR" at bounding box center [736, 46] width 453 height 23
drag, startPoint x: 540, startPoint y: 47, endPoint x: 507, endPoint y: 51, distance: 33.5
click at [507, 51] on div "IAR Browse" at bounding box center [761, 46] width 522 height 23
click at [967, 35] on button "Browse" at bounding box center [992, 46] width 50 height 23
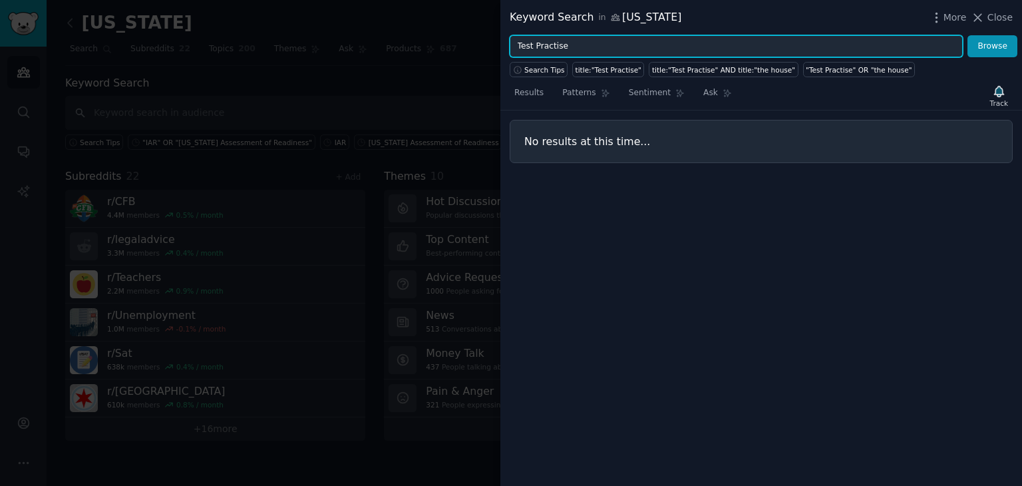
click at [538, 43] on input "Test Practise" at bounding box center [736, 46] width 453 height 23
click at [605, 47] on input "Test Practice" at bounding box center [736, 46] width 453 height 23
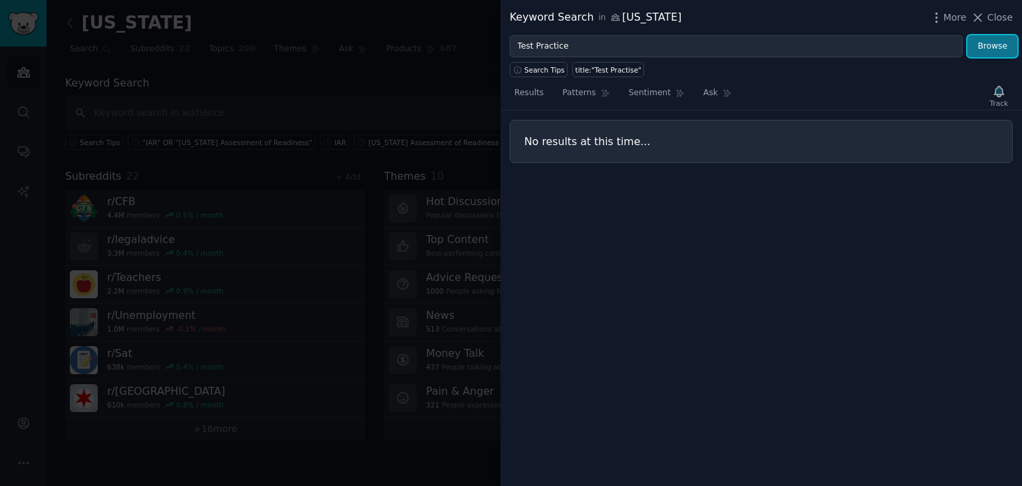
click at [984, 42] on button "Browse" at bounding box center [992, 46] width 50 height 23
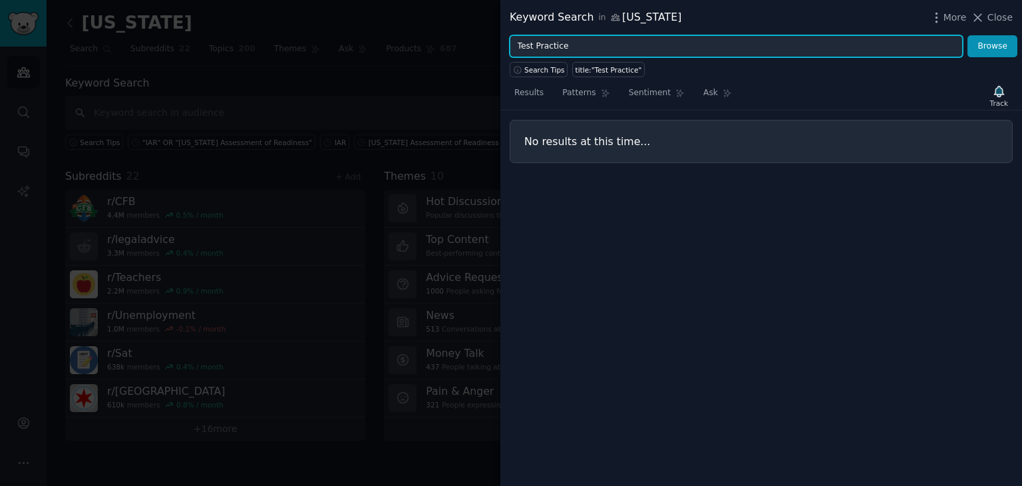
drag, startPoint x: 572, startPoint y: 47, endPoint x: 514, endPoint y: 53, distance: 58.8
click at [514, 53] on input "Test Practice" at bounding box center [736, 46] width 453 height 23
type input "K-12 Education"
click at [967, 35] on button "Browse" at bounding box center [992, 46] width 50 height 23
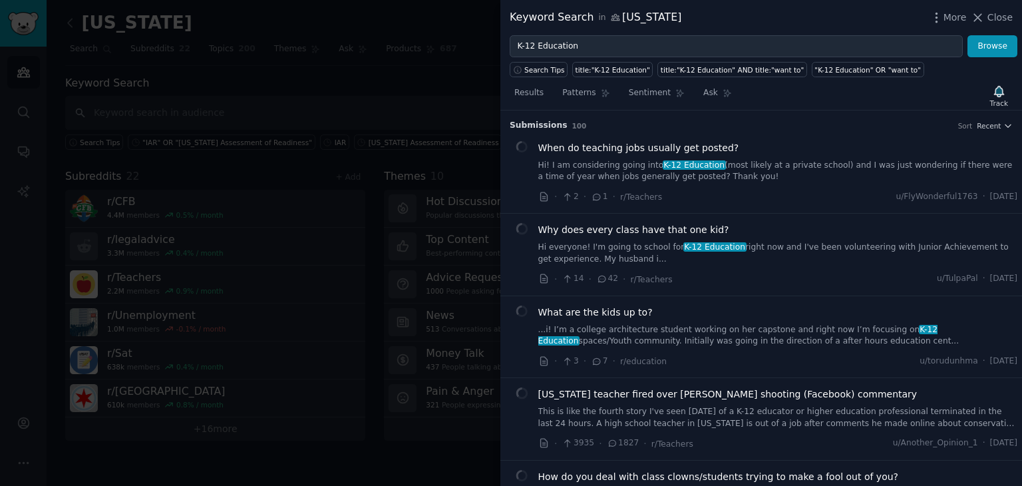
click at [601, 147] on span "When do teaching jobs usually get posted?" at bounding box center [638, 148] width 201 height 14
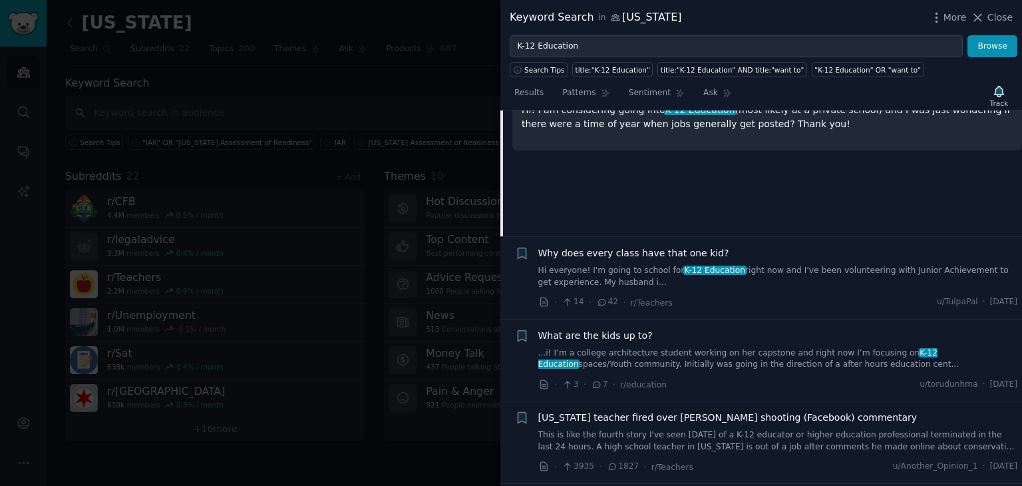
scroll to position [198, 0]
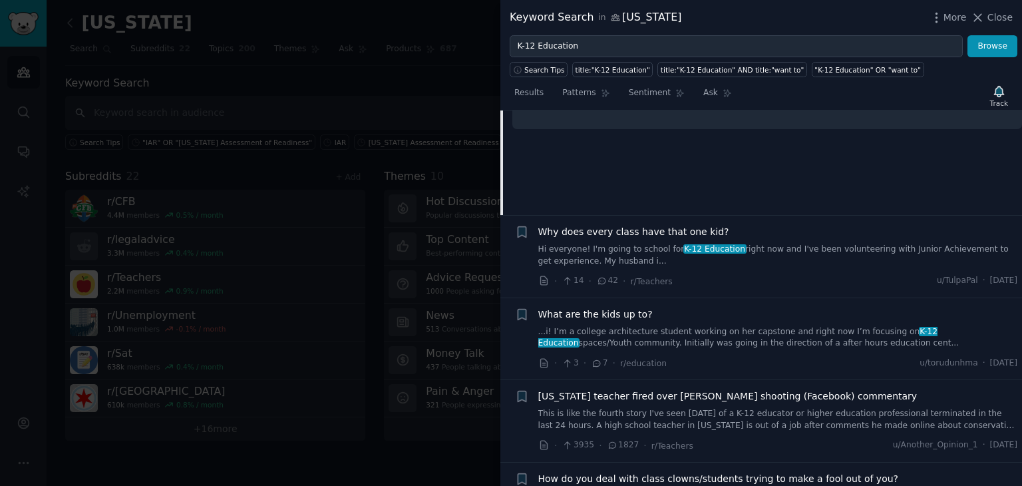
click at [649, 244] on link "Hi everyone! I'm going to school for K-12 Education right now and I've been vol…" at bounding box center [778, 254] width 480 height 23
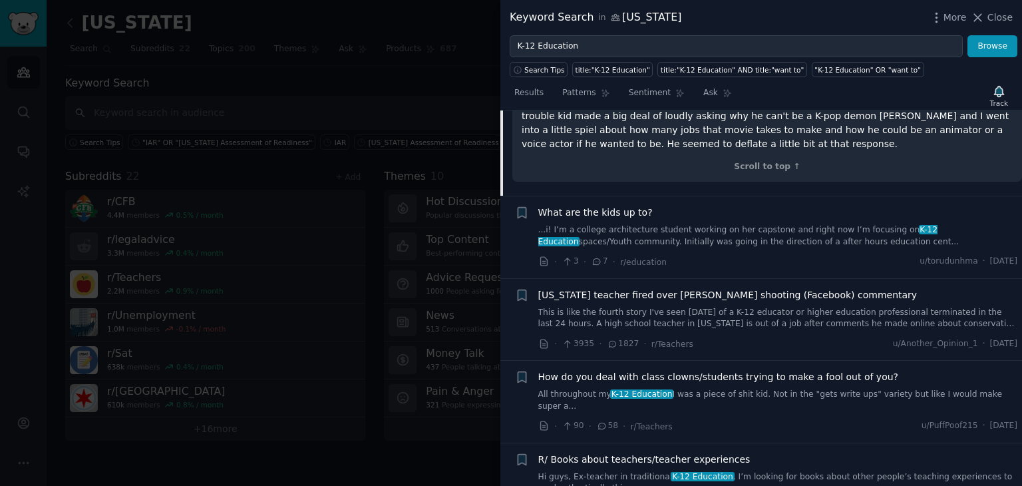
scroll to position [458, 0]
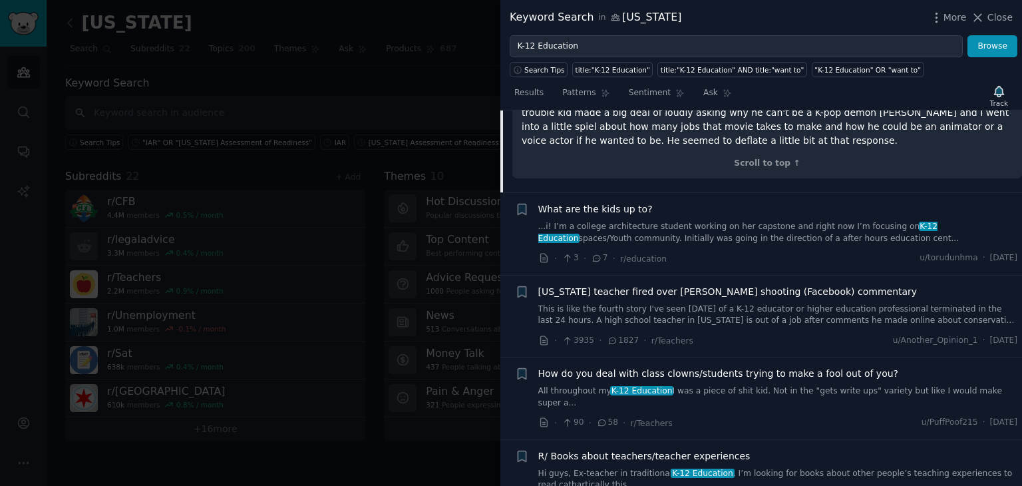
click at [585, 202] on span "What are the kids up to?" at bounding box center [595, 209] width 114 height 14
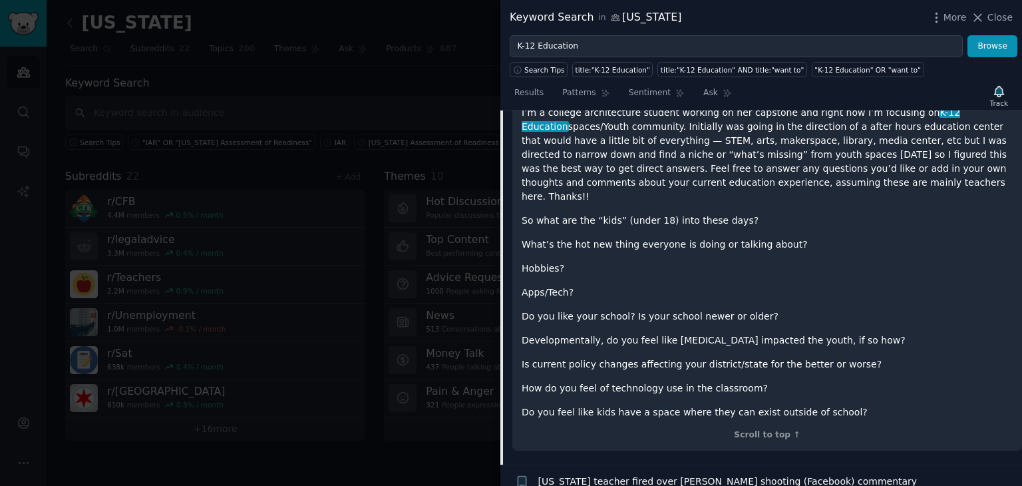
scroll to position [274, 0]
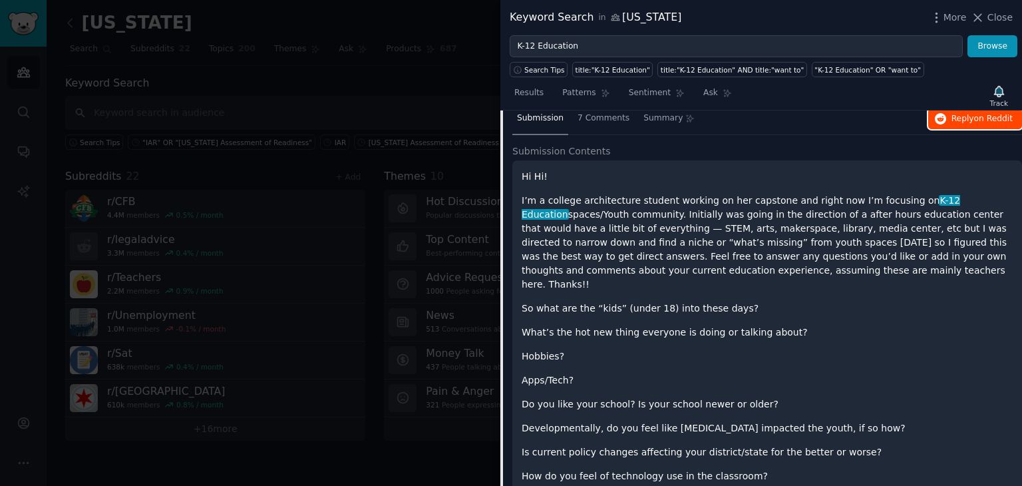
click at [967, 121] on span "Reply on Reddit" at bounding box center [981, 119] width 61 height 12
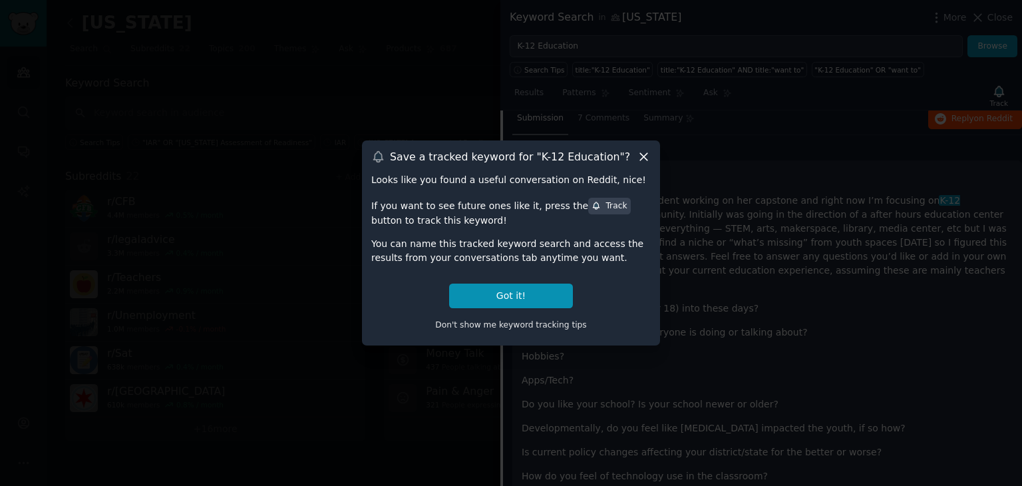
click at [646, 156] on icon at bounding box center [644, 157] width 14 height 14
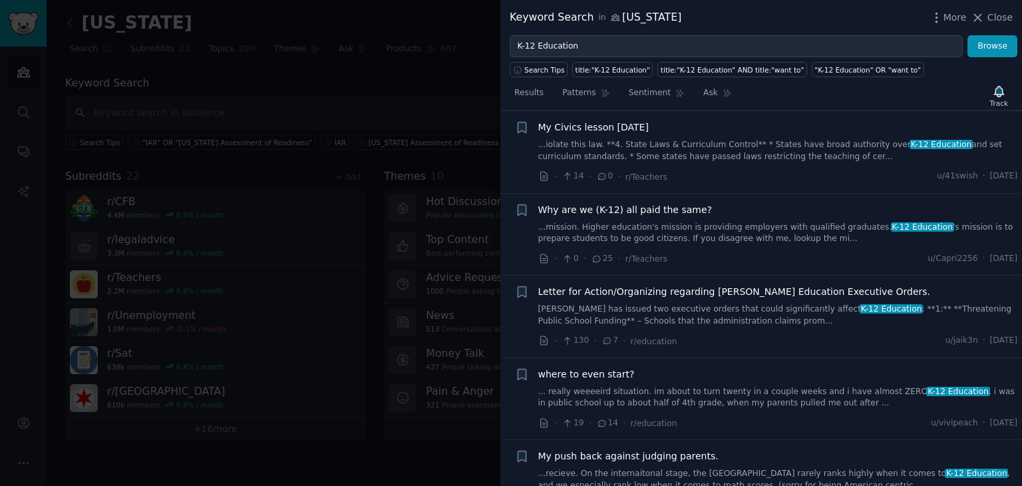
scroll to position [1685, 0]
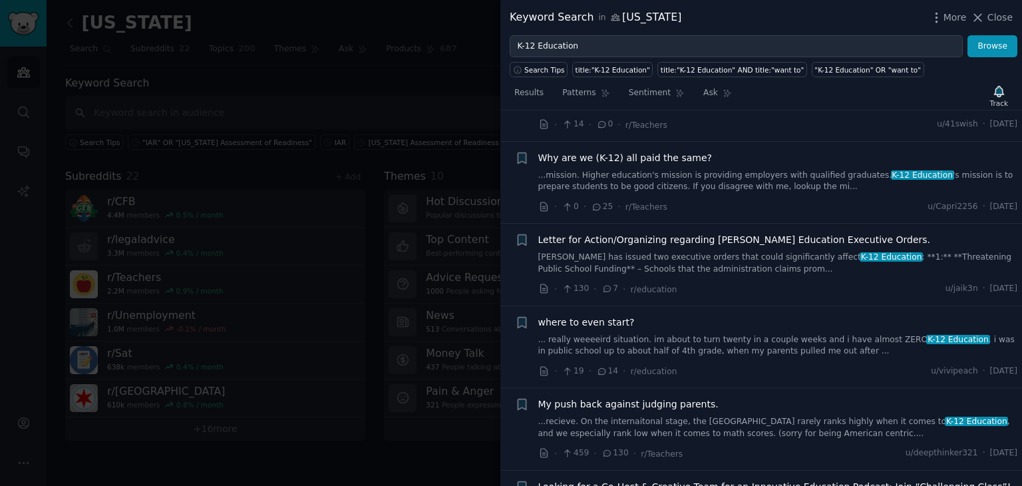
click at [608, 334] on link "... really weeeeird situation. im about to turn twenty in a couple weeks and i …" at bounding box center [778, 345] width 480 height 23
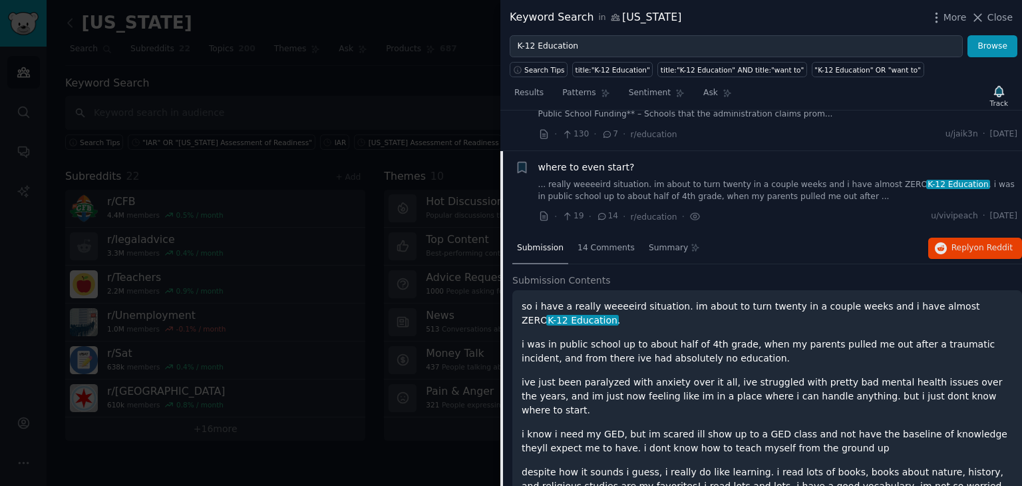
scroll to position [1406, 0]
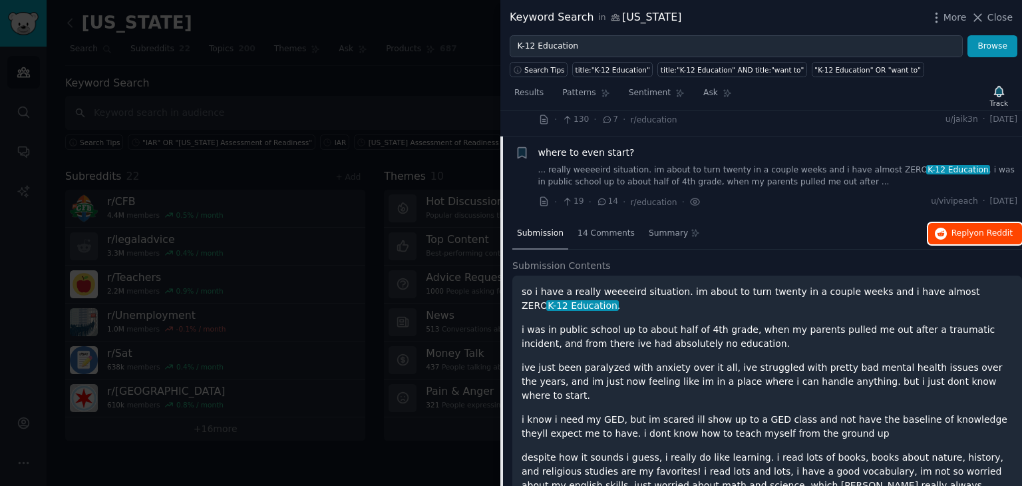
click at [995, 223] on button "Reply on Reddit" at bounding box center [975, 233] width 94 height 21
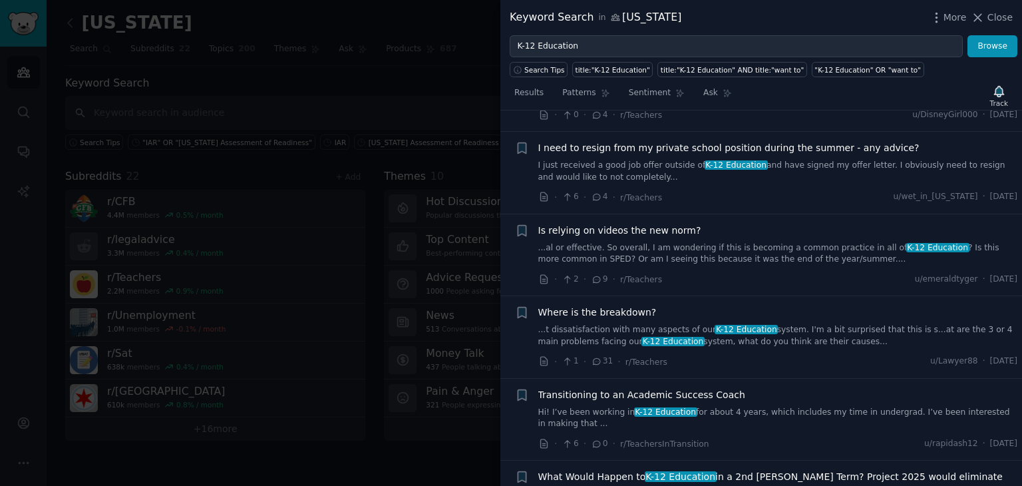
scroll to position [3268, 0]
